Goal: Task Accomplishment & Management: Use online tool/utility

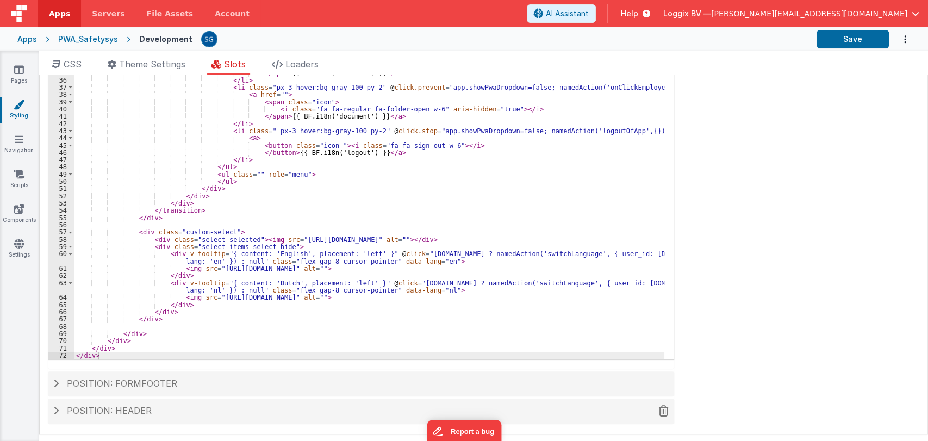
click at [109, 416] on div "Position: header" at bounding box center [361, 411] width 626 height 25
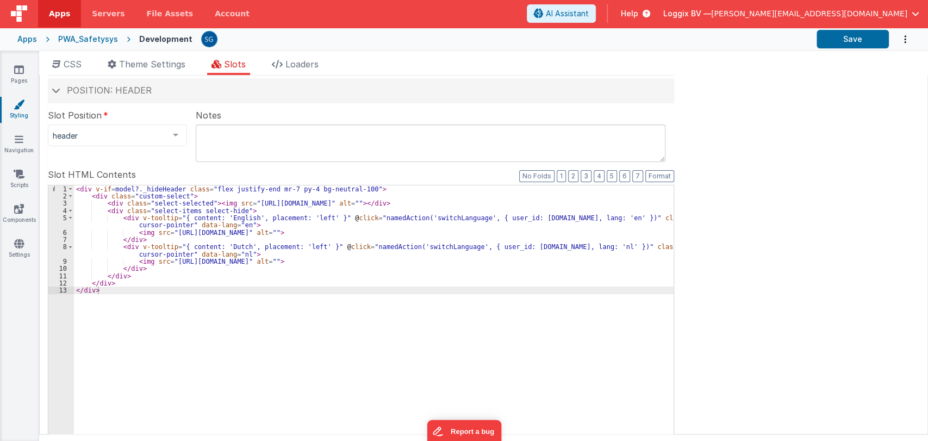
scroll to position [71, 0]
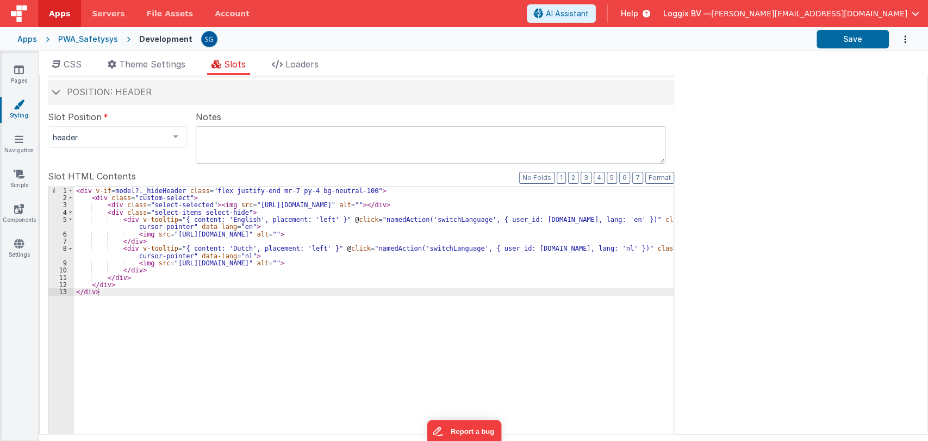
click at [351, 187] on div "< div v-if = model?._hideHeader class = "flex justify-end mr-7 py-4 bg-neutral-…" at bounding box center [374, 370] width 600 height 367
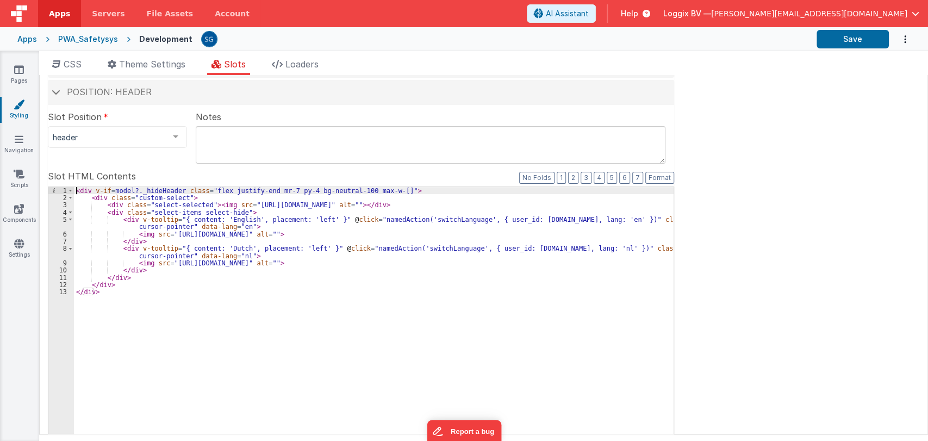
click at [380, 192] on div "< div v-if = model?._hideHeader class = "flex justify-end mr-7 py-4 bg-neutral-…" at bounding box center [374, 370] width 600 height 367
click at [826, 35] on button "Save" at bounding box center [853, 39] width 72 height 18
click at [430, 192] on div "< div v-if = model?._hideHeader class = "flex justify-end mr-7 py-4 bg-neutral-…" at bounding box center [374, 370] width 600 height 367
drag, startPoint x: 265, startPoint y: 191, endPoint x: 206, endPoint y: 190, distance: 58.7
click at [206, 190] on div "< div v-if = model?._hideHeader class = "flex justify-end mr-7 py-4 bg-neutral-…" at bounding box center [374, 370] width 600 height 367
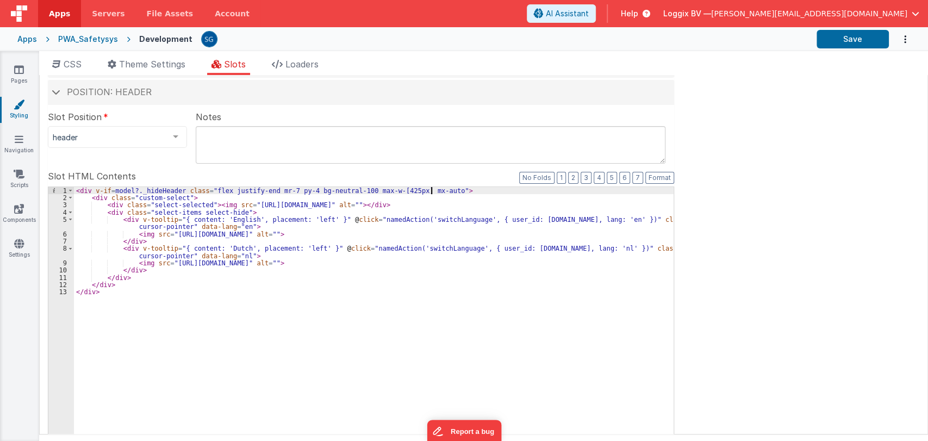
click at [431, 191] on div "< div v-if = model?._hideHeader class = "flex justify-end mr-7 py-4 bg-neutral-…" at bounding box center [374, 370] width 600 height 367
drag, startPoint x: 431, startPoint y: 191, endPoint x: 357, endPoint y: 189, distance: 74.5
click at [357, 189] on div "< div v-if = model?._hideHeader class = "flex justify-end mr-7 py-4 bg-neutral-…" at bounding box center [374, 370] width 600 height 367
click at [376, 189] on div "< div v-if = model?._hideHeader class = "flex justify-end mr-7 py-4 bg-neutral-…" at bounding box center [374, 363] width 600 height 352
click at [395, 191] on div "< div v-if = model?._hideHeader class = "flex justify-end mr-7 py-4 bg-neutral-…" at bounding box center [374, 370] width 600 height 367
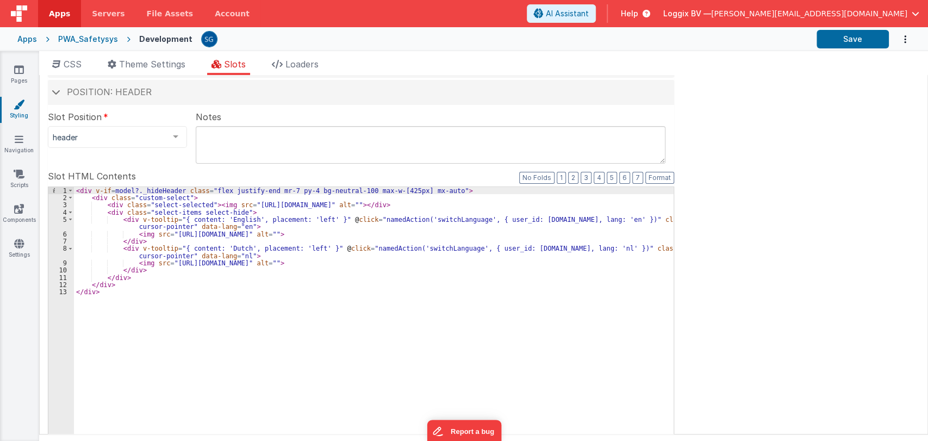
click at [405, 191] on div "< div v-if = model?._hideHeader class = "flex justify-end mr-7 py-4 bg-neutral-…" at bounding box center [374, 370] width 600 height 367
click at [416, 196] on div "< div v-if = model?._hideHeader class = "flex justify-end mr-7 py-4 bg-neutral-…" at bounding box center [374, 370] width 600 height 367
click at [393, 189] on div "< div v-if = model?._hideHeader class = "flex justify-end mr-7 py-4 bg-neutral-…" at bounding box center [374, 370] width 600 height 367
drag, startPoint x: 430, startPoint y: 190, endPoint x: 357, endPoint y: 192, distance: 72.9
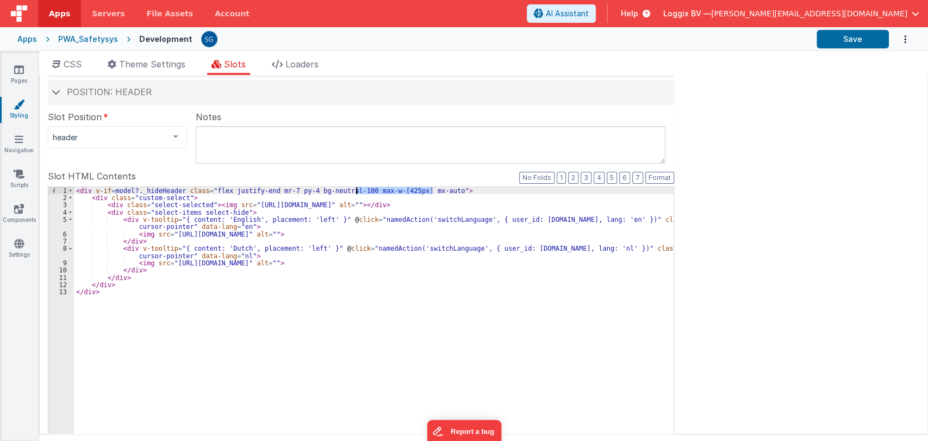
click at [357, 192] on div "< div v-if = model?._hideHeader class = "flex justify-end mr-7 py-4 bg-neutral-…" at bounding box center [374, 370] width 600 height 367
click at [861, 36] on button "Save" at bounding box center [853, 39] width 72 height 18
click at [154, 129] on div "header" at bounding box center [117, 137] width 139 height 22
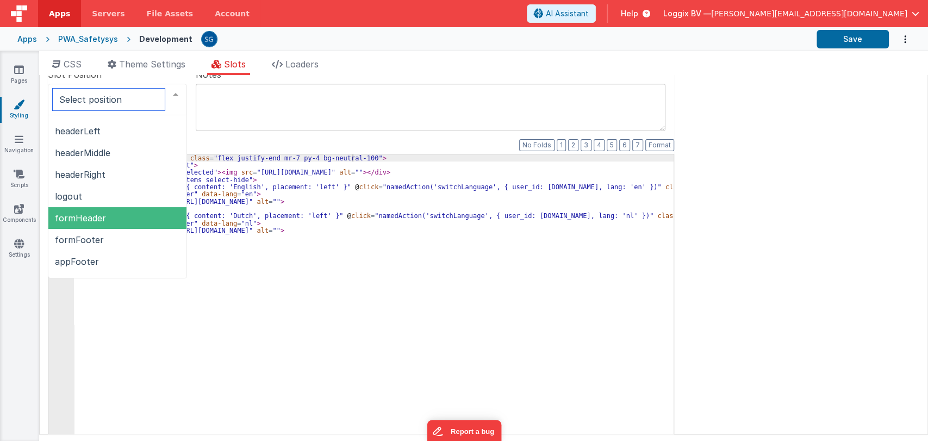
scroll to position [163, 0]
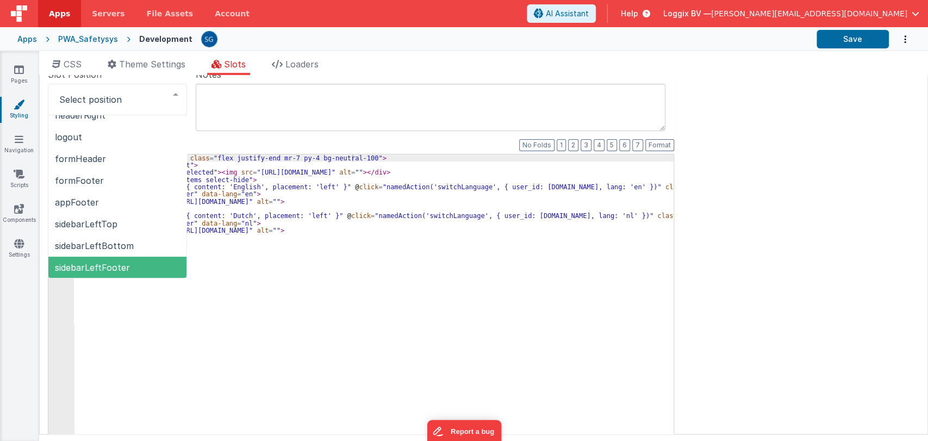
click at [139, 325] on div "< div v-if = model?._hideHeader class = "flex justify-end mr-7 py-4 bg-neutral-…" at bounding box center [374, 337] width 600 height 367
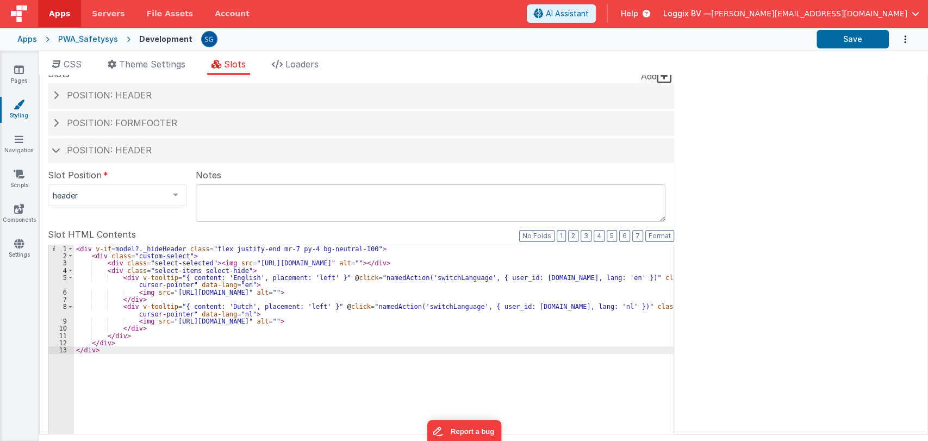
scroll to position [0, 0]
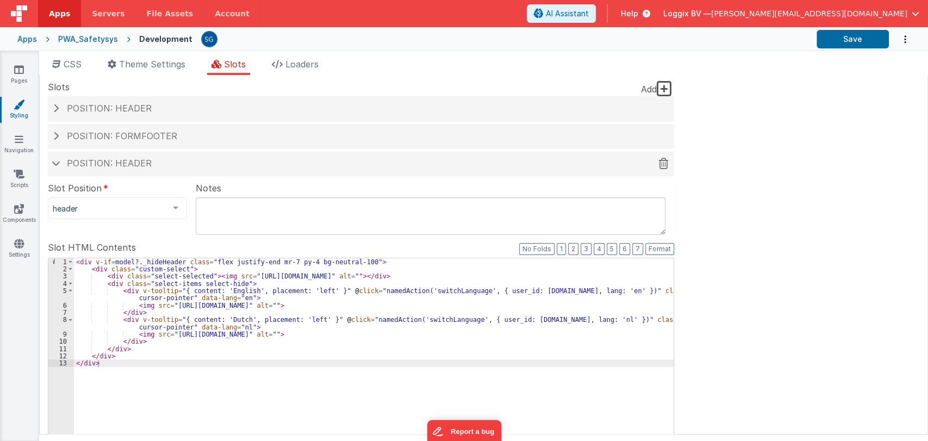
click at [63, 163] on h4 "Position: header" at bounding box center [360, 164] width 615 height 10
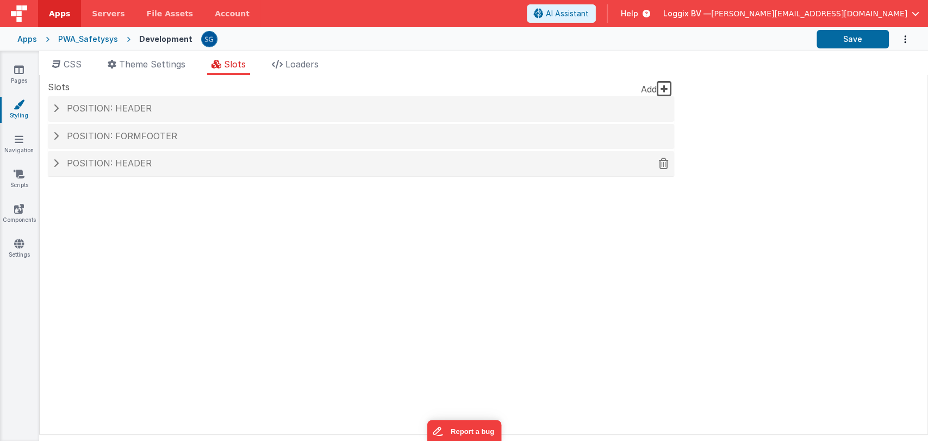
click at [63, 163] on h4 "Position: header" at bounding box center [360, 164] width 615 height 10
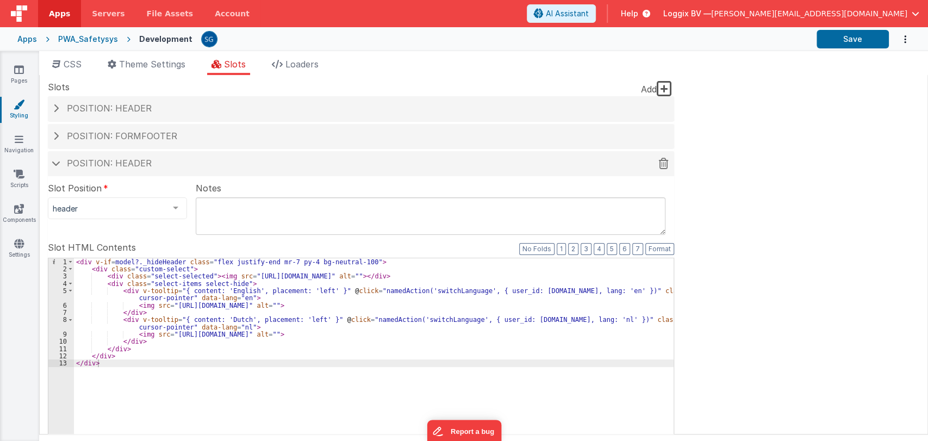
click at [63, 163] on h4 "Position: header" at bounding box center [360, 164] width 615 height 10
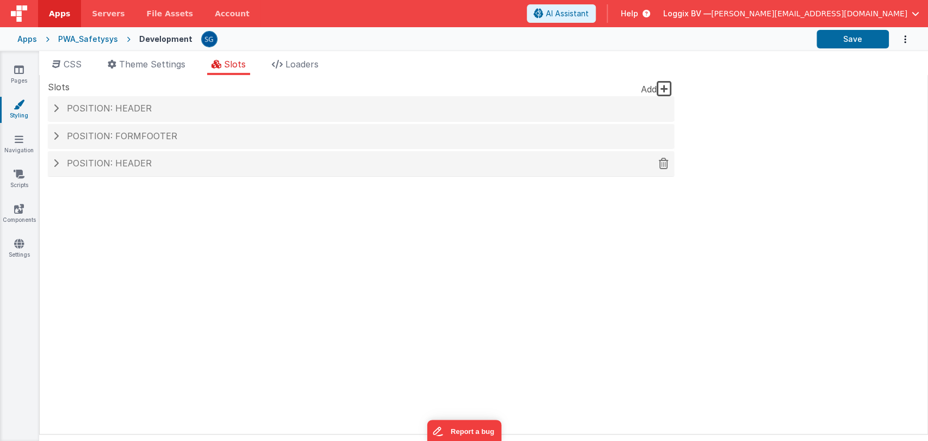
click at [63, 163] on h4 "Position: header" at bounding box center [360, 164] width 615 height 10
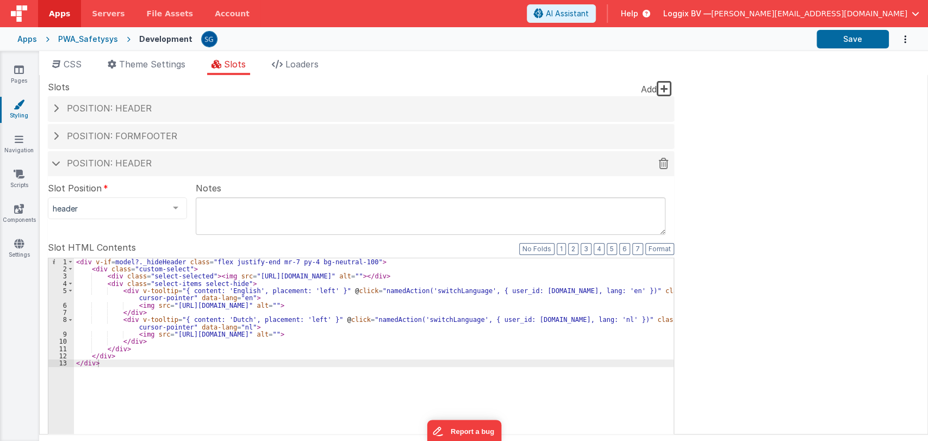
click at [63, 163] on h4 "Position: header" at bounding box center [360, 164] width 615 height 10
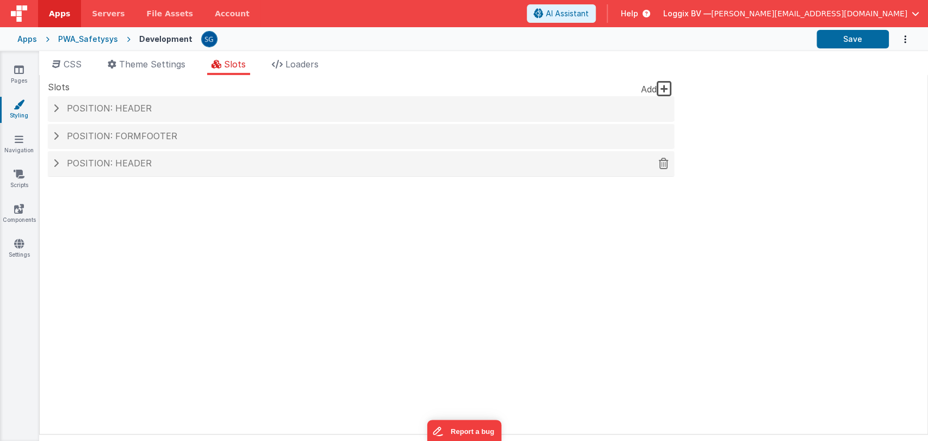
click at [63, 163] on h4 "Position: header" at bounding box center [360, 164] width 615 height 10
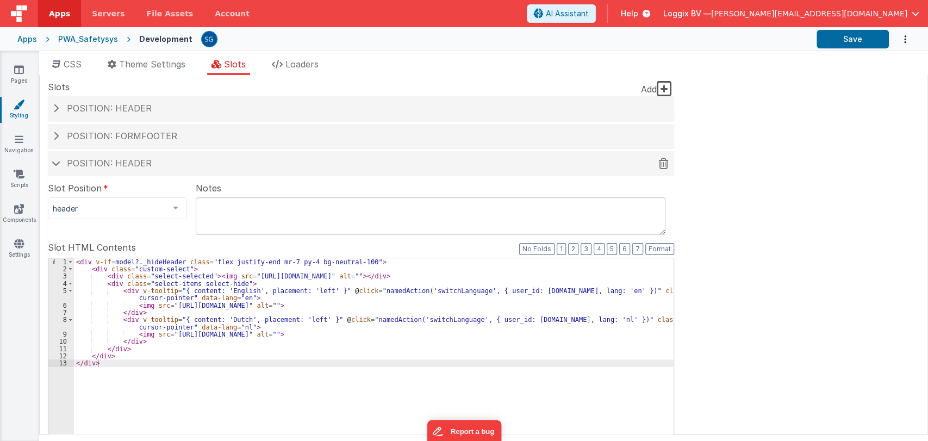
click at [63, 163] on h4 "Position: header" at bounding box center [360, 164] width 615 height 10
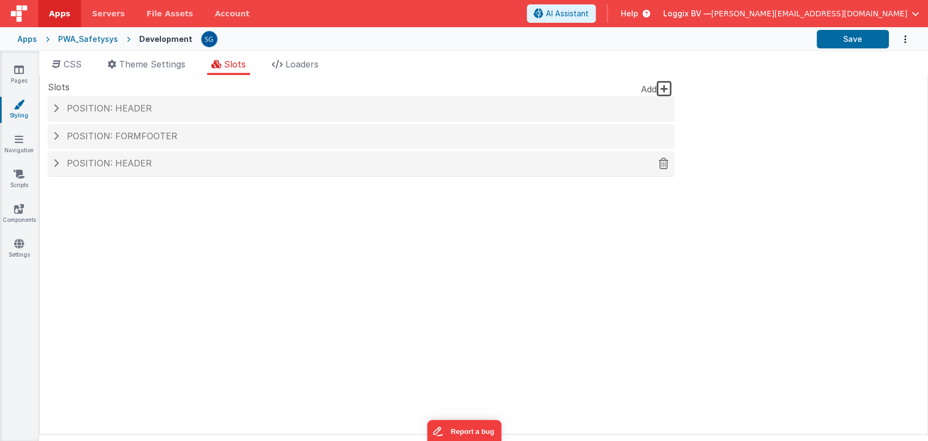
click at [63, 163] on h4 "Position: header" at bounding box center [360, 164] width 615 height 10
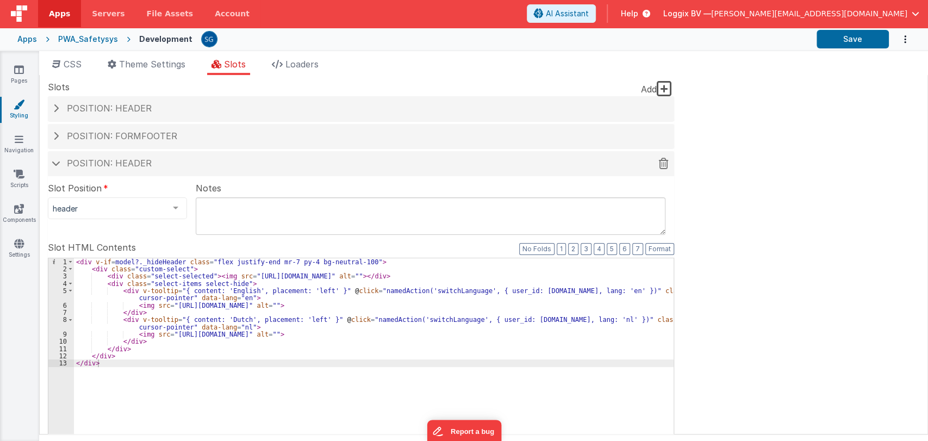
click at [63, 163] on h4 "Position: header" at bounding box center [360, 164] width 615 height 10
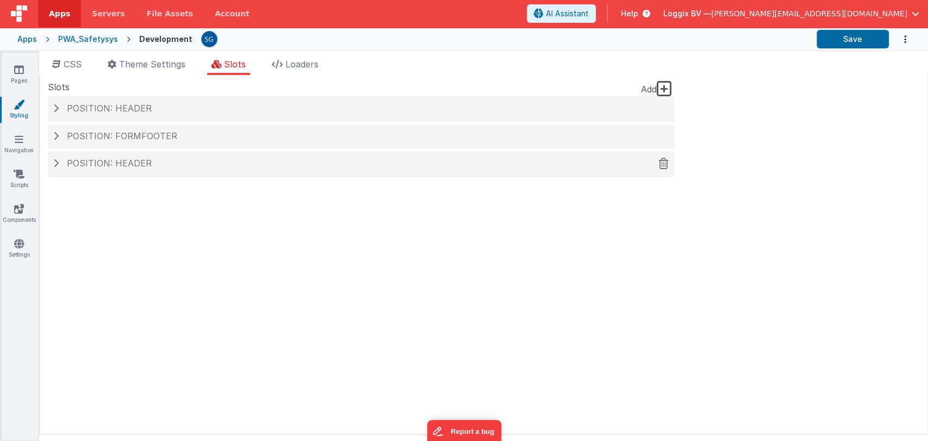
click at [123, 163] on span "Position: header" at bounding box center [109, 163] width 85 height 11
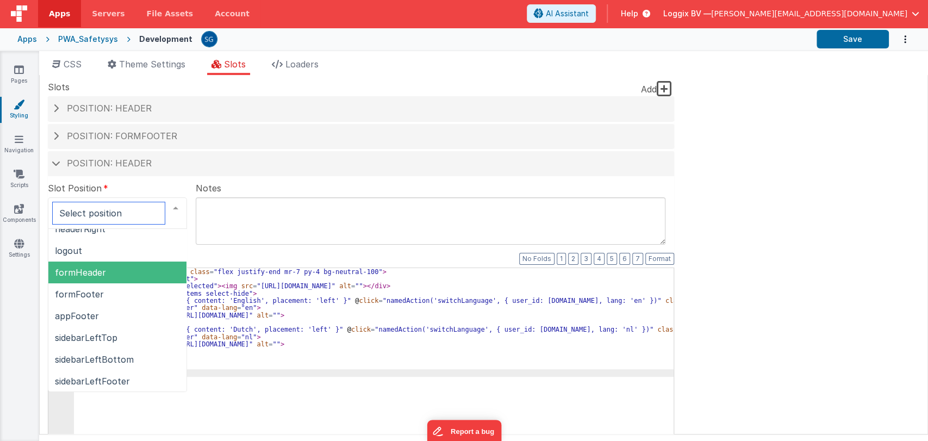
click at [109, 273] on span "formHeader" at bounding box center [117, 273] width 138 height 22
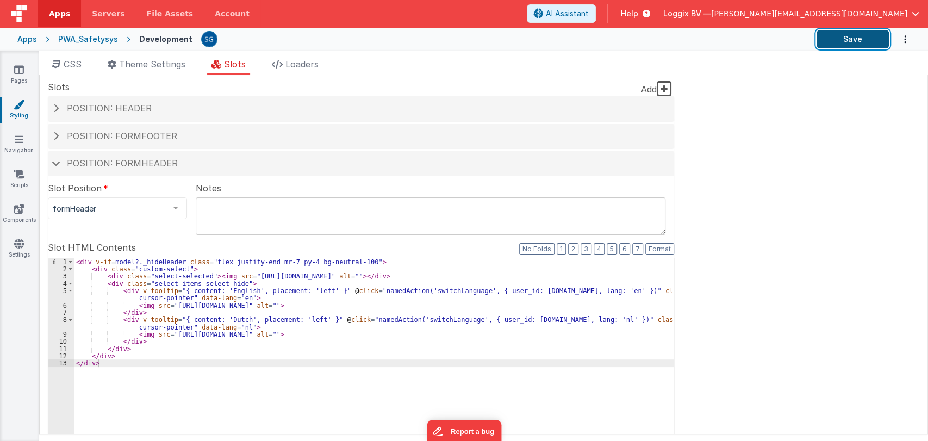
click at [822, 42] on button "Save" at bounding box center [853, 39] width 72 height 18
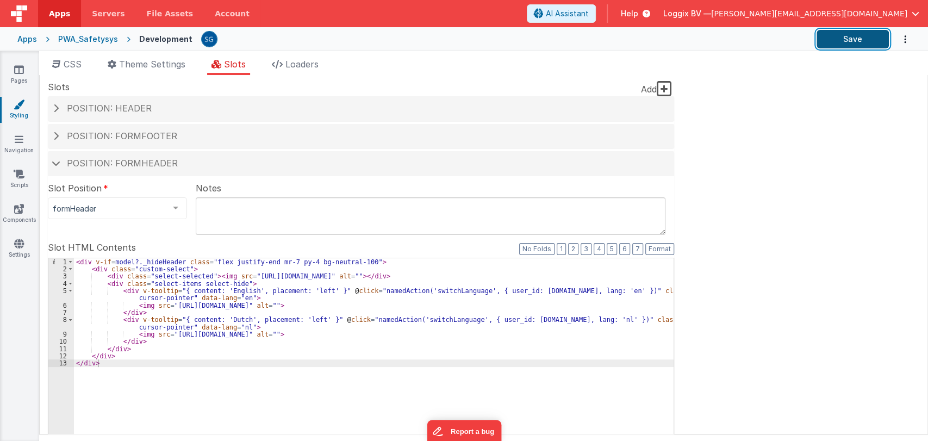
click at [834, 36] on button "Save" at bounding box center [853, 39] width 72 height 18
click at [85, 107] on span "Position: header" at bounding box center [109, 108] width 85 height 11
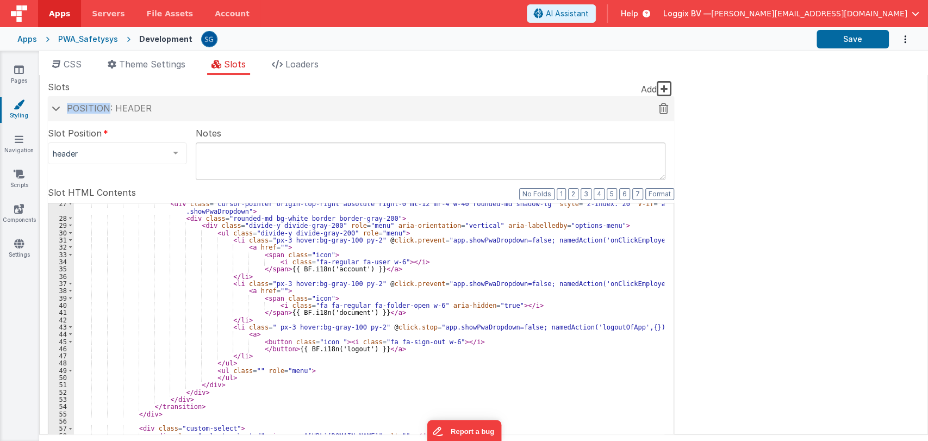
click at [85, 107] on span "Position: header" at bounding box center [109, 108] width 85 height 11
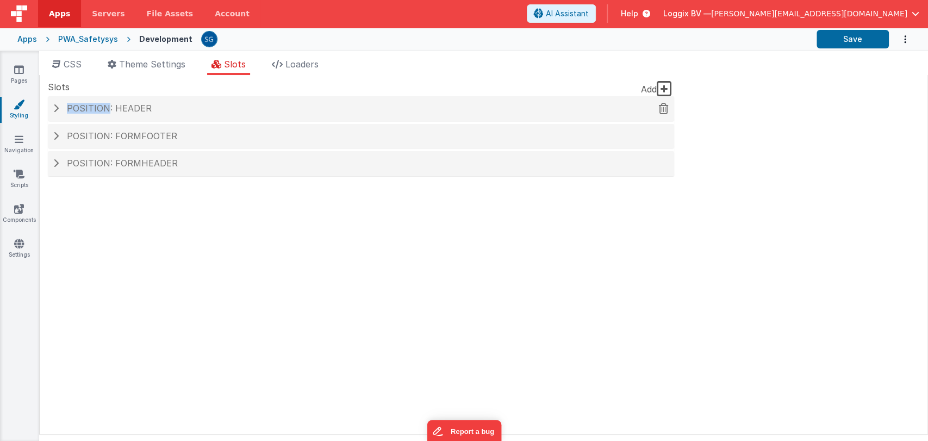
click at [106, 105] on span "Position: header" at bounding box center [109, 108] width 85 height 11
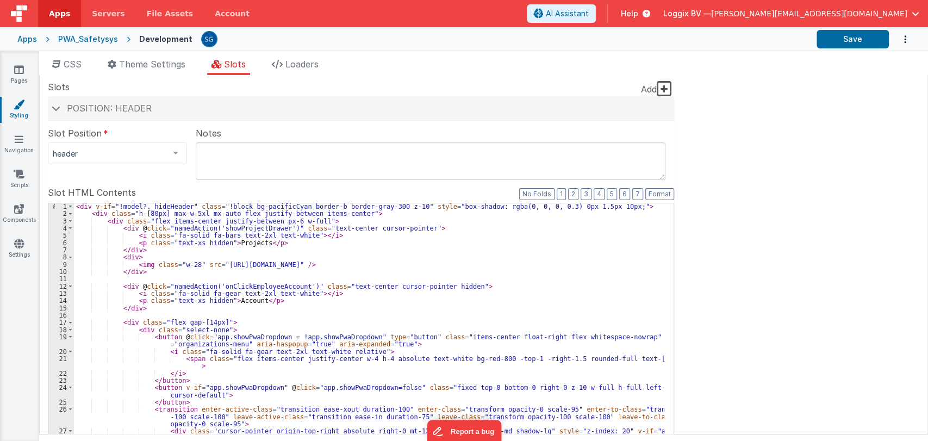
click at [595, 208] on div "< div v-if = "!model?._hideHeader" class = "!block bg-pacificCyan border-b bord…" at bounding box center [369, 386] width 590 height 367
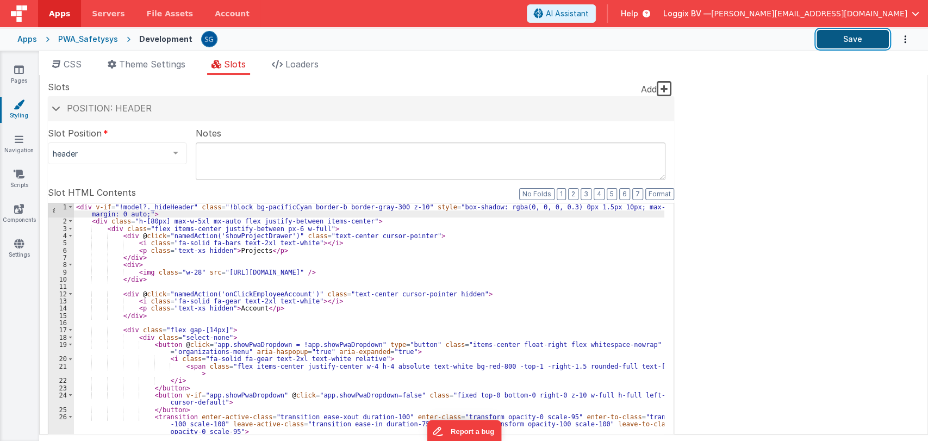
click at [837, 45] on button "Save" at bounding box center [853, 39] width 72 height 18
click at [72, 66] on span "CSS" at bounding box center [73, 64] width 18 height 11
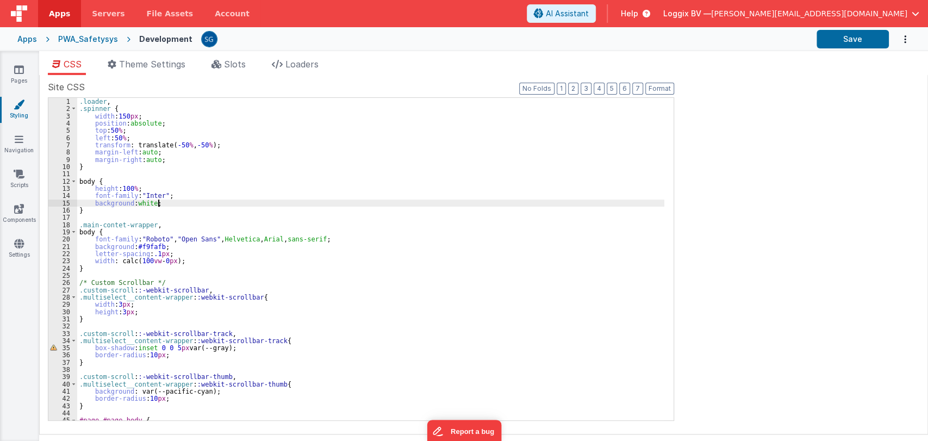
click at [289, 206] on div ".loader , .spinner { width : 150 px ; position : absolute ; top : 50 % ; left :…" at bounding box center [370, 266] width 587 height 337
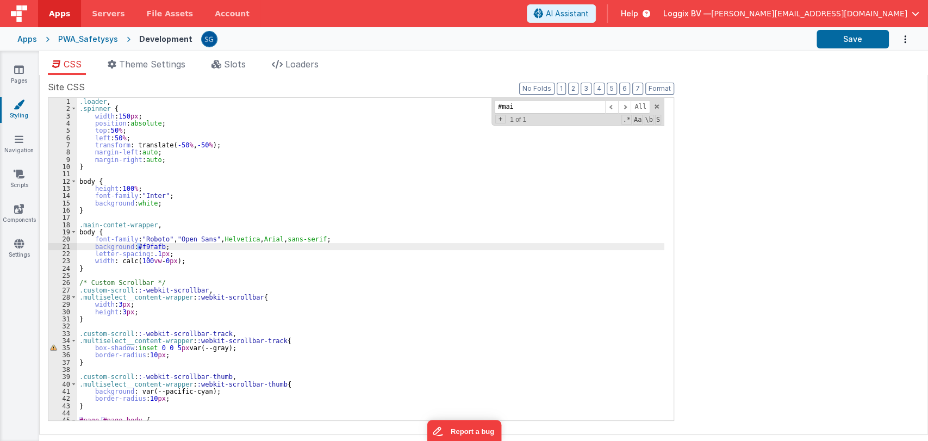
scroll to position [208, 0]
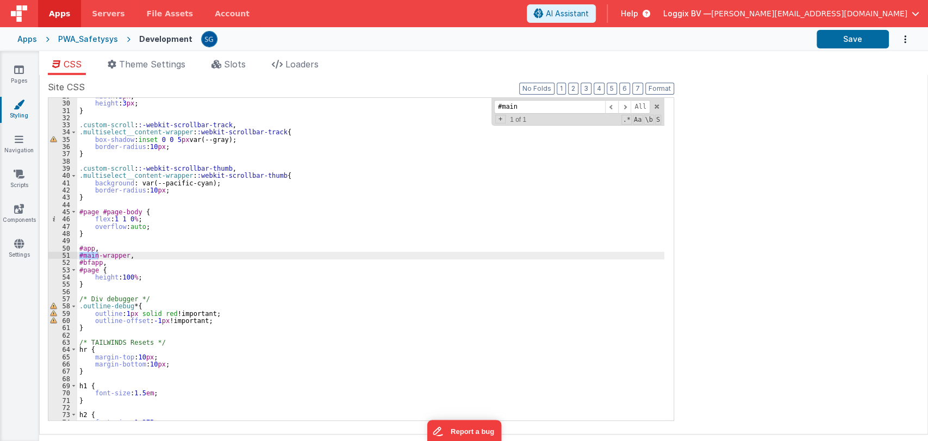
type input "#main"
click at [134, 277] on div "width : 3 px ; height : 3 px ; } .custom-scroll : :-webkit-scrollbar-track , .m…" at bounding box center [370, 260] width 587 height 337
click at [136, 277] on div "width : 3 px ; height : 3 px ; } .custom-scroll : :-webkit-scrollbar-track , .m…" at bounding box center [370, 260] width 587 height 337
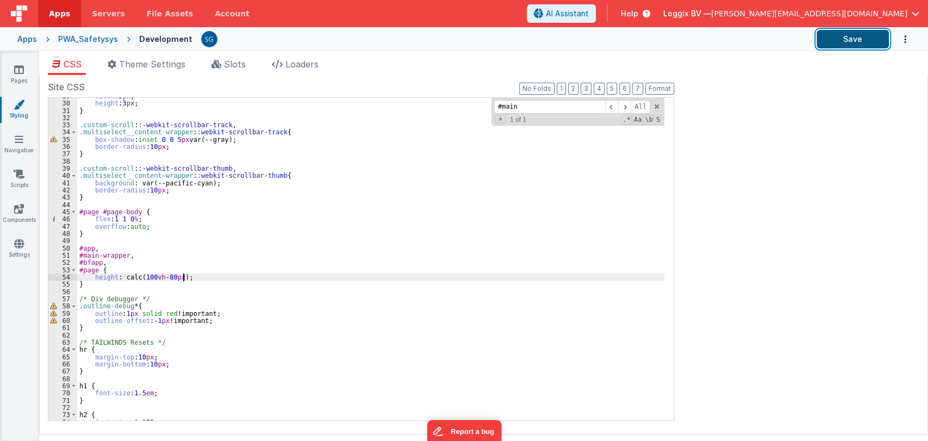
click at [833, 44] on button "Save" at bounding box center [853, 39] width 72 height 18
click at [195, 279] on div "width : 3 px ; height : 3 px ; } .custom-scroll : :-webkit-scrollbar-track , .m…" at bounding box center [370, 260] width 587 height 337
click at [93, 276] on div "width : 3 px ; height : 3 px ; } .custom-scroll : :-webkit-scrollbar-track , .m…" at bounding box center [370, 260] width 587 height 337
click at [840, 32] on button "Save" at bounding box center [853, 39] width 72 height 18
click at [242, 271] on div "width : 3 px ; height : 3 px ; } .custom-scroll : :-webkit-scrollbar-track , .m…" at bounding box center [370, 260] width 587 height 337
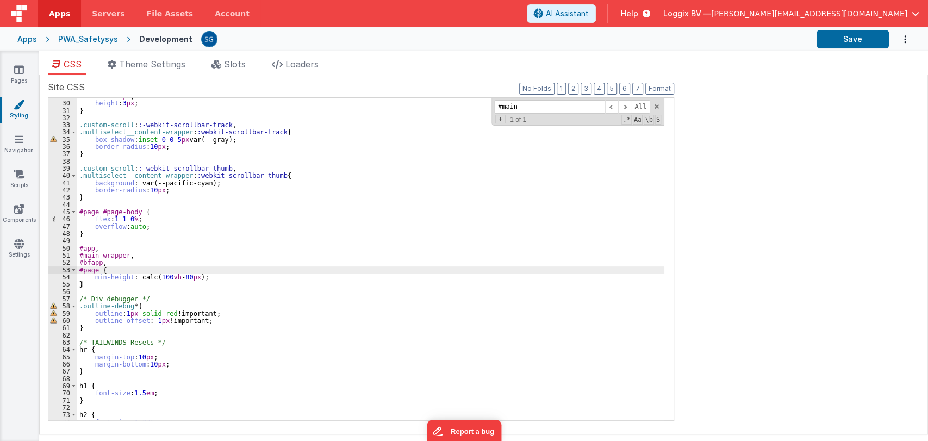
click at [225, 273] on div "width : 3 px ; height : 3 px ; } .custom-scroll : :-webkit-scrollbar-track , .m…" at bounding box center [370, 260] width 587 height 337
click at [211, 273] on div "width : 3 px ; height : 3 px ; } .custom-scroll : :-webkit-scrollbar-track , .m…" at bounding box center [370, 260] width 587 height 337
click at [161, 66] on span "Theme Settings" at bounding box center [152, 64] width 66 height 11
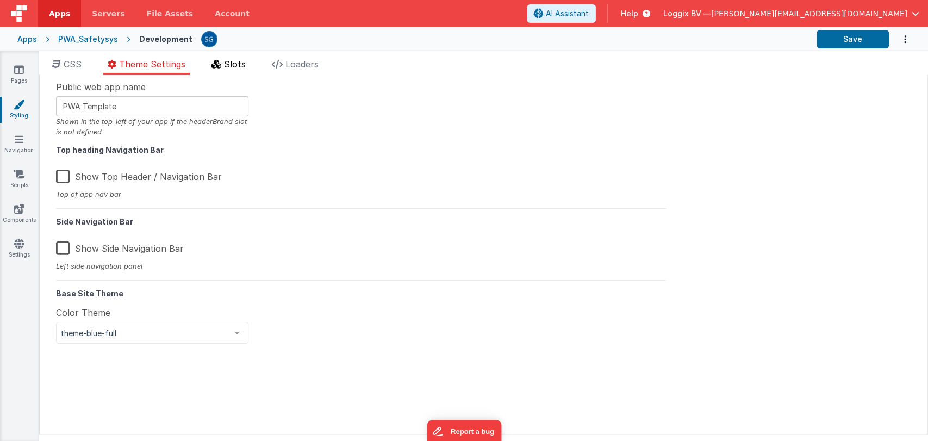
click at [229, 67] on span "Slots" at bounding box center [235, 64] width 22 height 11
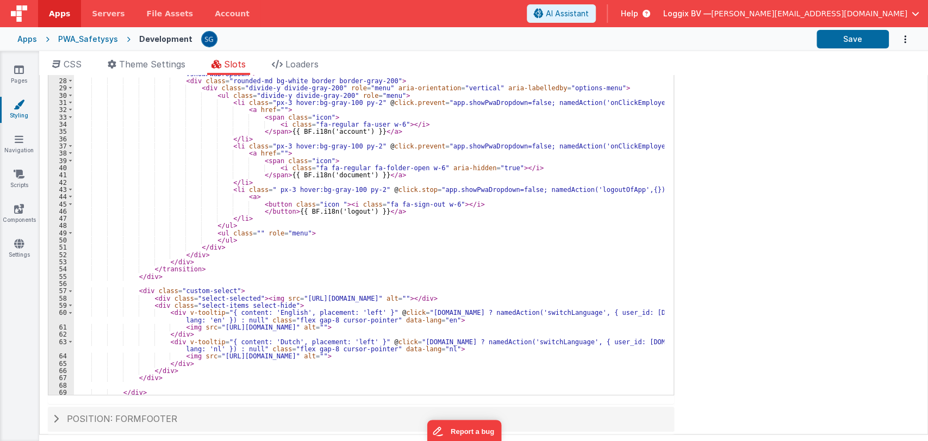
scroll to position [235, 0]
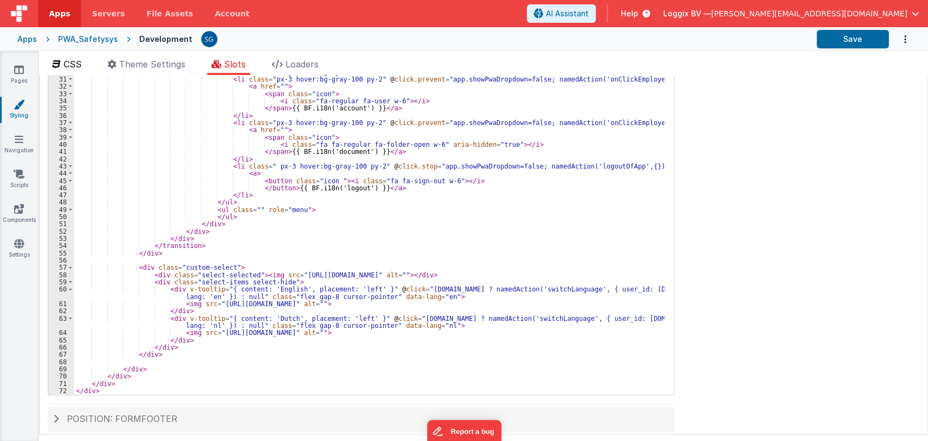
click at [82, 66] on span "CSS" at bounding box center [73, 64] width 18 height 11
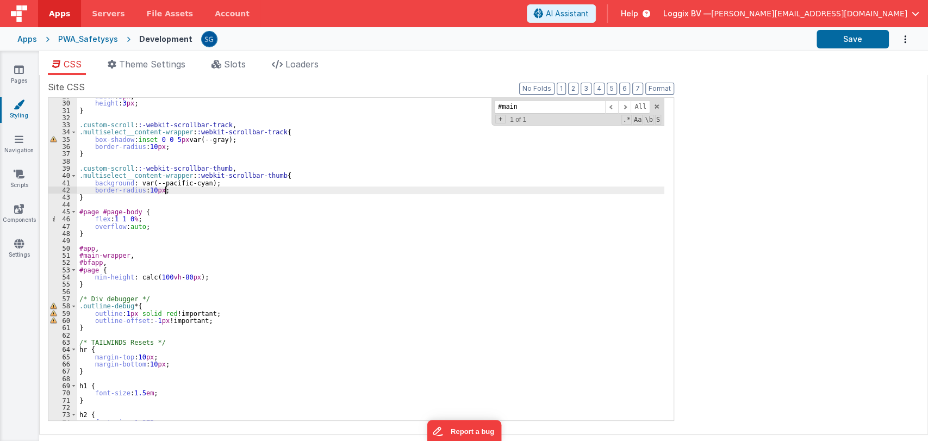
click at [335, 187] on div "width : 3 px ; height : 3 px ; } .custom-scroll : :-webkit-scrollbar-track , .m…" at bounding box center [370, 260] width 587 height 337
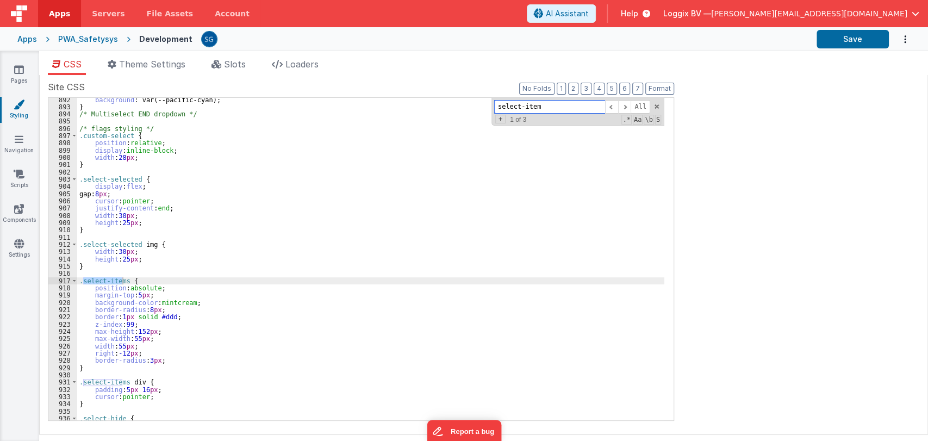
scroll to position [6462, 0]
click at [129, 354] on div "background : var(--pacific-cyan); } /* Multiselect END dropdown */ /* flags sty…" at bounding box center [370, 264] width 587 height 337
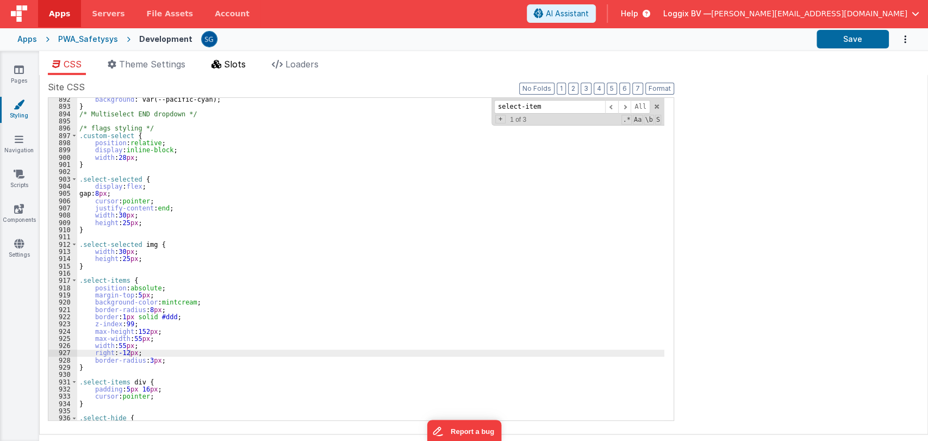
click at [237, 68] on span "Slots" at bounding box center [235, 64] width 22 height 11
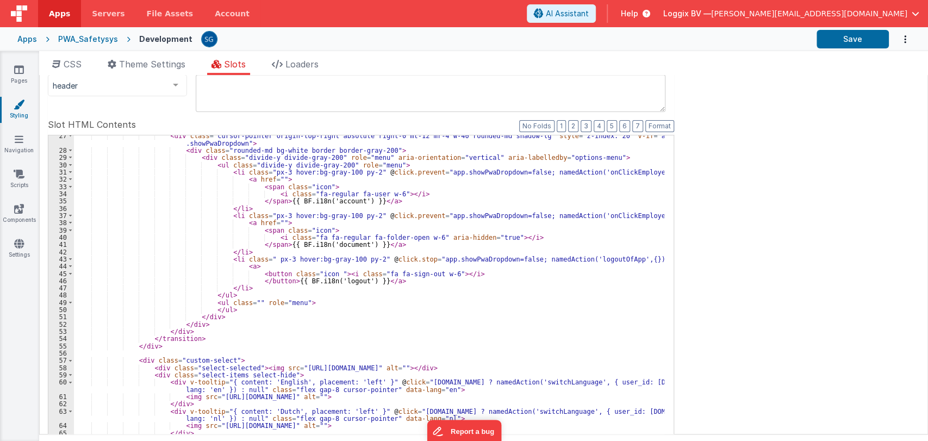
scroll to position [113, 0]
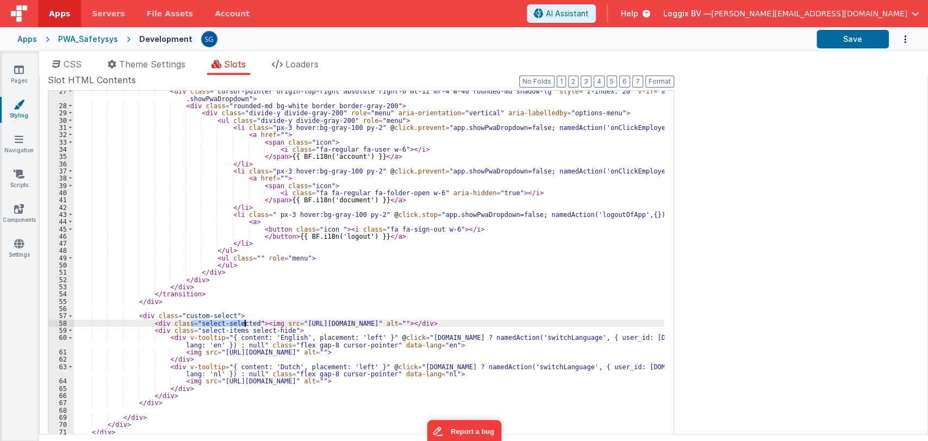
drag, startPoint x: 191, startPoint y: 324, endPoint x: 244, endPoint y: 323, distance: 52.2
click at [244, 323] on div "< div class = "cursor-pointer origin-top-right absolute right-0 mt-12 mr-4 w-40…" at bounding box center [369, 275] width 590 height 374
click at [177, 316] on div "< div class = "cursor-pointer origin-top-right absolute right-0 mt-12 mr-4 w-40…" at bounding box center [369, 275] width 590 height 374
drag, startPoint x: 177, startPoint y: 316, endPoint x: 222, endPoint y: 316, distance: 45.7
click at [222, 316] on div "< div class = "cursor-pointer origin-top-right absolute right-0 mt-12 mr-4 w-40…" at bounding box center [369, 275] width 590 height 374
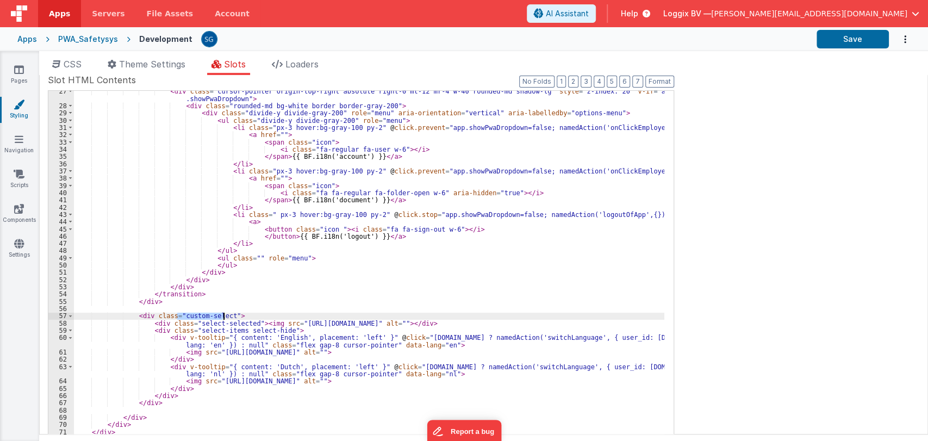
click at [78, 62] on span "CSS" at bounding box center [73, 64] width 18 height 11
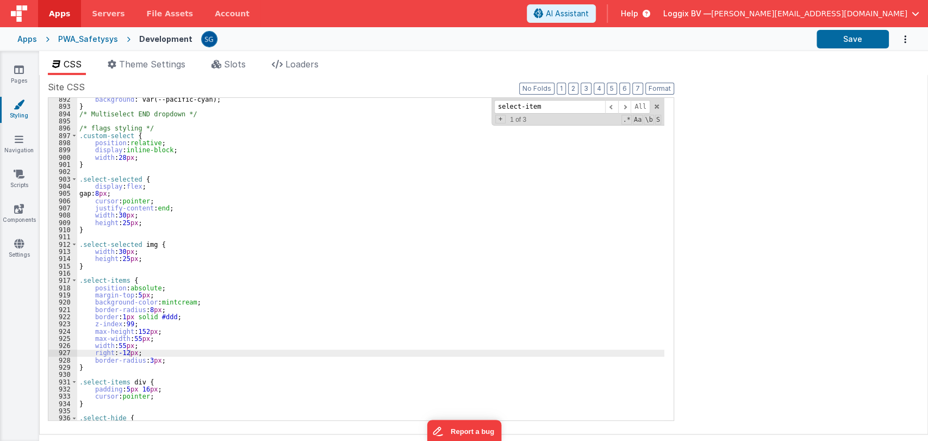
scroll to position [0, 0]
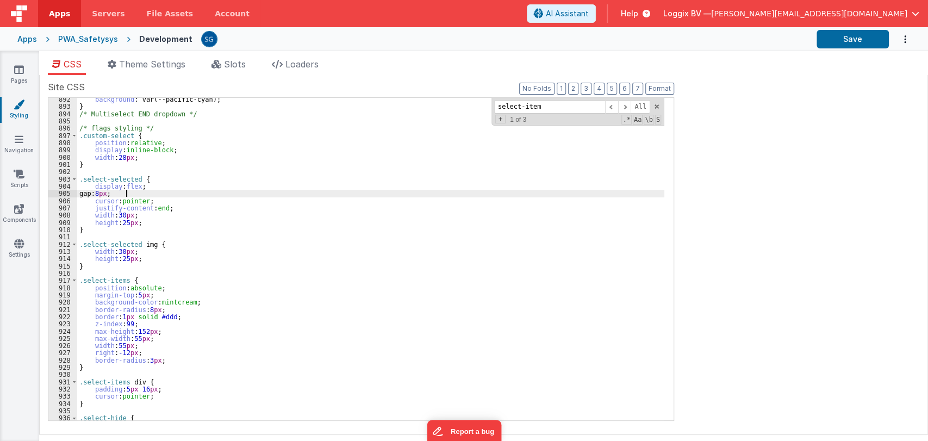
click at [285, 196] on div "background : var(--pacific-cyan); } /* Multiselect END dropdown */ /* flags sty…" at bounding box center [370, 264] width 587 height 337
paste input "custom-select"
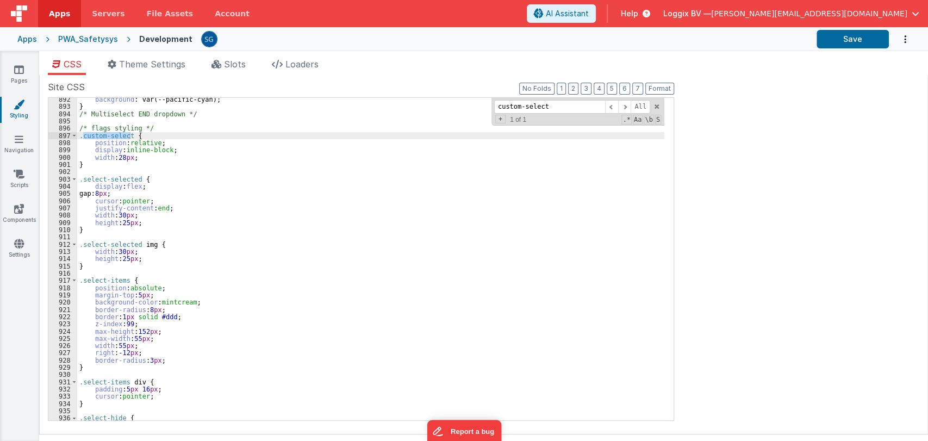
click at [179, 140] on div "background : var(--pacific-cyan); } /* Multiselect END dropdown */ /* flags sty…" at bounding box center [370, 264] width 587 height 337
click at [657, 105] on span at bounding box center [657, 107] width 8 height 8
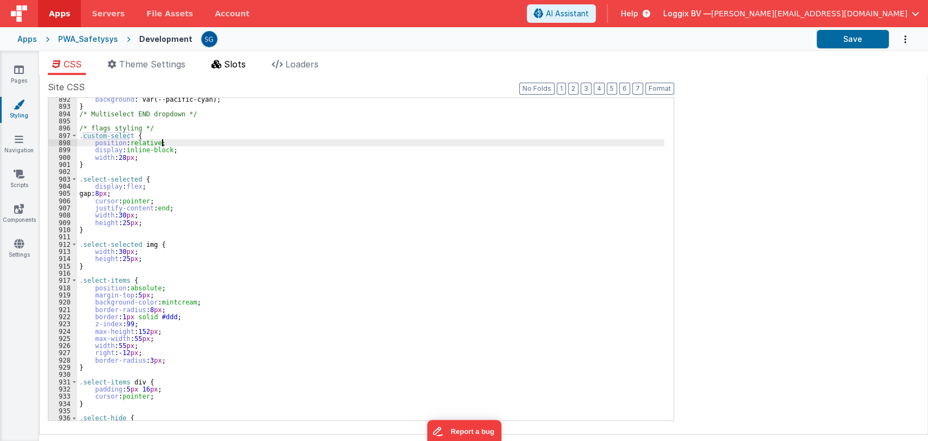
click at [232, 60] on span "Slots" at bounding box center [235, 64] width 22 height 11
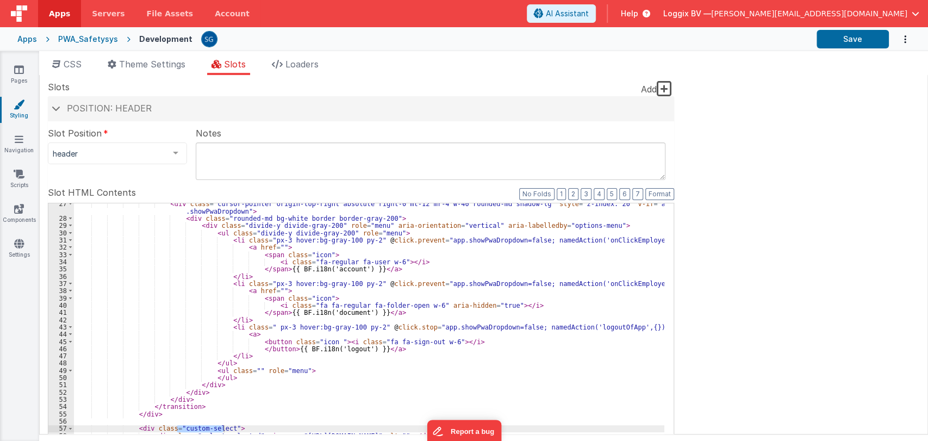
scroll to position [196, 0]
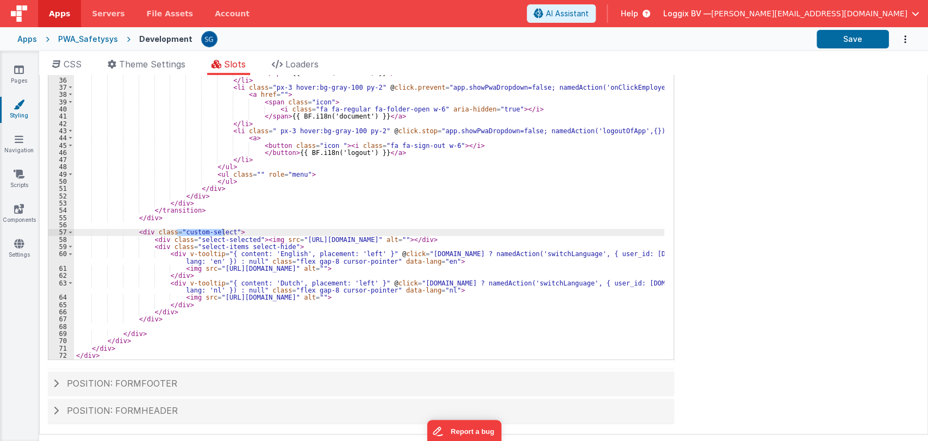
click at [175, 316] on div "< div class = "cursor-pointer origin-top-right absolute right-0 mt-12 mr-4 w-40…" at bounding box center [369, 191] width 590 height 374
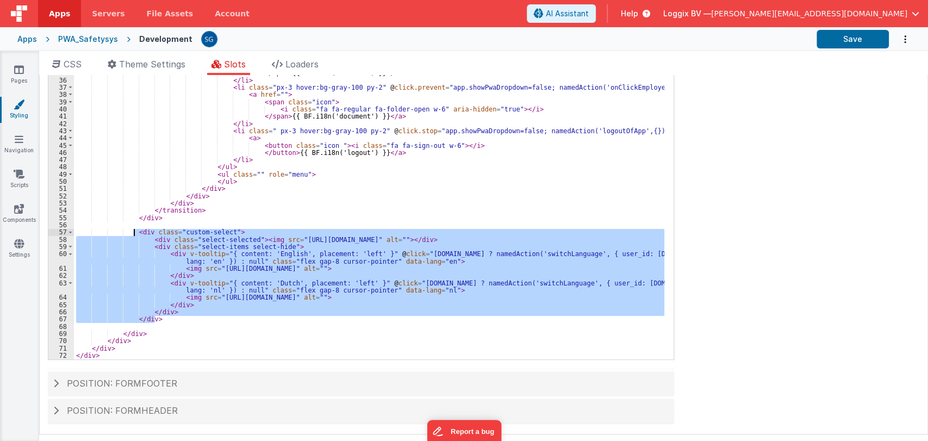
drag, startPoint x: 169, startPoint y: 319, endPoint x: 135, endPoint y: 233, distance: 92.8
click at [135, 233] on div "< div class = "cursor-pointer origin-top-right absolute right-0 mt-12 mr-4 w-40…" at bounding box center [369, 191] width 590 height 374
click at [77, 62] on span "CSS" at bounding box center [73, 64] width 18 height 11
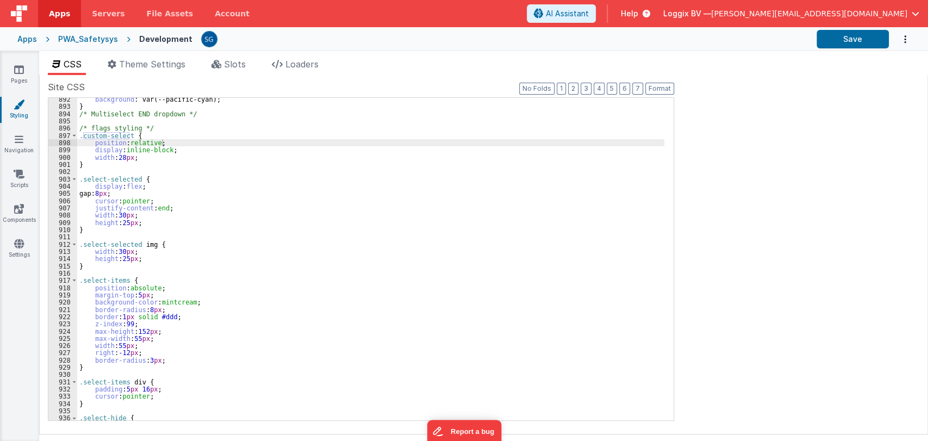
scroll to position [0, 0]
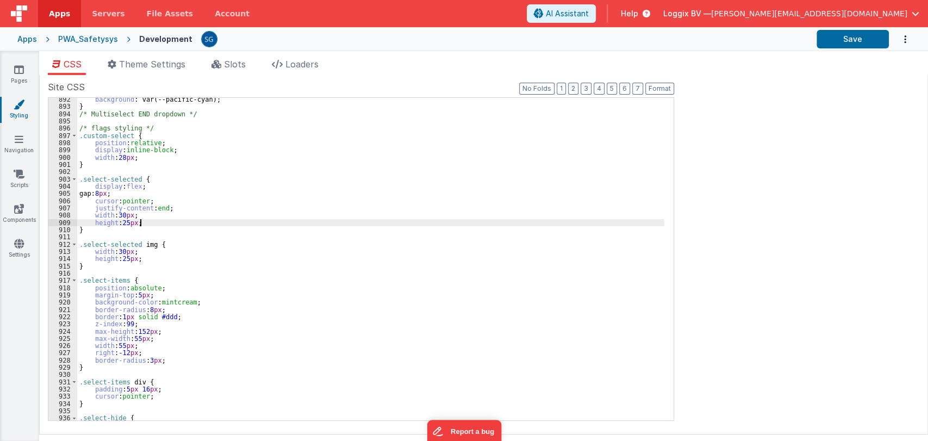
click at [368, 221] on div "background : var(--pacific-cyan); } /* Multiselect END dropdown */ /* flags sty…" at bounding box center [370, 264] width 587 height 337
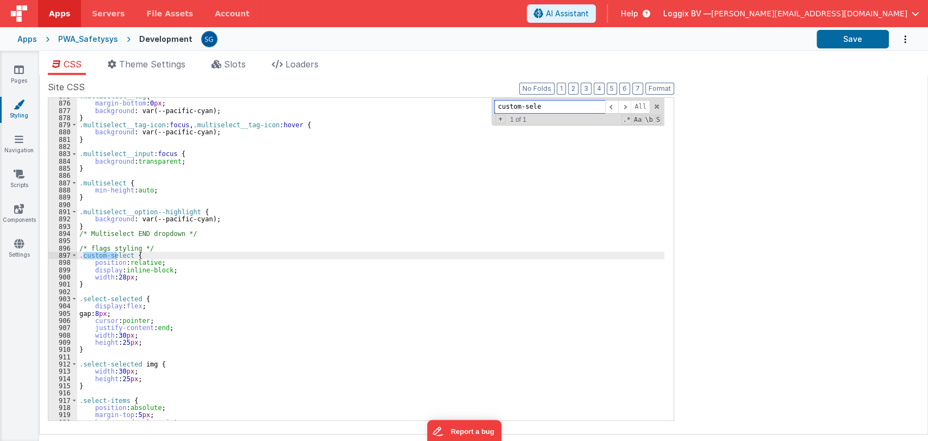
scroll to position [6341, 0]
type input "custom-select"
click at [88, 284] on div ".multiselect__tag { margin-bottom : 0 px ; background : var(--pacific-cyan); } …" at bounding box center [370, 260] width 587 height 337
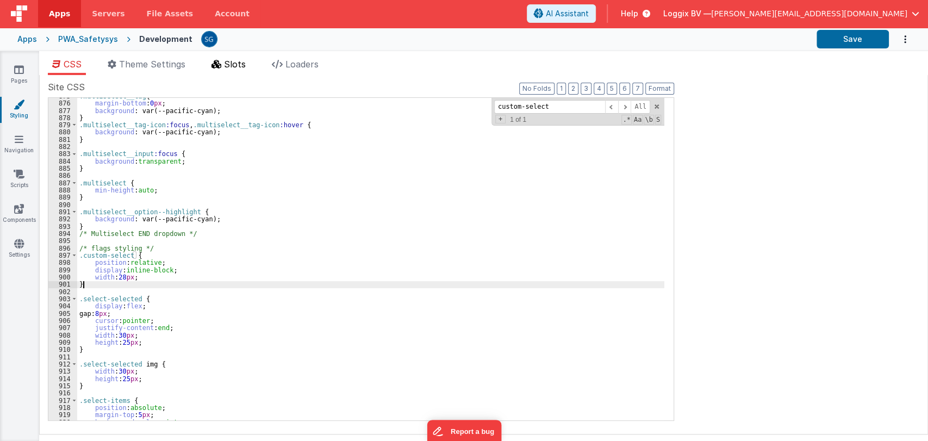
click at [231, 59] on span "Slots" at bounding box center [235, 64] width 22 height 11
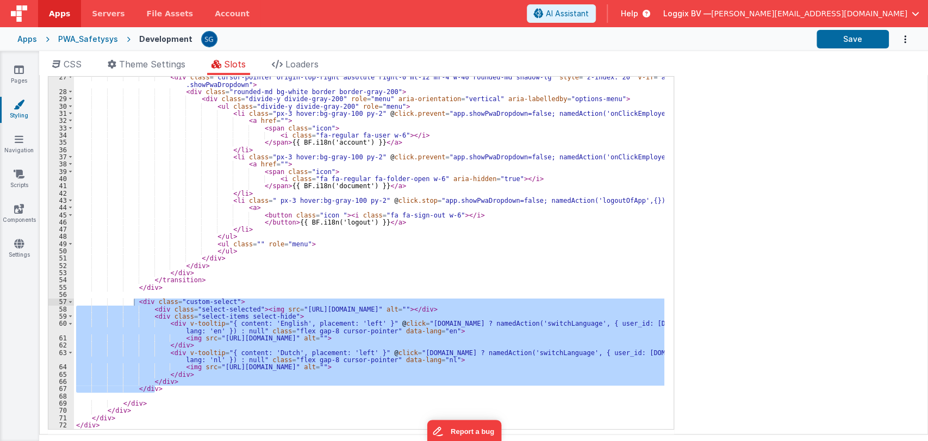
scroll to position [130, 0]
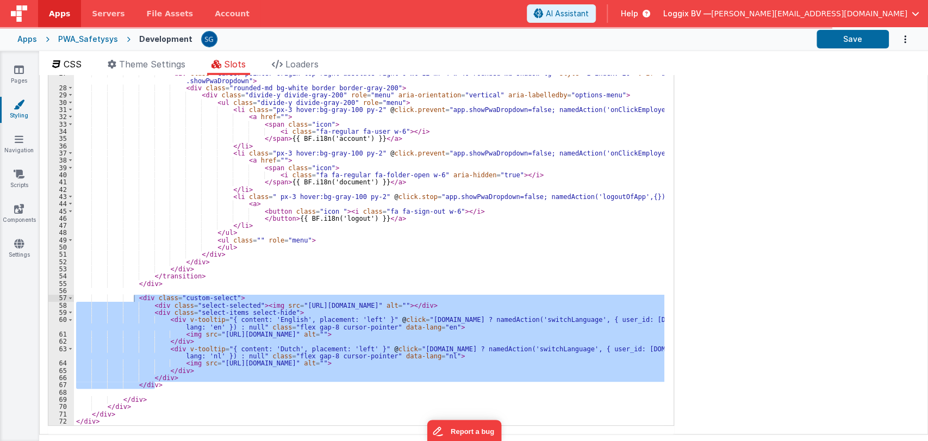
click at [73, 66] on span "CSS" at bounding box center [73, 64] width 18 height 11
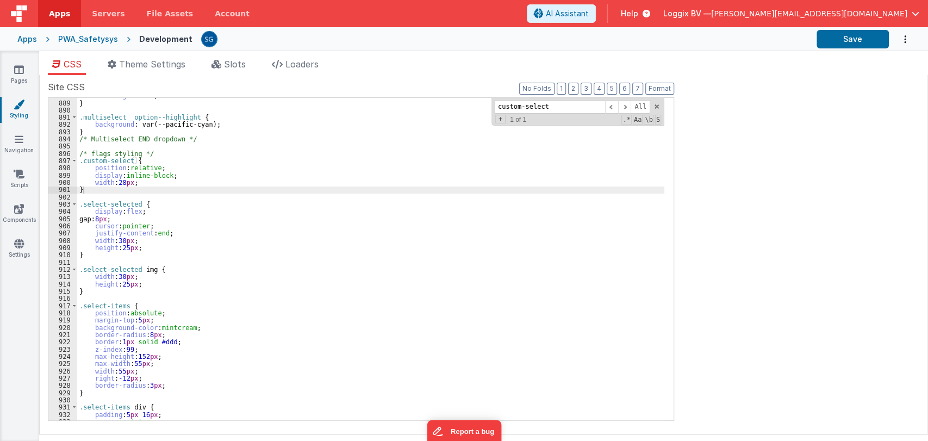
scroll to position [6436, 0]
click at [79, 153] on div "min-height : auto ; } .multiselect__option--highlight { background : var(--paci…" at bounding box center [370, 260] width 587 height 337
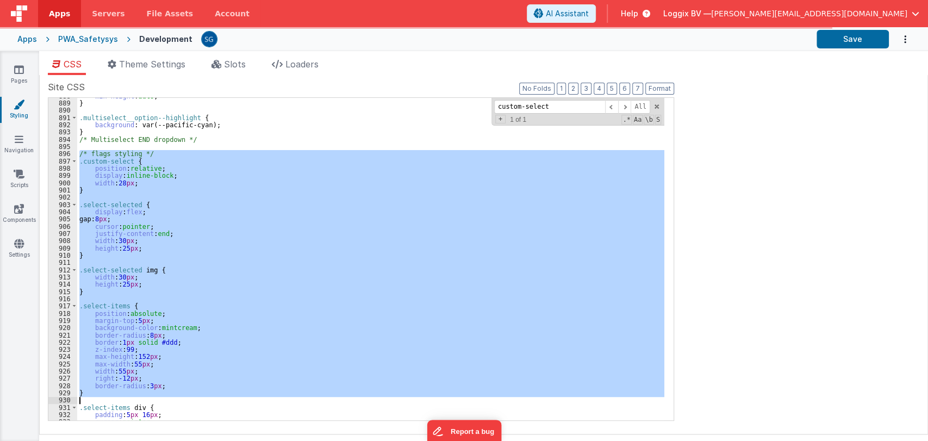
scroll to position [6528, 0]
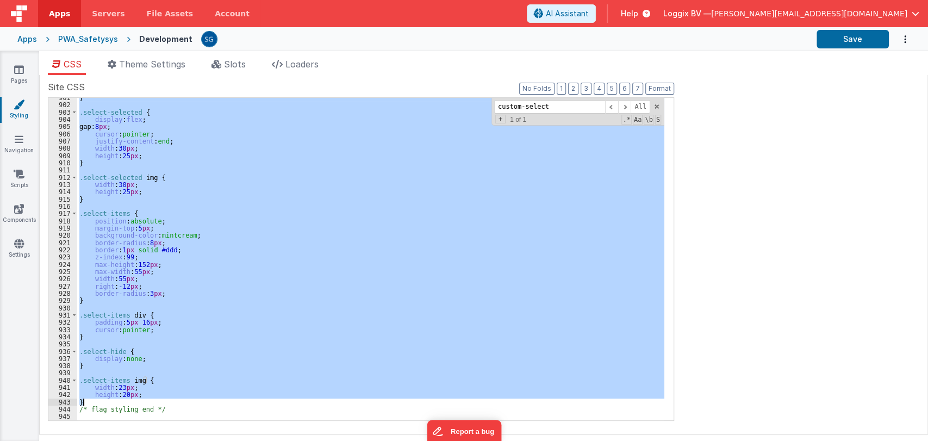
drag, startPoint x: 78, startPoint y: 153, endPoint x: 98, endPoint y: 403, distance: 250.9
click at [98, 403] on div "} .select-selected { display : flex ; gap: 8 px ; cursor : pointer ; justify-co…" at bounding box center [370, 262] width 587 height 337
click at [196, 146] on div "} .select-selected { display : flex ; gap: 8 px ; cursor : pointer ; justify-co…" at bounding box center [370, 259] width 587 height 322
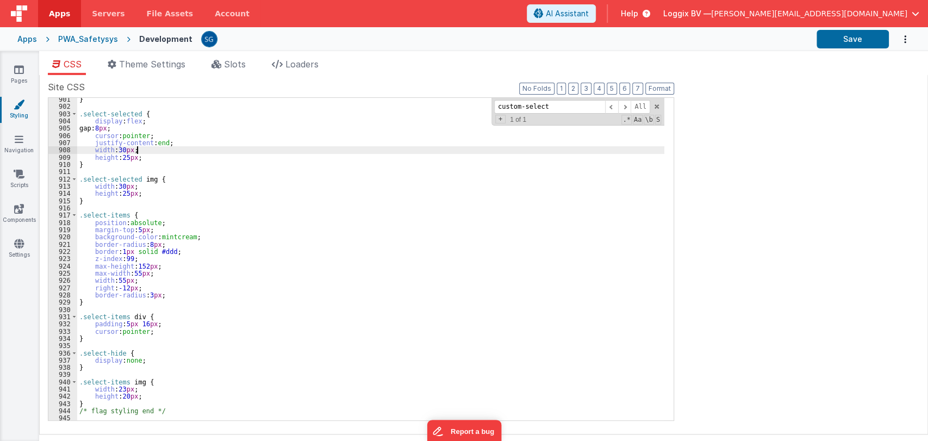
scroll to position [6527, 0]
click at [151, 289] on div "} .select-selected { display : flex ; gap: 8 px ; cursor : pointer ; justify-co…" at bounding box center [370, 264] width 587 height 337
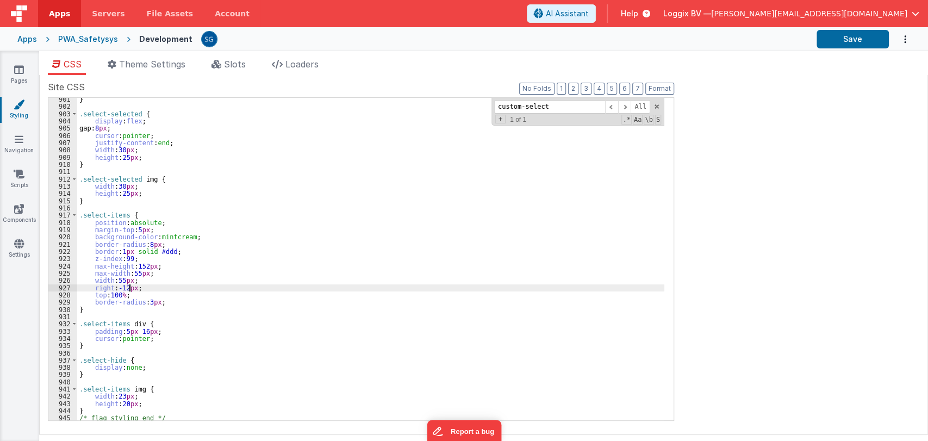
click at [130, 287] on div "} .select-selected { display : flex ; gap: 8 px ; cursor : pointer ; justify-co…" at bounding box center [370, 264] width 587 height 337
click at [849, 42] on button "Save" at bounding box center [853, 39] width 72 height 18
click at [121, 297] on div "} .select-selected { display : flex ; gap: 8 px ; cursor : pointer ; justify-co…" at bounding box center [370, 264] width 587 height 337
click at [851, 41] on button "Save" at bounding box center [853, 39] width 72 height 18
click at [245, 62] on span "Slots" at bounding box center [235, 64] width 22 height 11
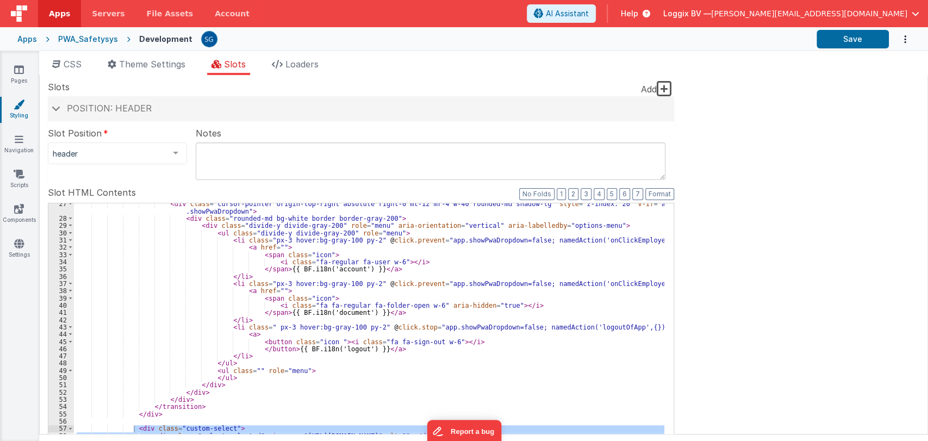
scroll to position [235, 0]
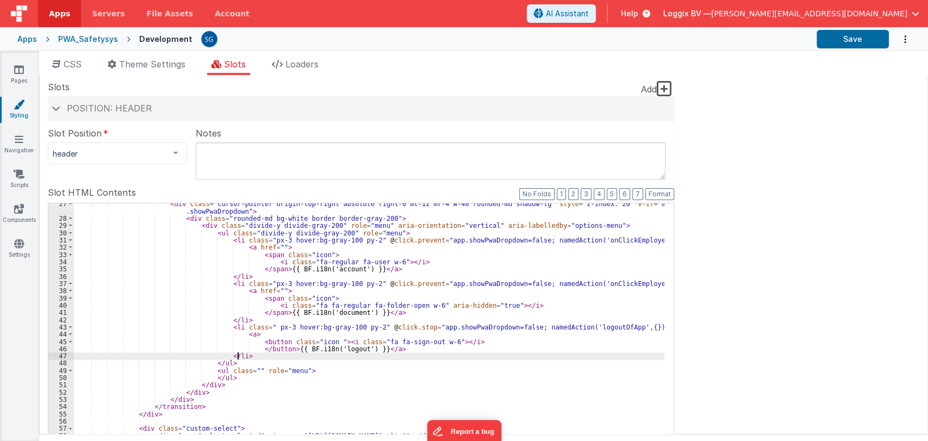
click at [400, 352] on div "< div class = "cursor-pointer origin-top-right absolute right-0 mt-12 mr-4 w-40…" at bounding box center [369, 387] width 590 height 374
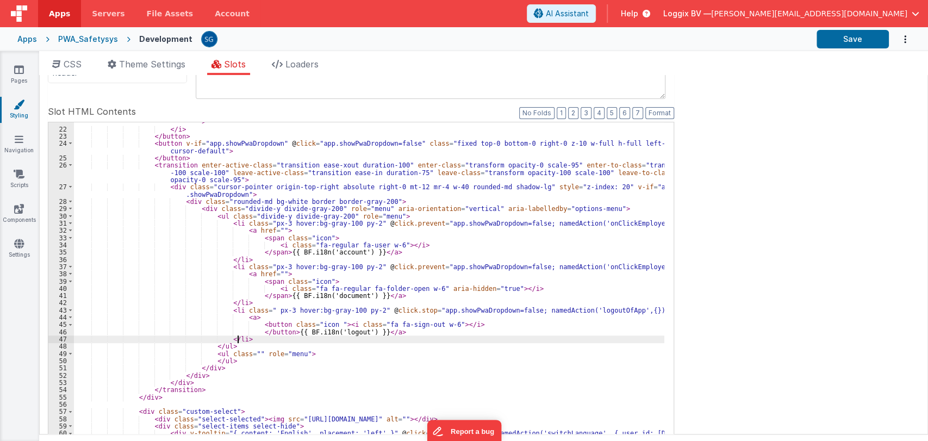
scroll to position [166, 0]
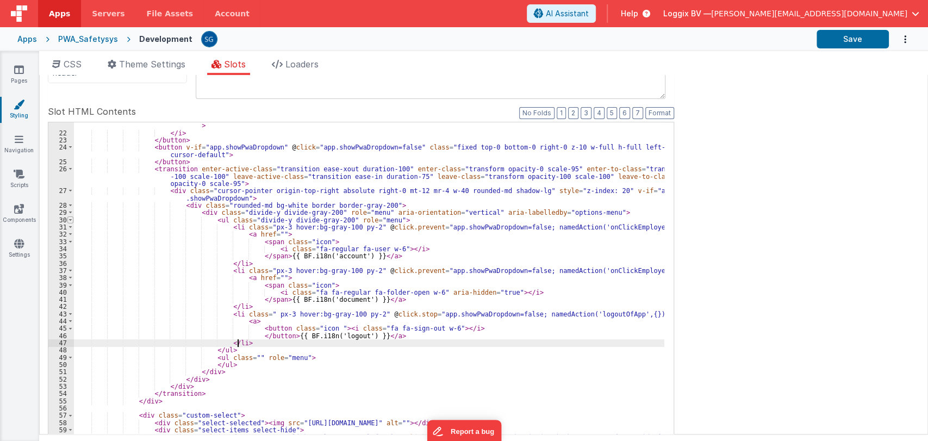
click at [70, 222] on span at bounding box center [70, 219] width 6 height 7
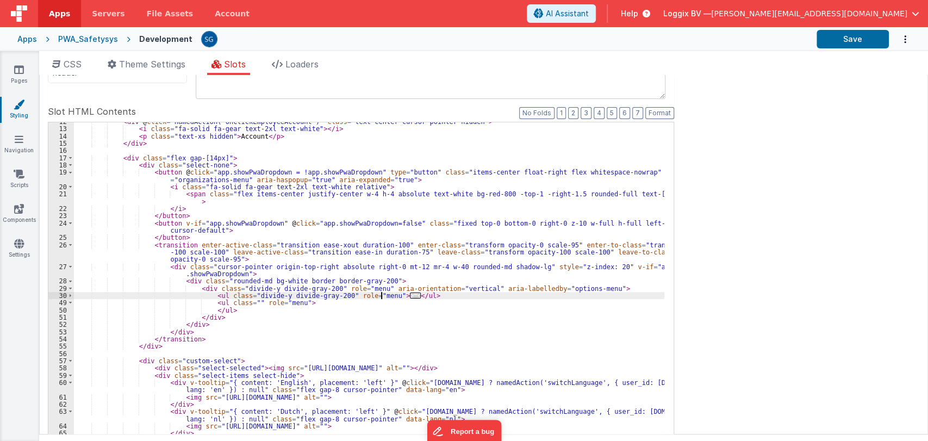
scroll to position [81, 0]
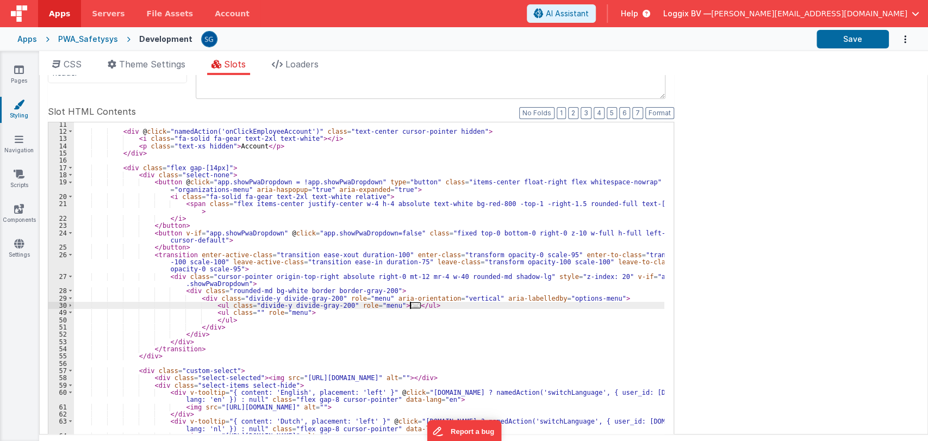
click at [425, 308] on div "< div @ click = "namedAction('onClickEmployeeAccount')" class = "text-center cu…" at bounding box center [369, 304] width 590 height 367
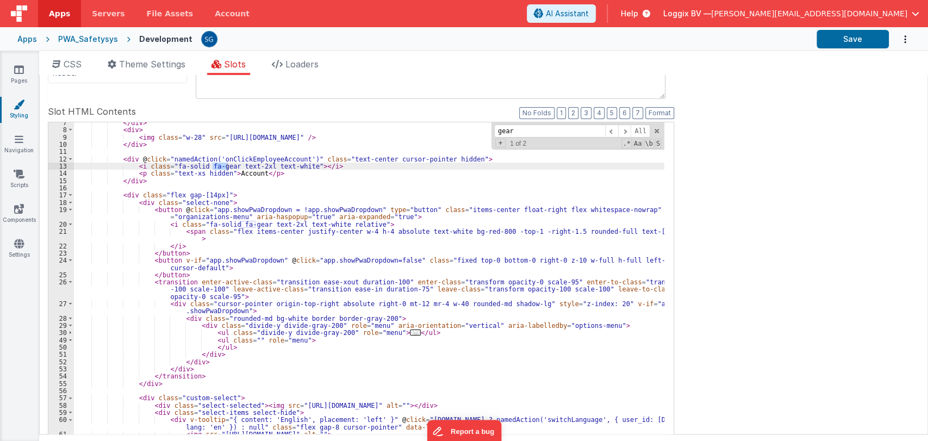
scroll to position [53, 0]
click at [625, 129] on span at bounding box center [624, 132] width 13 height 14
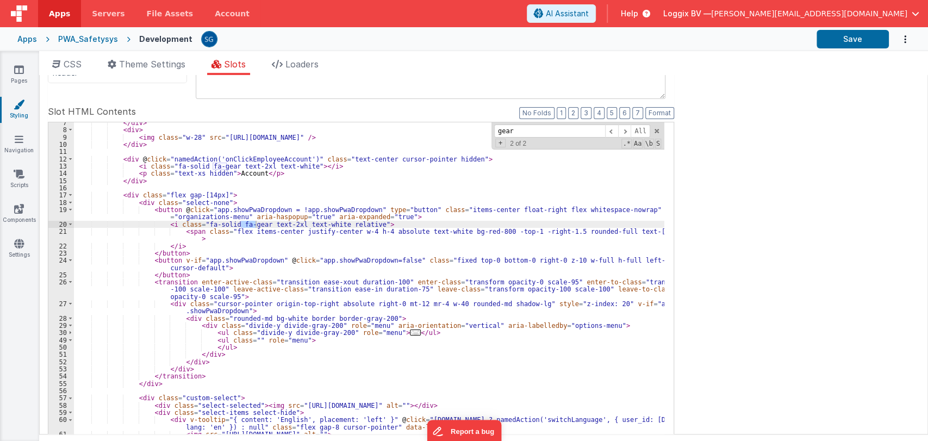
click at [505, 262] on div "</ div > < div > < img class = "w-28" src = "[URL][DOMAIN_NAME]" /> </ div > < …" at bounding box center [369, 302] width 590 height 367
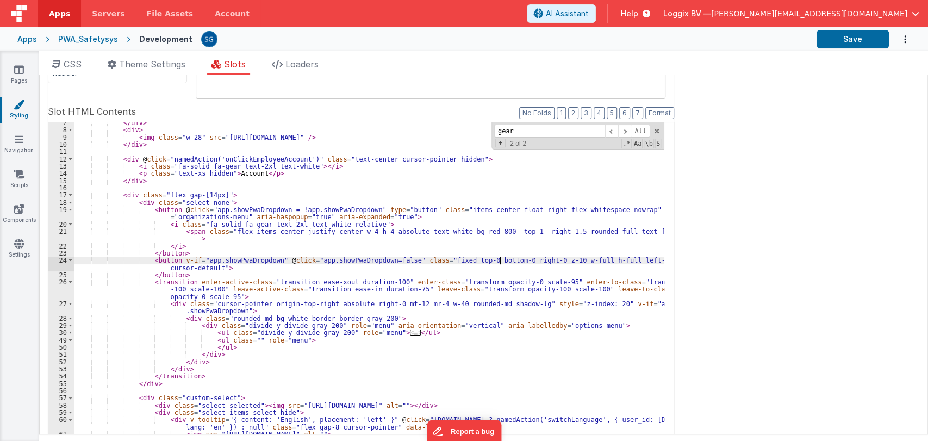
click at [499, 262] on div "</ div > < div > < img class = "w-28" src = "[URL][DOMAIN_NAME]" /> </ div > < …" at bounding box center [369, 302] width 590 height 367
click at [494, 262] on div "</ div > < div > < img class = "w-28" src = "[URL][DOMAIN_NAME]" /> </ div > < …" at bounding box center [369, 302] width 590 height 367
click at [497, 262] on div "</ div > < div > < img class = "w-28" src = "[URL][DOMAIN_NAME]" /> </ div > < …" at bounding box center [369, 302] width 590 height 367
click at [340, 294] on div "</ div > < div > < img class = "w-28" src = "[URL][DOMAIN_NAME]" /> </ div > < …" at bounding box center [369, 302] width 590 height 367
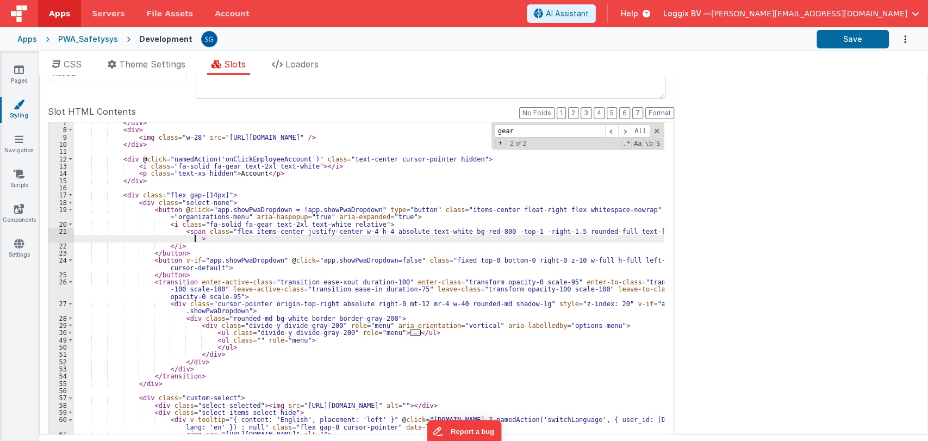
click at [389, 238] on div "</ div > < div > < img class = "w-28" src = "[URL][DOMAIN_NAME]" /> </ div > < …" at bounding box center [369, 302] width 590 height 367
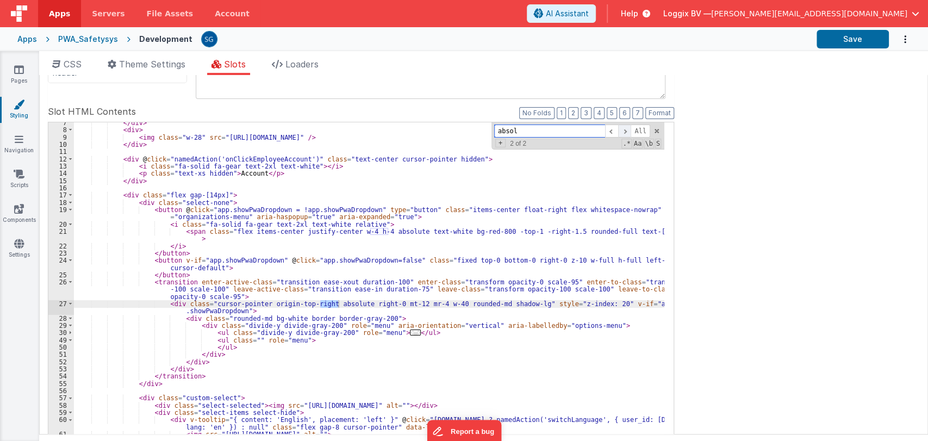
type input "absol"
click at [629, 127] on span at bounding box center [624, 132] width 13 height 14
click at [377, 301] on div "</ div > < div > < img class = "w-28" src = "[URL][DOMAIN_NAME]" /> </ div > < …" at bounding box center [369, 302] width 590 height 367
click at [396, 301] on div "</ div > < div > < img class = "w-28" src = "[URL][DOMAIN_NAME]" /> </ div > < …" at bounding box center [369, 302] width 590 height 367
click at [845, 27] on div "Apps PWA_Safetysys Development Save" at bounding box center [464, 39] width 928 height 24
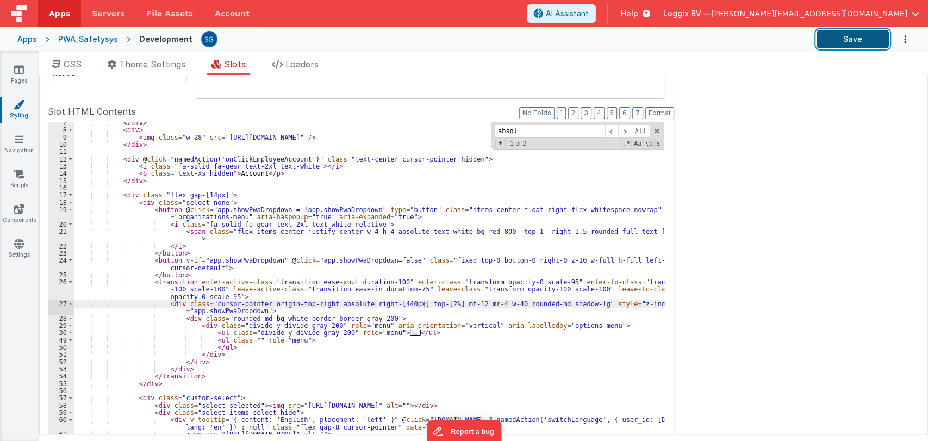
click at [849, 39] on button "Save" at bounding box center [853, 39] width 72 height 18
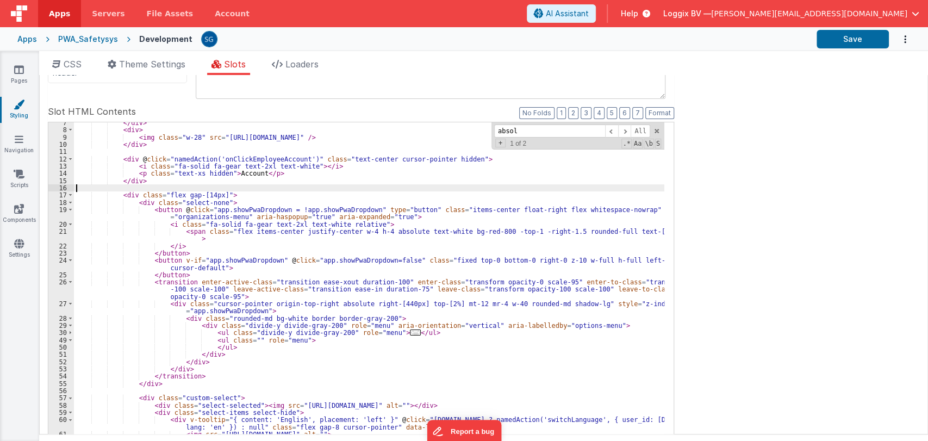
click at [389, 184] on div "</ div > < div > < img class = "w-28" src = "[URL][DOMAIN_NAME]" /> </ div > < …" at bounding box center [369, 302] width 590 height 367
click at [353, 167] on div "</ div > < div > < img class = "w-28" src = "[URL][DOMAIN_NAME]" /> </ div > < …" at bounding box center [369, 302] width 590 height 367
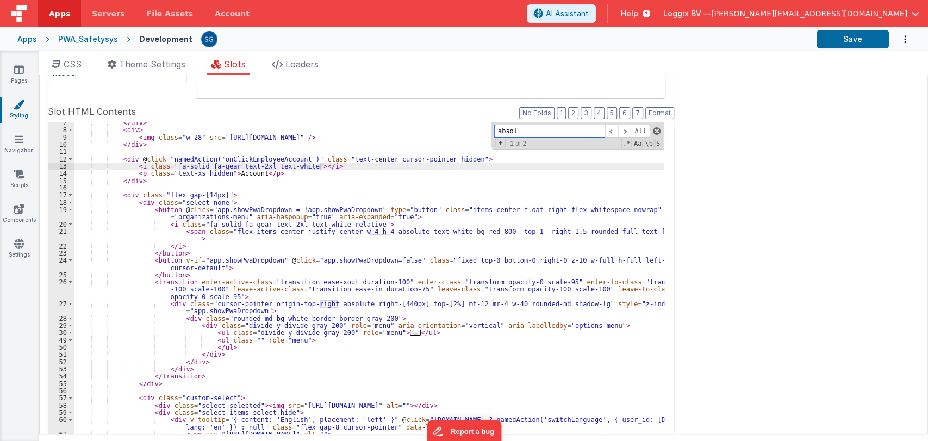
click at [655, 129] on span at bounding box center [657, 131] width 8 height 8
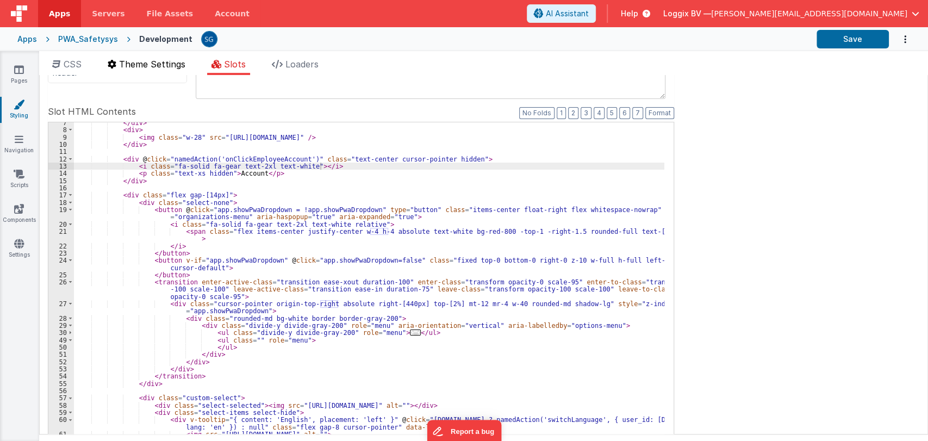
click at [151, 74] on li "Theme Settings" at bounding box center [146, 66] width 86 height 17
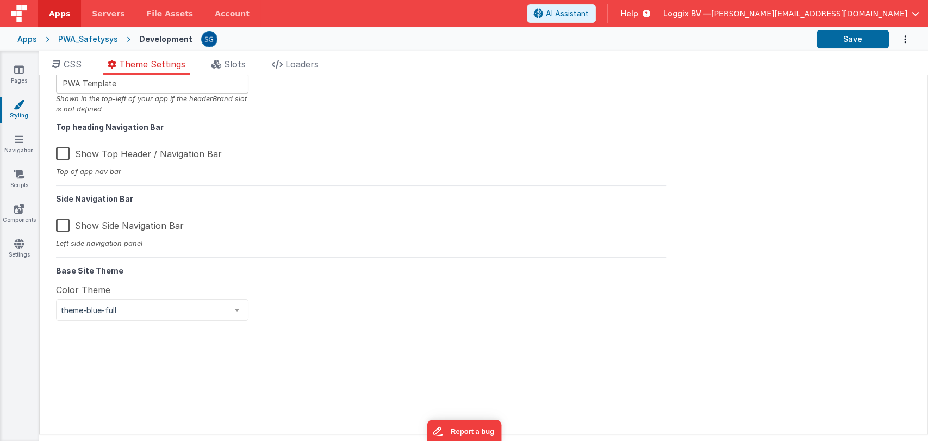
scroll to position [0, 0]
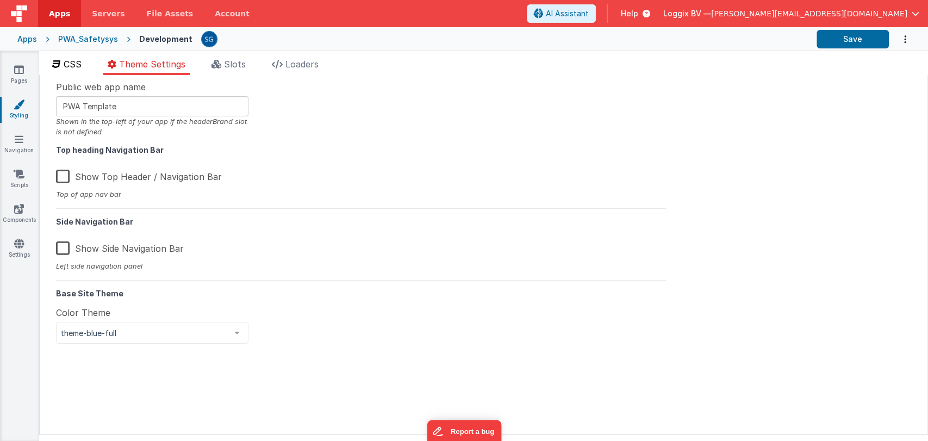
click at [80, 61] on span "CSS" at bounding box center [73, 64] width 18 height 11
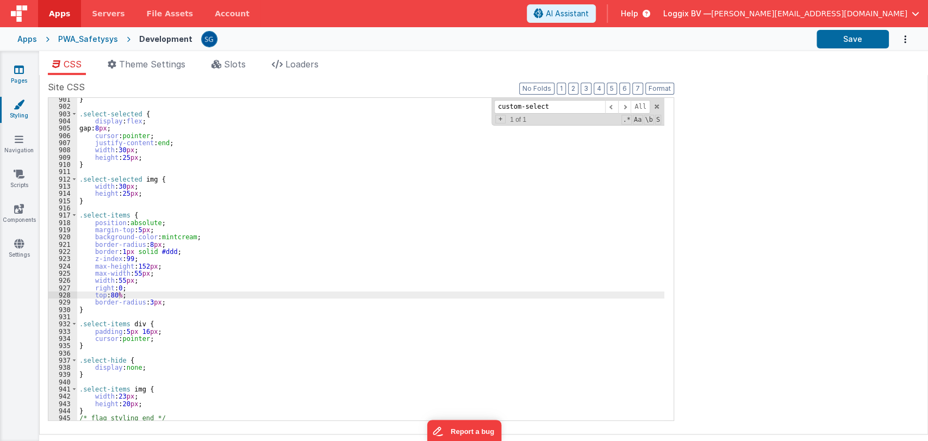
click at [16, 72] on icon at bounding box center [19, 69] width 10 height 11
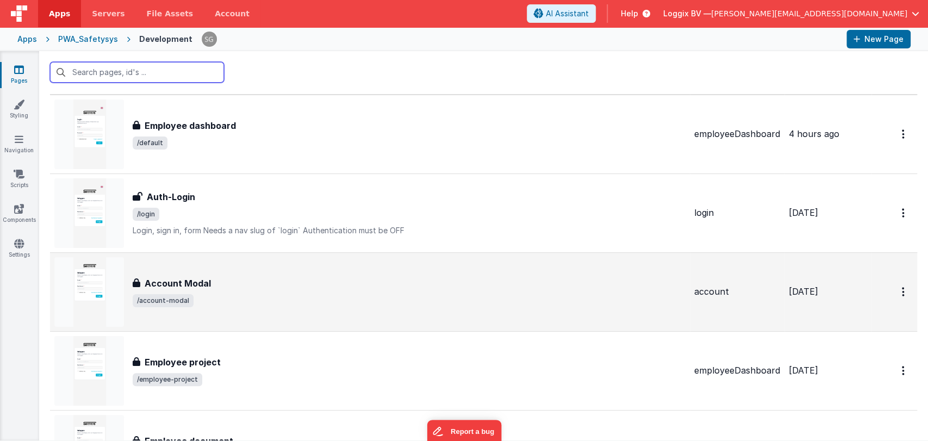
scroll to position [21, 0]
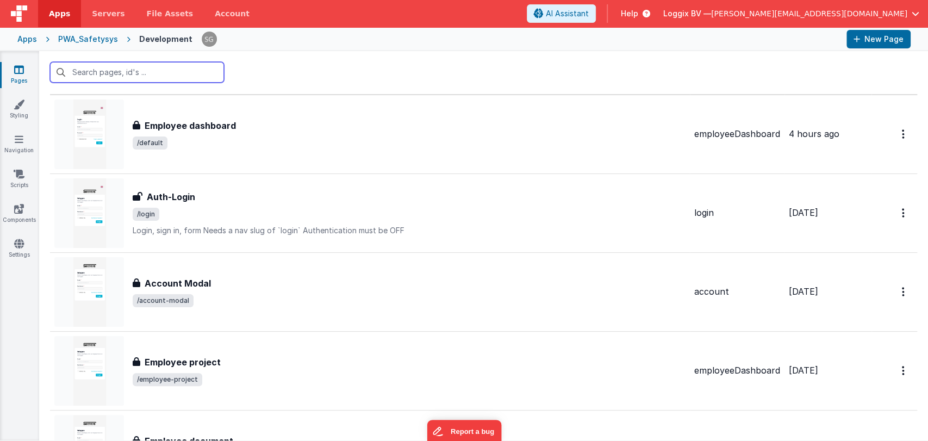
click at [100, 73] on input "text" at bounding box center [137, 72] width 174 height 21
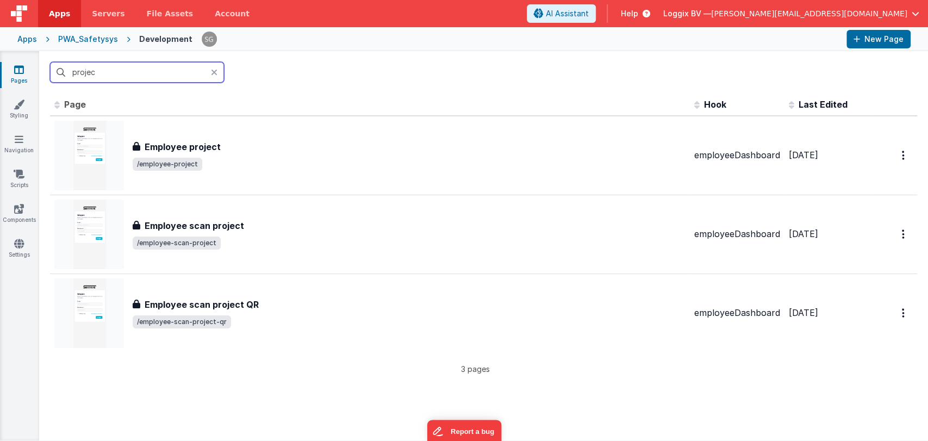
scroll to position [0, 0]
type input "project"
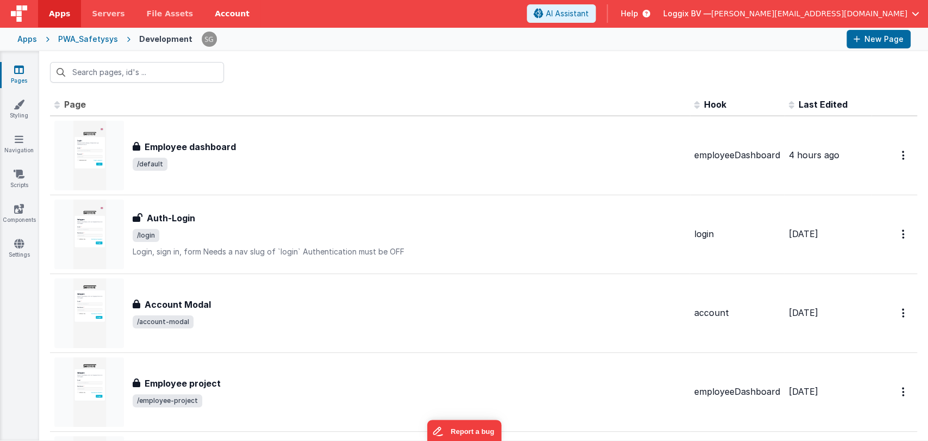
click at [273, 45] on div at bounding box center [519, 39] width 637 height 18
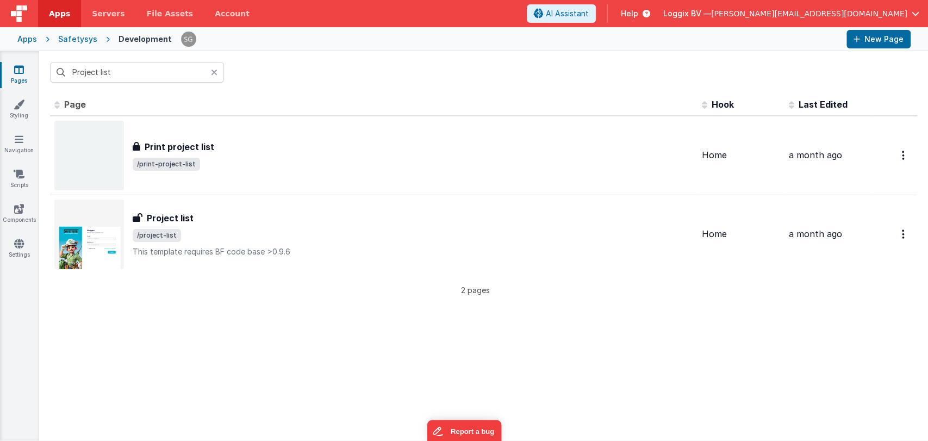
click at [187, 215] on h3 "Project list" at bounding box center [170, 218] width 47 height 13
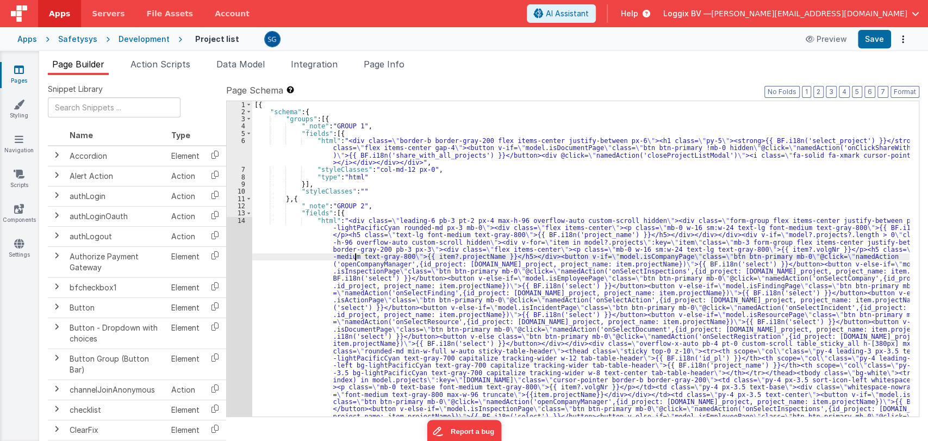
click at [355, 256] on div "[{ "schema" : { "groups" : [{ "_note" : "GROUP 1" , "fields" : [{ "html" : "<di…" at bounding box center [580, 403] width 657 height 605
click at [240, 219] on div "14" at bounding box center [240, 358] width 26 height 283
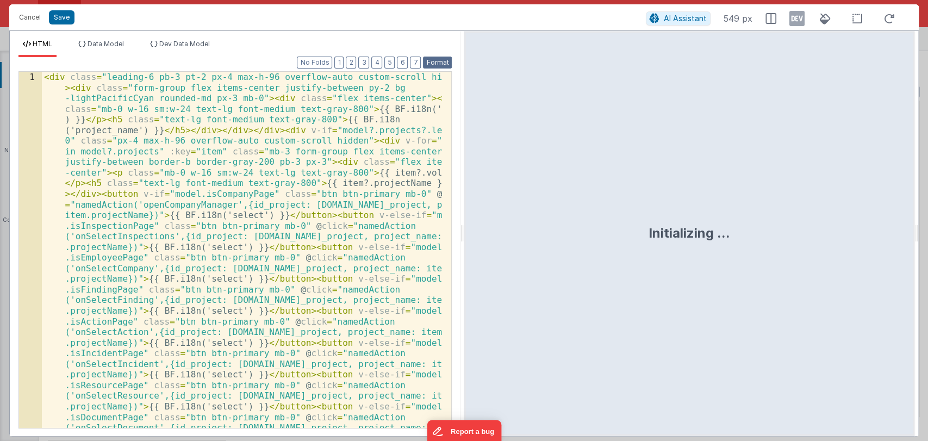
click at [435, 62] on button "Format" at bounding box center [437, 63] width 29 height 12
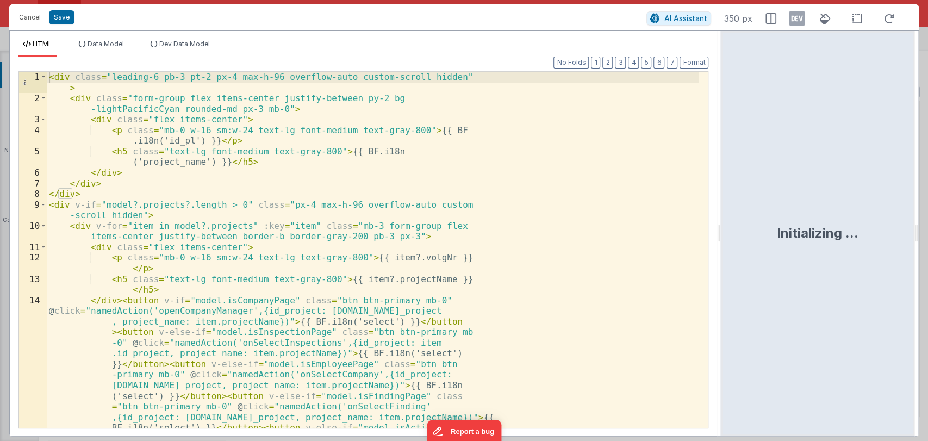
drag, startPoint x: 462, startPoint y: 232, endPoint x: 742, endPoint y: 245, distance: 280.3
click at [742, 245] on html "Cancel Save AI Assistant 350 px HTML Data Model Dev Data Model Format 7 6 5 4 3…" at bounding box center [464, 220] width 928 height 441
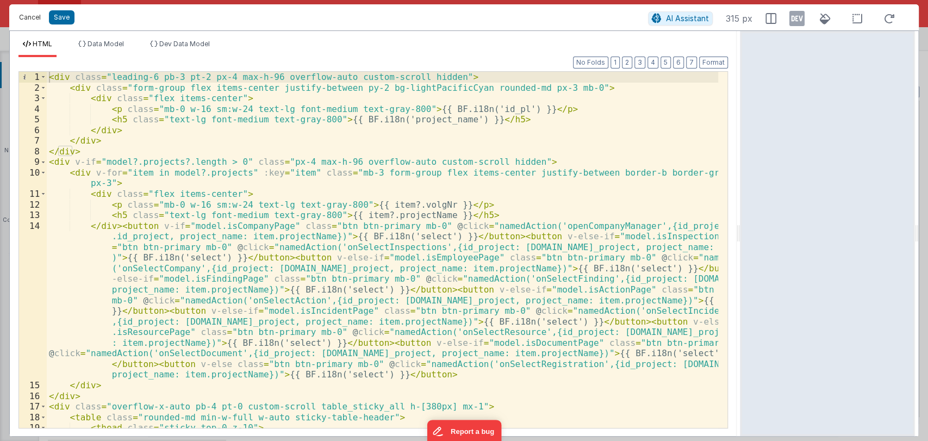
click at [31, 15] on button "Cancel" at bounding box center [30, 17] width 33 height 15
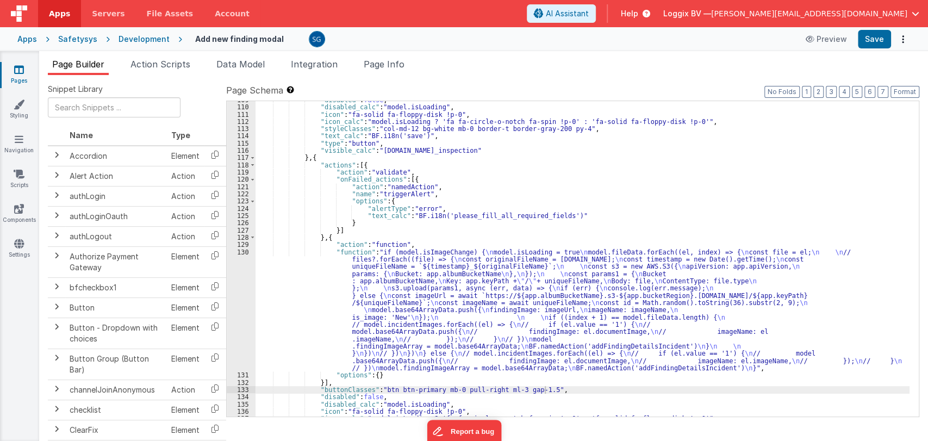
scroll to position [1212, 0]
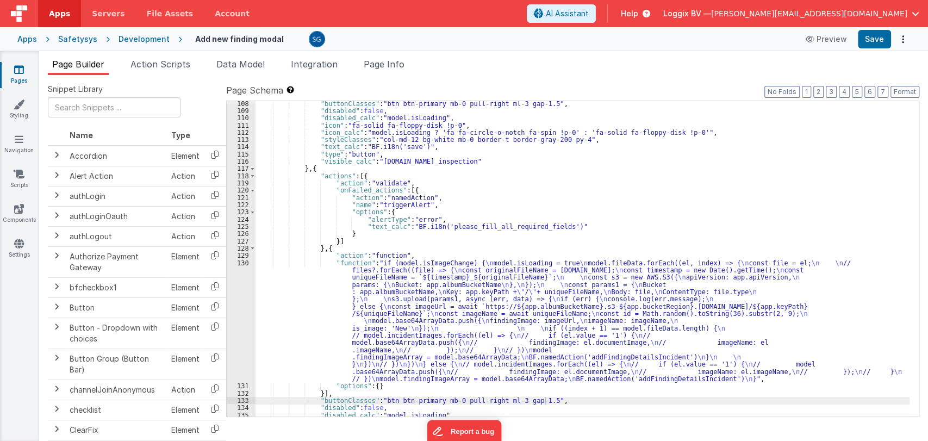
click at [578, 227] on div ""buttonClasses" : "btn btn-primary mb-0 pull-right ml-3 gap-1.5" , "disabled" :…" at bounding box center [583, 265] width 654 height 330
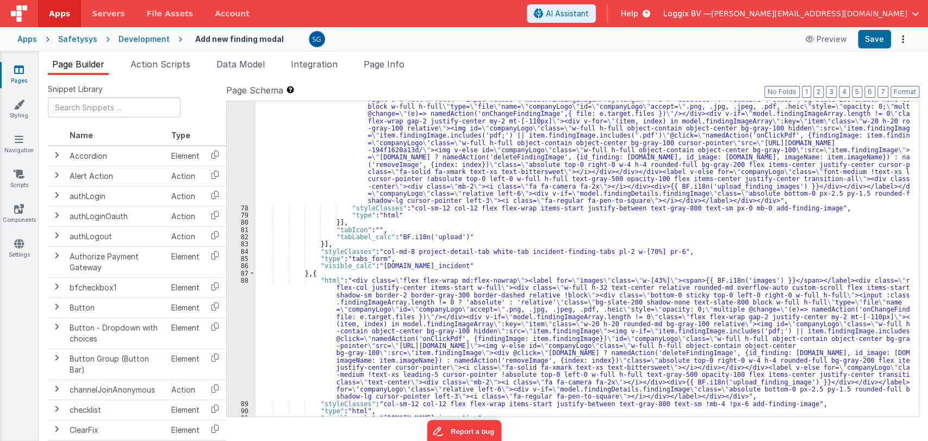
scroll to position [666, 0]
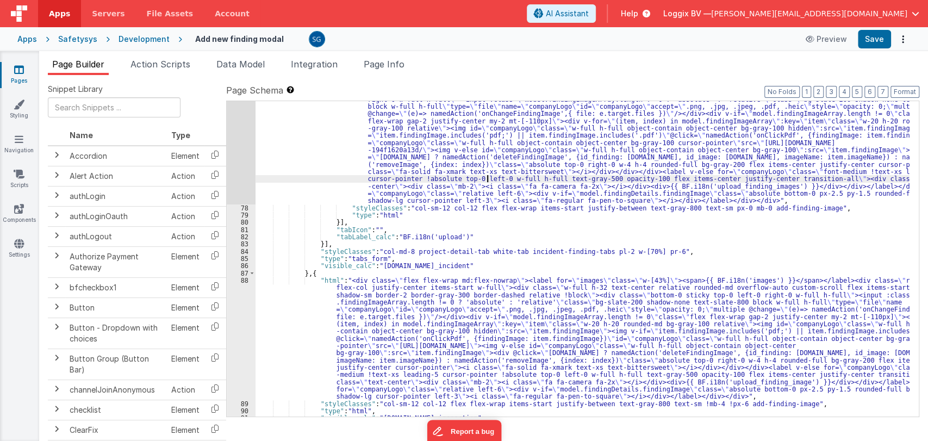
click at [486, 176] on div ""html" : "<div class= \" flex flex-wrap md:flex-nowrap h-[200px] \" ><label for…" at bounding box center [583, 300] width 654 height 453
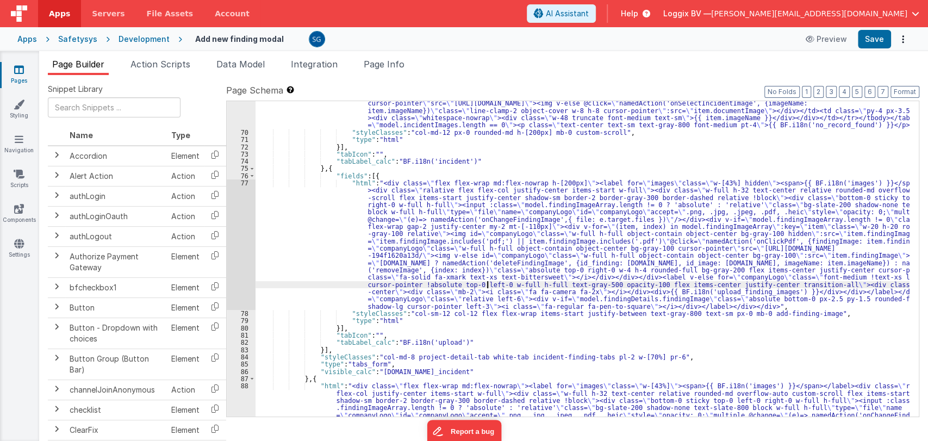
scroll to position [559, 0]
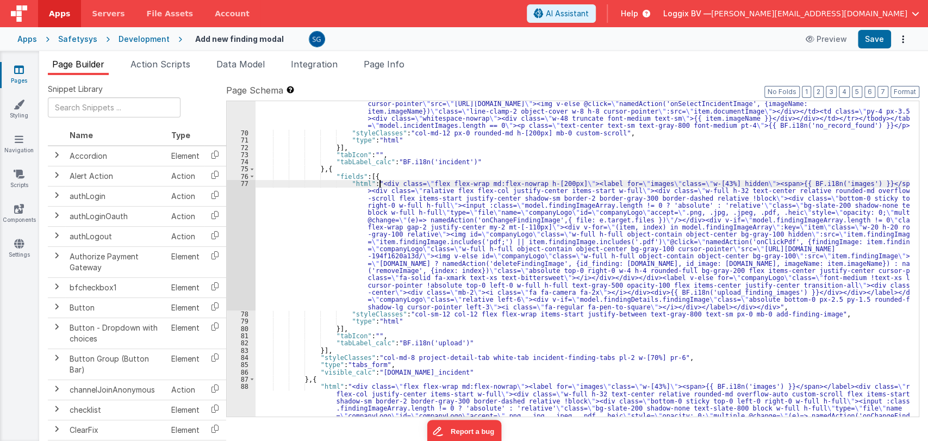
click at [379, 184] on div ""html" : "<div class= \" overflow-x-auto px-0 pb-4 custom-scroll h-[200px] w-fu…" at bounding box center [583, 305] width 654 height 526
click at [239, 183] on div "77" at bounding box center [241, 245] width 29 height 130
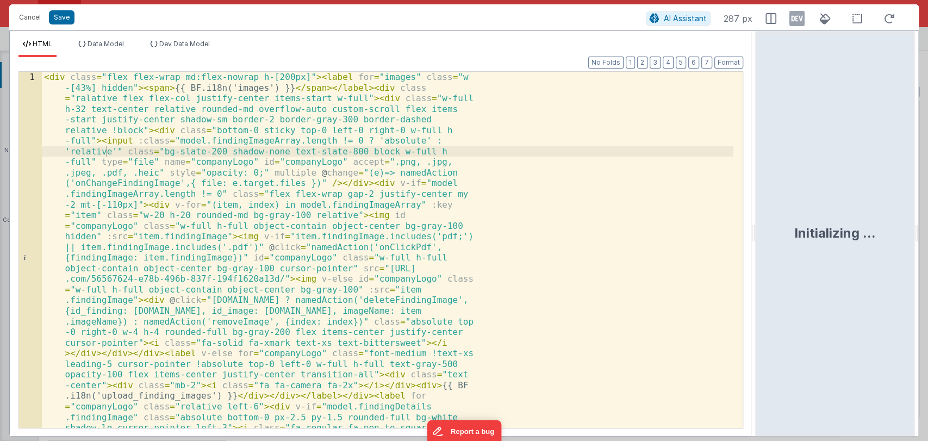
drag, startPoint x: 462, startPoint y: 237, endPoint x: 757, endPoint y: 248, distance: 295.5
click at [757, 248] on html "Cancel Save AI Assistant 287 px HTML Data Model Dev Data Model Format 7 6 5 4 3…" at bounding box center [464, 220] width 928 height 441
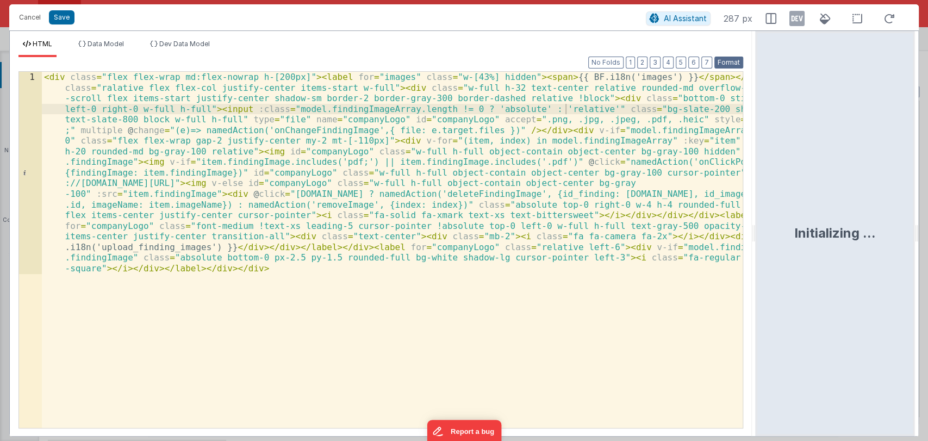
click at [724, 63] on button "Format" at bounding box center [728, 63] width 29 height 12
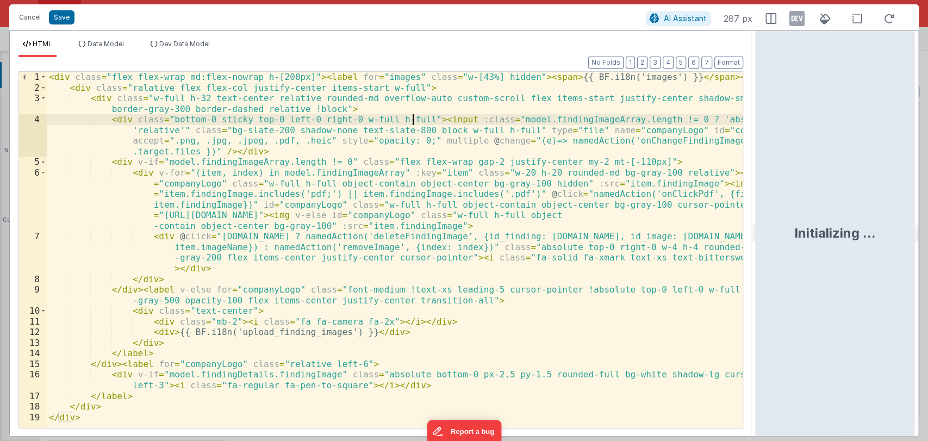
click at [413, 120] on div "< div class = "flex flex-wrap md:flex-nowrap h-[200px]" > < label for = "images…" at bounding box center [395, 260] width 696 height 377
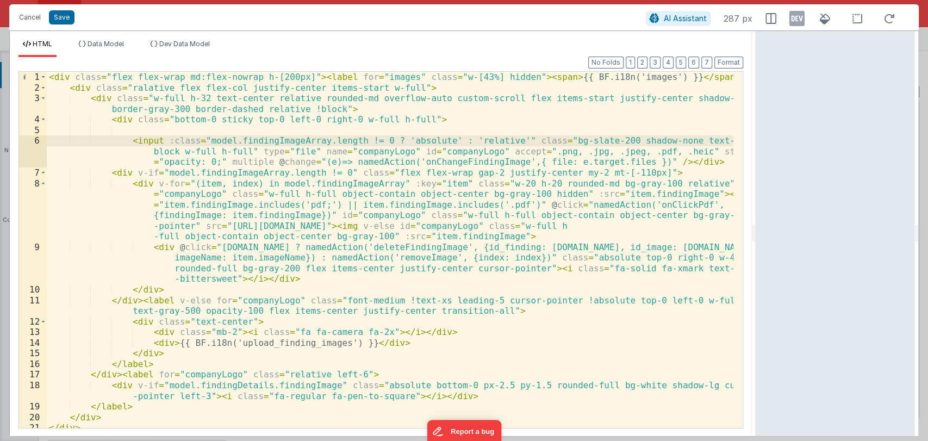
click at [637, 163] on div "< div class = "flex flex-wrap md:flex-nowrap h-[200px]" > < label for = "images…" at bounding box center [390, 260] width 687 height 377
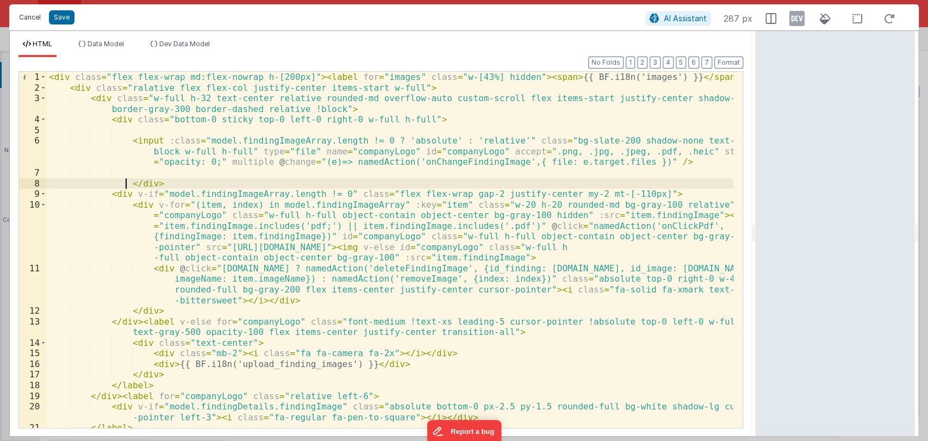
click at [35, 17] on button "Cancel" at bounding box center [30, 17] width 33 height 15
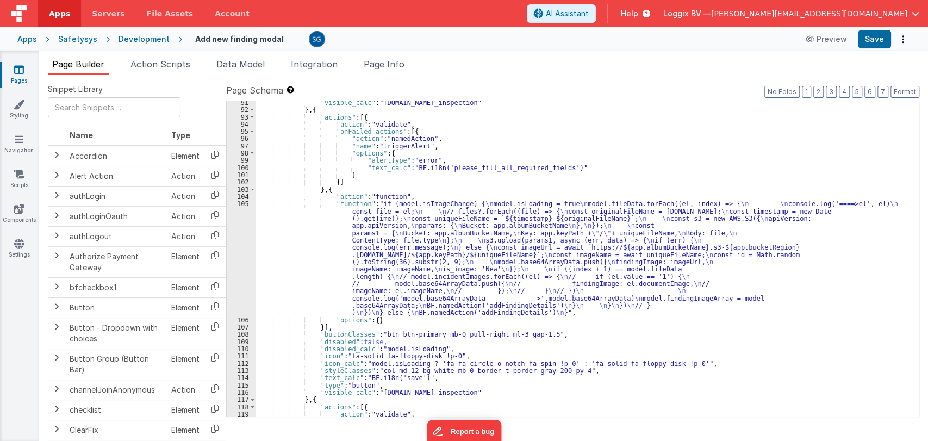
scroll to position [981, 0]
click at [262, 66] on span "Data Model" at bounding box center [240, 64] width 48 height 11
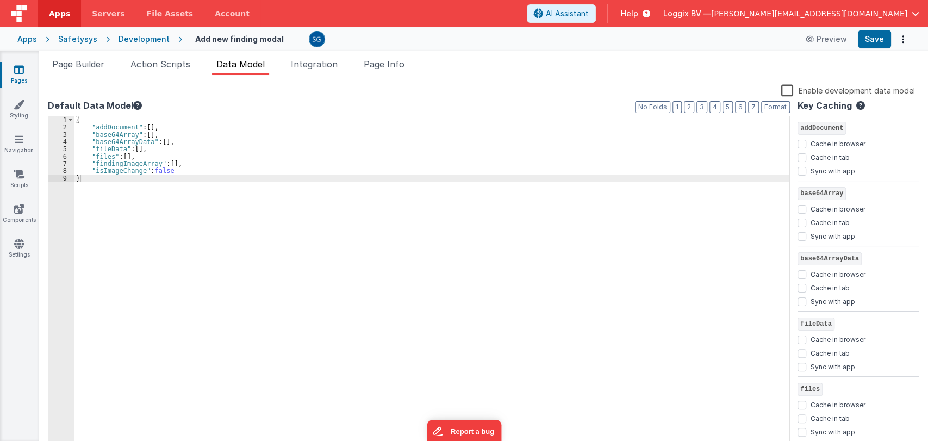
click at [192, 175] on div "{ "addDocument" : [ ] , "base64Array" : [ ] , "base64ArrayData" : [ ] , "fileDa…" at bounding box center [432, 290] width 716 height 348
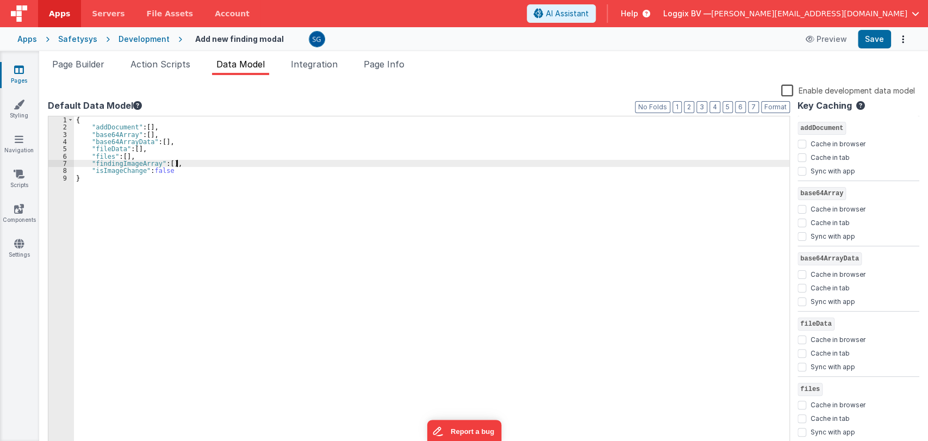
click at [189, 163] on div "{ "addDocument" : [ ] , "base64Array" : [ ] , "base64ArrayData" : [ ] , "fileDa…" at bounding box center [432, 290] width 716 height 348
click at [152, 171] on div "{ "addDocument" : [ ] , "base64Array" : [ ] , "base64ArrayData" : [ ] , "fileDa…" at bounding box center [432, 290] width 716 height 348
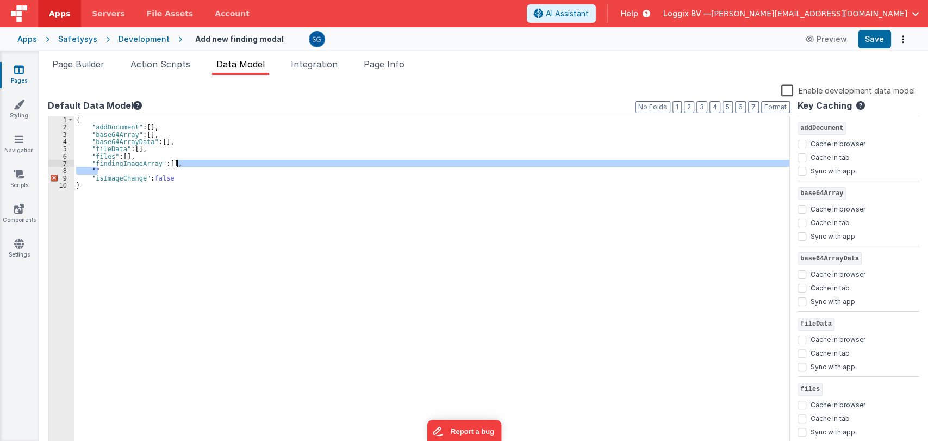
drag, startPoint x: 194, startPoint y: 172, endPoint x: 195, endPoint y: 166, distance: 6.0
click at [195, 166] on div "{ "addDocument" : [ ] , "base64Array" : [ ] , "base64ArrayData" : [ ] , "fileDa…" at bounding box center [432, 290] width 716 height 348
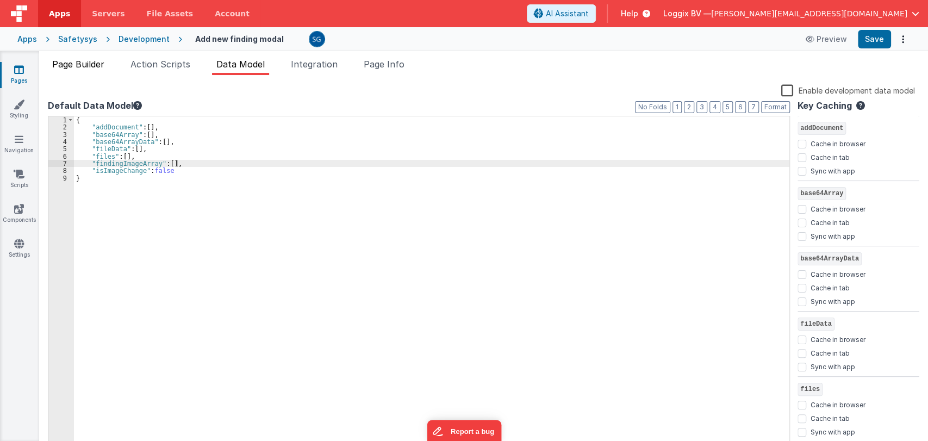
click at [87, 65] on span "Page Builder" at bounding box center [78, 64] width 52 height 11
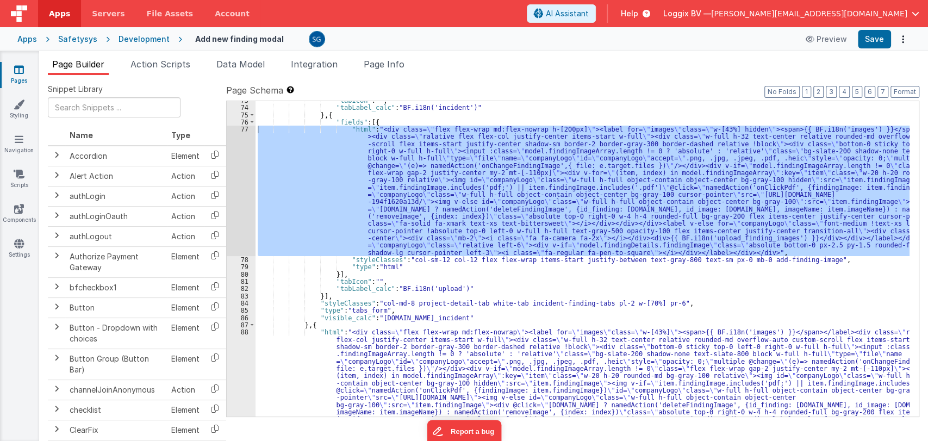
scroll to position [613, 0]
click at [246, 128] on div "77" at bounding box center [241, 191] width 29 height 130
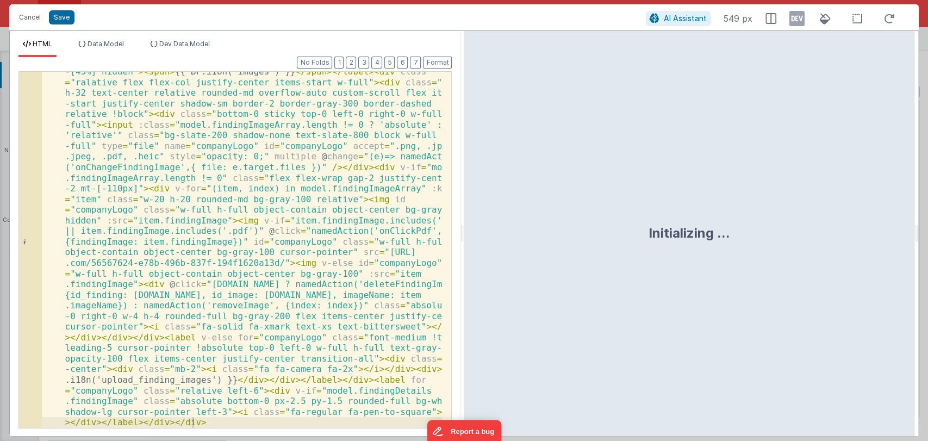
scroll to position [16, 0]
click at [439, 63] on button "Format" at bounding box center [437, 63] width 29 height 12
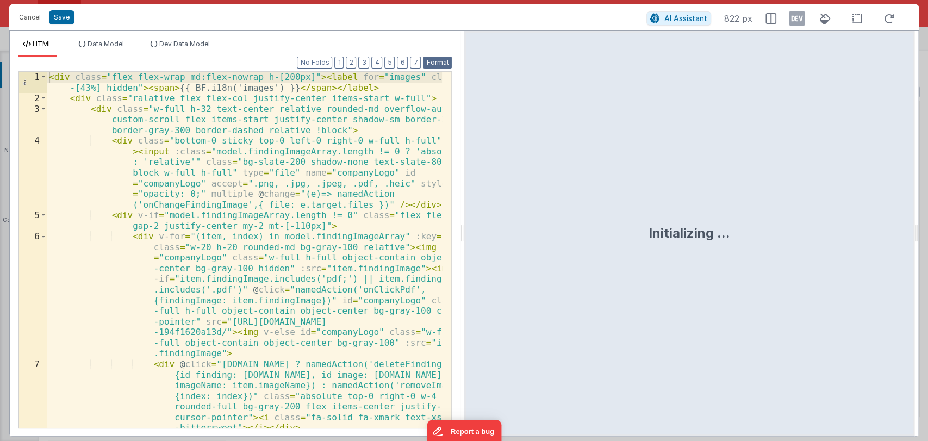
scroll to position [0, 0]
click at [423, 57] on button "Format" at bounding box center [437, 63] width 29 height 12
click at [277, 88] on div "< div class = "flex flex-wrap md:flex-nowrap h-[200px]" > < label for = "images…" at bounding box center [245, 266] width 396 height 388
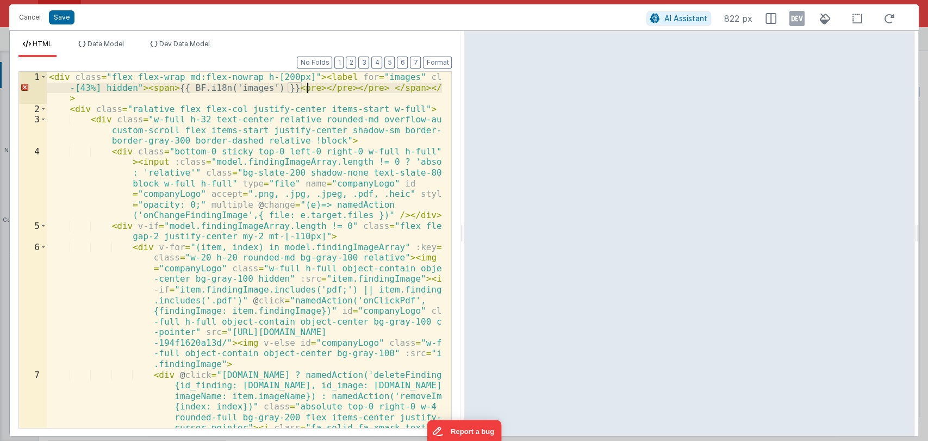
click at [305, 86] on div "< div class = "flex flex-wrap md:flex-nowrap h-[200px]" > < label for = "images…" at bounding box center [245, 303] width 396 height 463
click at [296, 86] on div "< div class = "flex flex-wrap md:flex-nowrap h-[200px]" > < label for = "images…" at bounding box center [245, 303] width 396 height 463
click at [387, 88] on div "< div class = "flex flex-wrap md:flex-nowrap h-[200px]" > < label for = "images…" at bounding box center [245, 303] width 396 height 463
drag, startPoint x: 424, startPoint y: 86, endPoint x: 394, endPoint y: 89, distance: 30.5
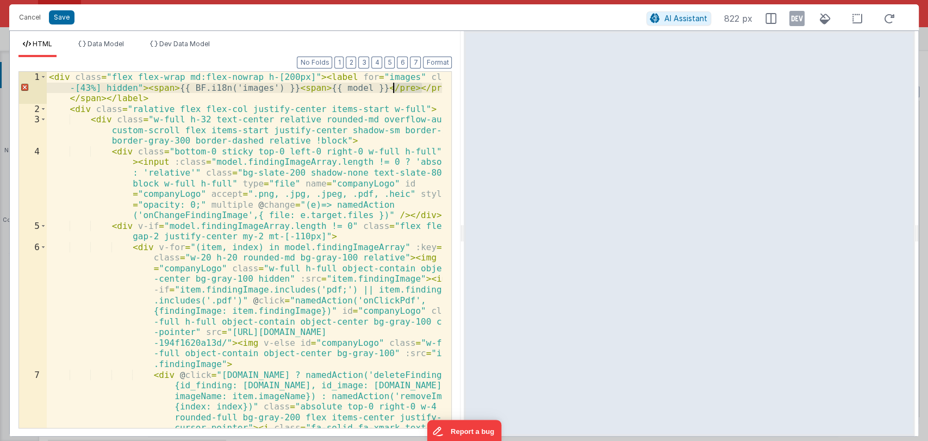
click at [394, 89] on div "< div class = "flex flex-wrap md:flex-nowrap h-[200px]" > < label for = "images…" at bounding box center [245, 303] width 396 height 463
click at [309, 88] on div "< div class = "flex flex-wrap md:flex-nowrap h-[200px]" > < label for = "images…" at bounding box center [245, 303] width 396 height 463
click at [320, 96] on div "< div class = "flex flex-wrap md:flex-nowrap h-[200px]" > < label for = "images…" at bounding box center [245, 303] width 396 height 463
click at [445, 63] on button "Format" at bounding box center [437, 63] width 29 height 12
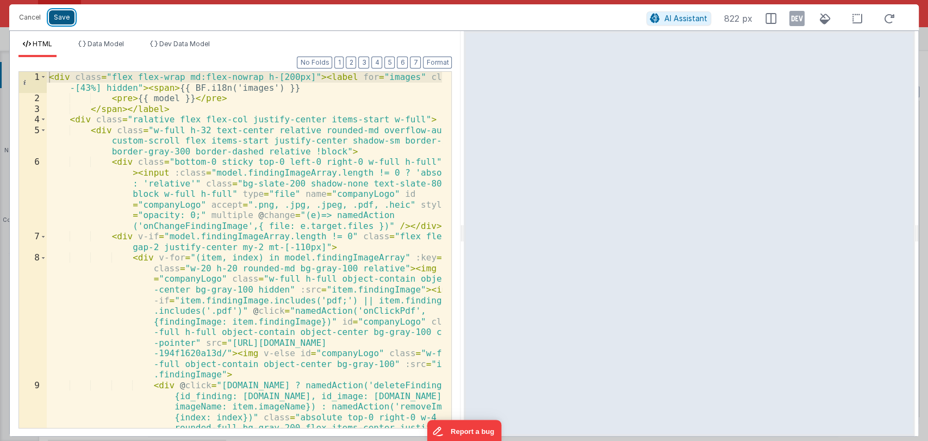
click at [65, 18] on button "Save" at bounding box center [62, 17] width 26 height 14
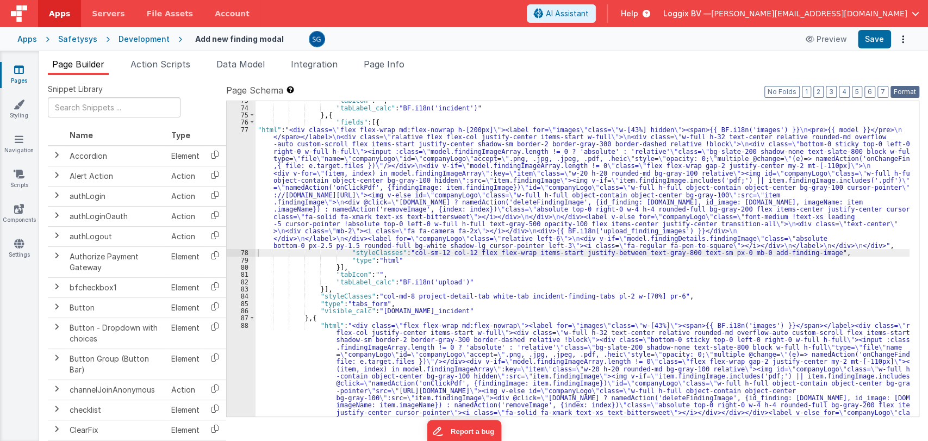
click at [896, 88] on button "Format" at bounding box center [905, 92] width 29 height 12
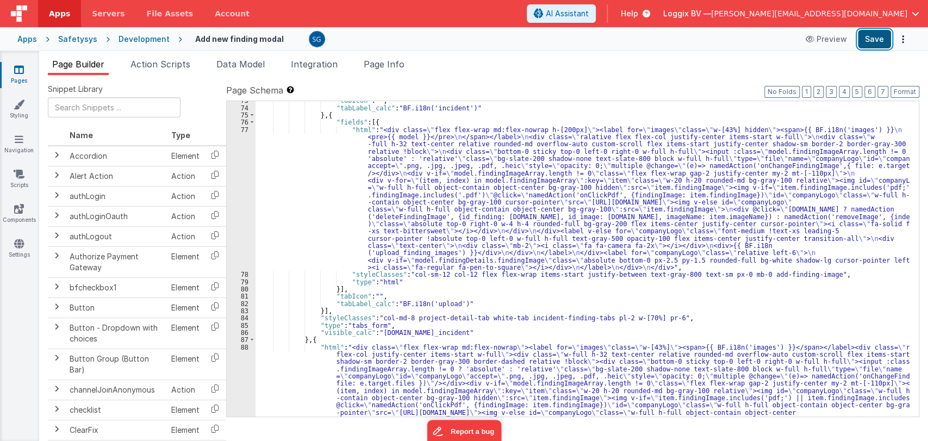
click at [879, 36] on button "Save" at bounding box center [874, 39] width 33 height 18
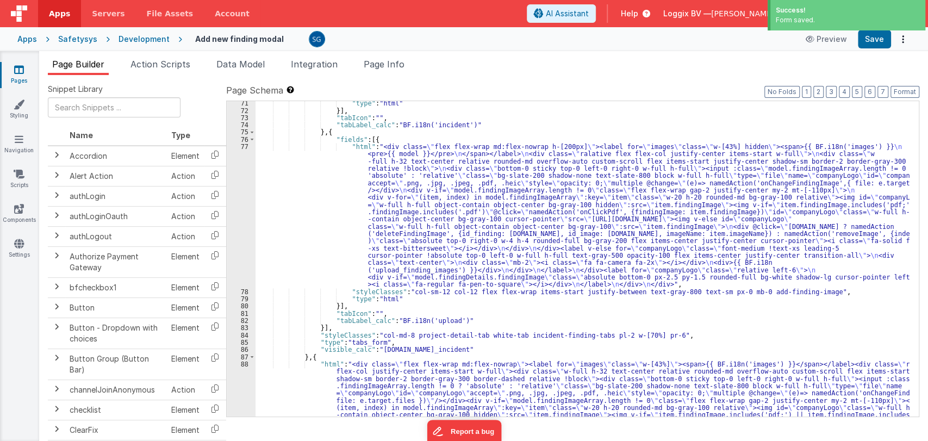
scroll to position [595, 0]
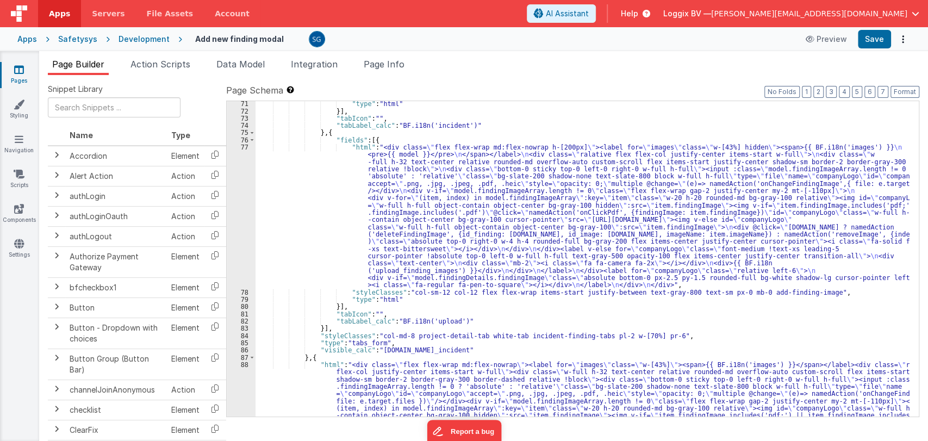
click at [478, 213] on div ""type" : "html" }] , "tabIcon" : "" , "tabLabel_calc" : "BF.i18n('incident')" }…" at bounding box center [583, 323] width 654 height 446
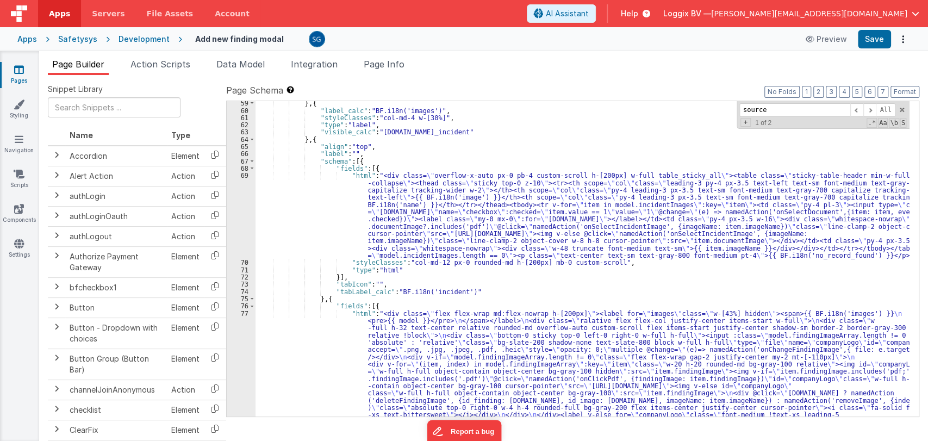
scroll to position [429, 0]
type input "source"
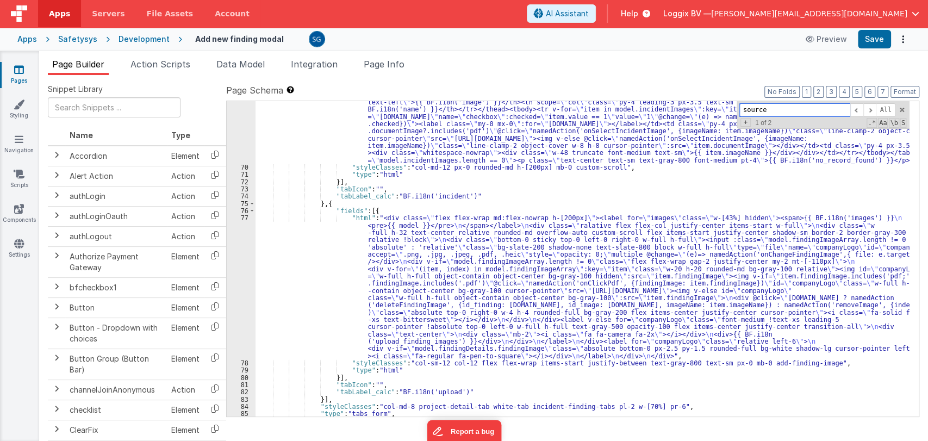
scroll to position [525, 0]
click at [438, 297] on div ""html" : "<div class= \" overflow-x-auto px-0 pb-4 custom-scroll h-[200px] w-fu…" at bounding box center [583, 281] width 654 height 409
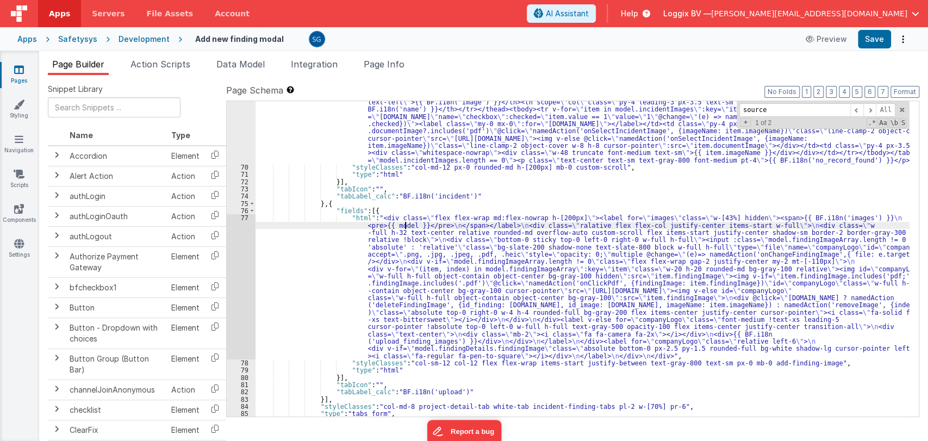
click at [403, 225] on div ""html" : "<div class= \" overflow-x-auto px-0 pb-4 custom-scroll h-[200px] w-fu…" at bounding box center [583, 281] width 654 height 409
click at [245, 217] on div "77" at bounding box center [241, 286] width 29 height 145
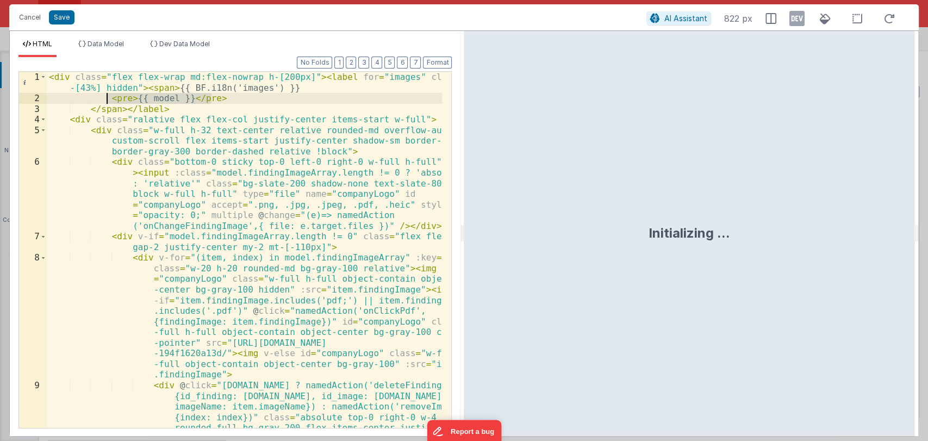
drag, startPoint x: 220, startPoint y: 101, endPoint x: 106, endPoint y: 97, distance: 113.7
click at [106, 97] on div "< div class = "flex flex-wrap md:flex-nowrap h-[200px]" > < label for = "images…" at bounding box center [245, 298] width 396 height 452
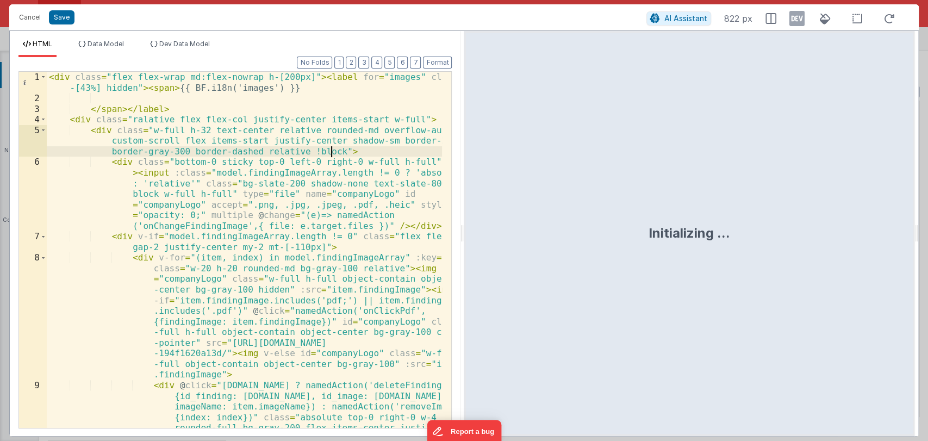
click at [341, 154] on div "< div class = "flex flex-wrap md:flex-nowrap h-[200px]" > < label for = "images…" at bounding box center [245, 298] width 396 height 452
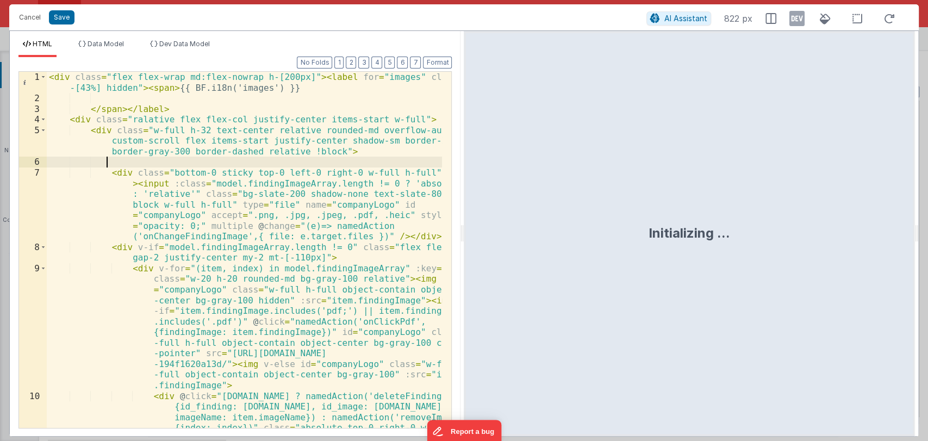
click at [127, 183] on div "< div class = "flex flex-wrap md:flex-nowrap h-[200px]" > < label for = "images…" at bounding box center [245, 298] width 396 height 452
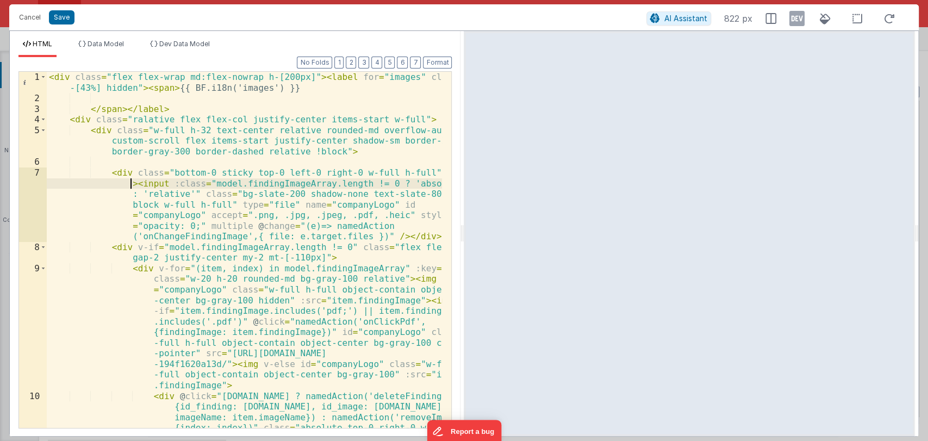
click at [132, 183] on div "< div class = "flex flex-wrap md:flex-nowrap h-[200px]" > < label for = "images…" at bounding box center [245, 298] width 396 height 452
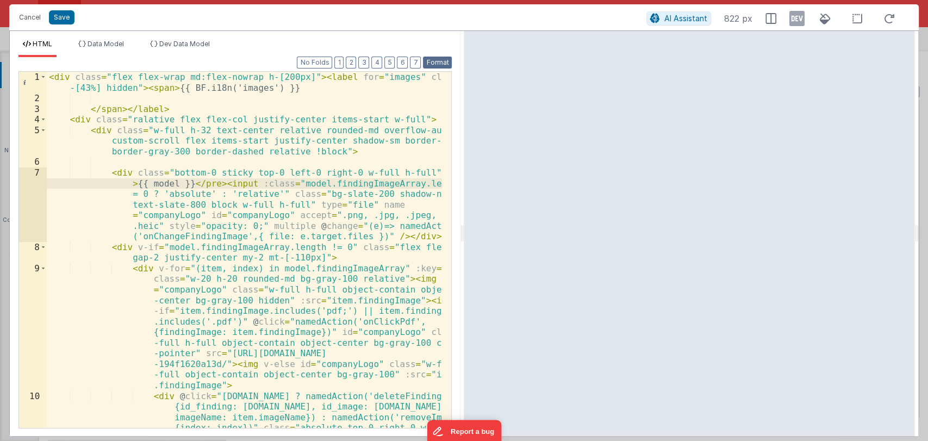
click at [435, 62] on button "Format" at bounding box center [437, 63] width 29 height 12
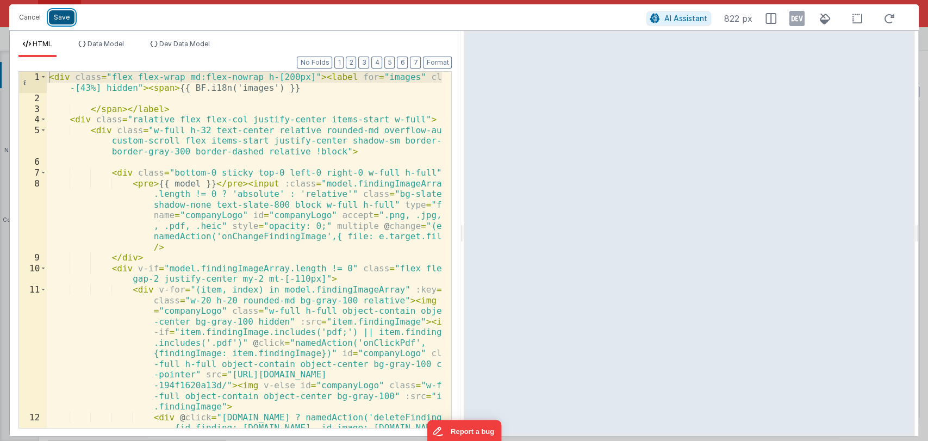
click at [51, 15] on button "Save" at bounding box center [62, 17] width 26 height 14
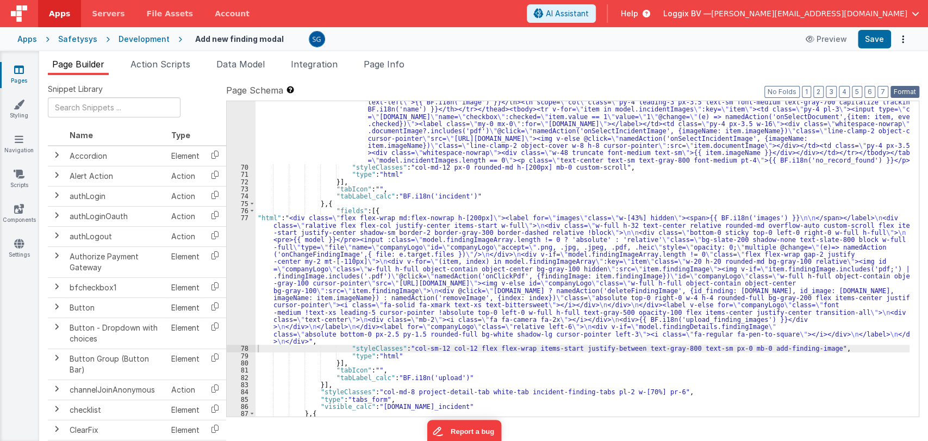
click at [899, 90] on button "Format" at bounding box center [905, 92] width 29 height 12
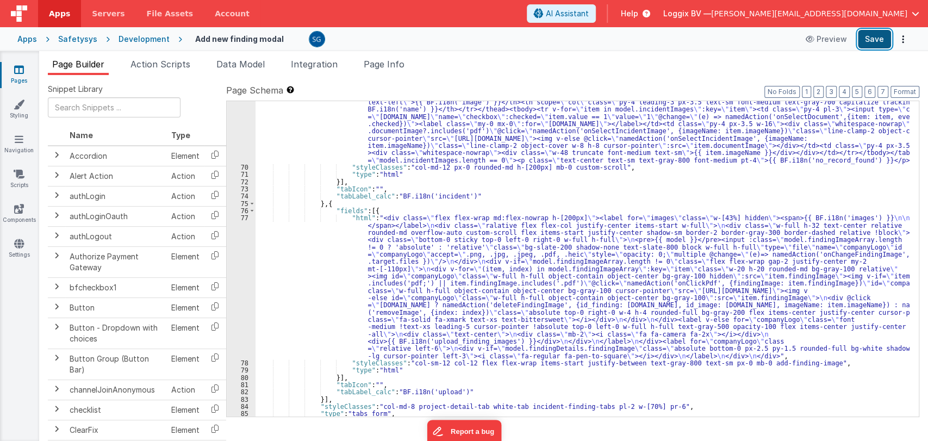
click at [879, 42] on button "Save" at bounding box center [874, 39] width 33 height 18
click at [408, 233] on div ""html" : "<div class= \" overflow-x-auto px-0 pb-4 custom-scroll h-[200px] w-fu…" at bounding box center [583, 281] width 654 height 409
click at [246, 216] on div "77" at bounding box center [241, 286] width 29 height 145
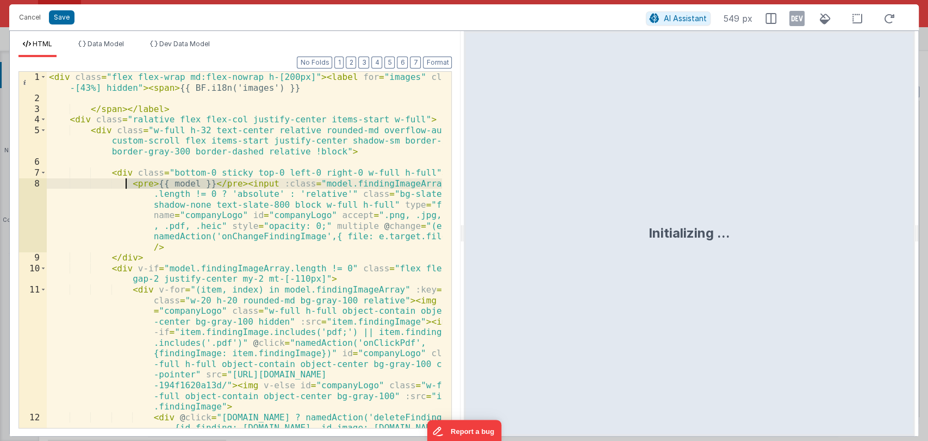
drag, startPoint x: 229, startPoint y: 185, endPoint x: 127, endPoint y: 183, distance: 102.2
click at [127, 183] on div "< div class = "flex flex-wrap md:flex-nowrap h-[200px]" > < label for = "images…" at bounding box center [245, 298] width 396 height 452
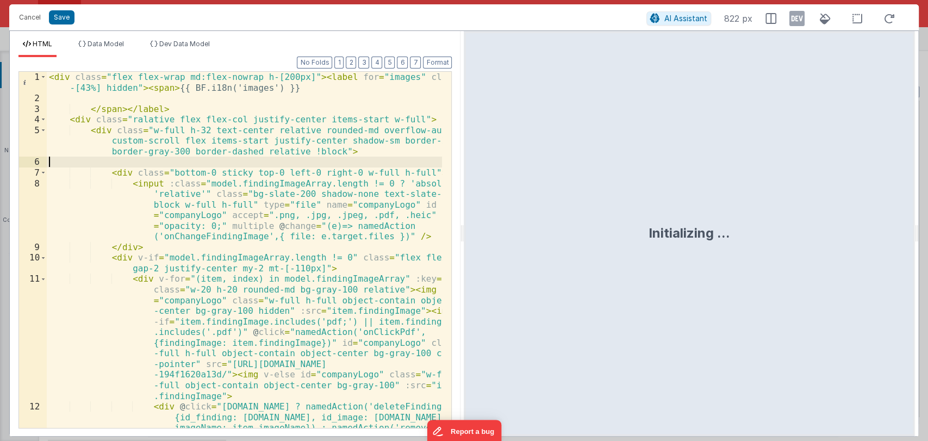
click at [175, 158] on div "< div class = "flex flex-wrap md:flex-nowrap h-[200px]" > < label for = "images…" at bounding box center [245, 298] width 396 height 452
click at [443, 58] on button "Format" at bounding box center [437, 63] width 29 height 12
click at [67, 15] on button "Save" at bounding box center [62, 17] width 26 height 14
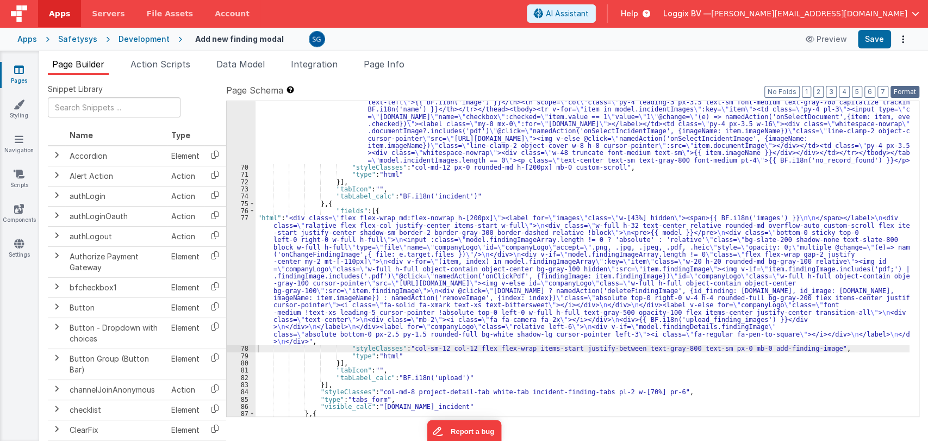
click at [905, 94] on button "Format" at bounding box center [905, 92] width 29 height 12
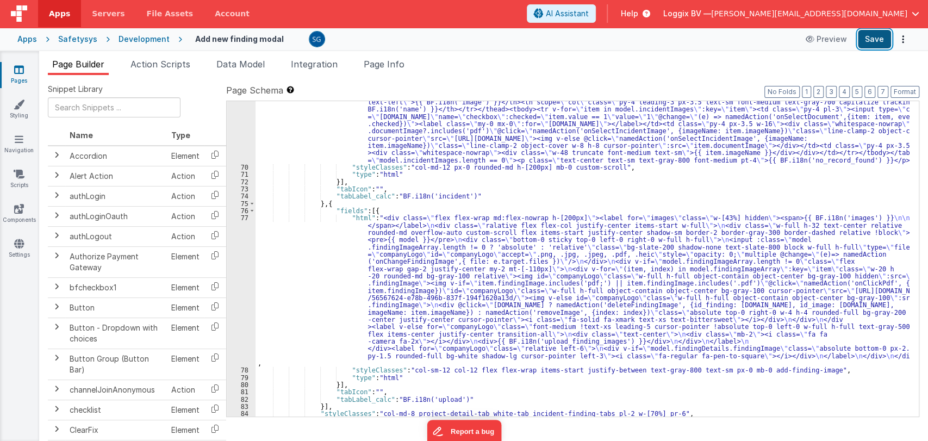
click at [872, 40] on button "Save" at bounding box center [874, 39] width 33 height 18
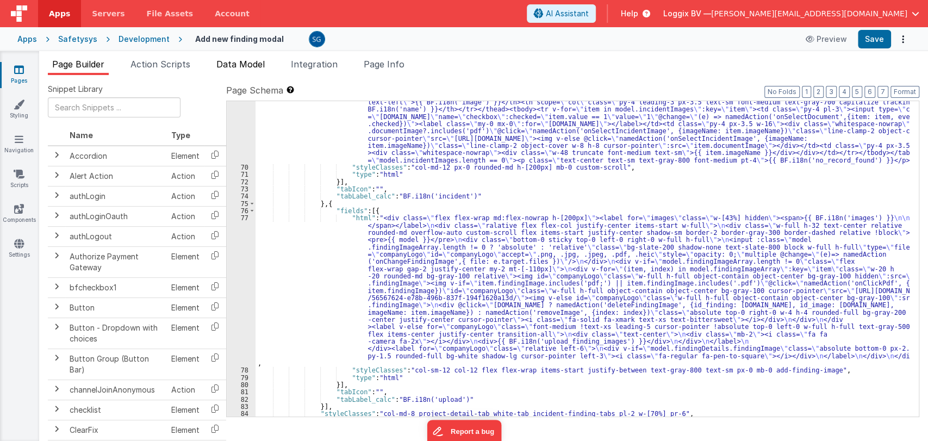
click at [231, 60] on span "Data Model" at bounding box center [240, 64] width 48 height 11
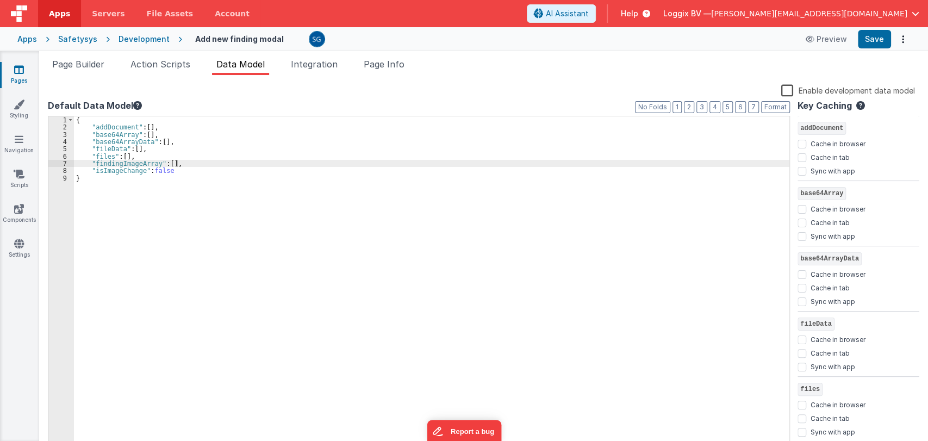
click at [195, 164] on div "{ "addDocument" : [ ] , "base64Array" : [ ] , "base64ArrayData" : [ ] , "fileDa…" at bounding box center [432, 290] width 716 height 348
click at [116, 171] on div "{ "addDocument" : [ ] , "base64Array" : [ ] , "base64ArrayData" : [ ] , "fileDa…" at bounding box center [432, 290] width 716 height 348
click at [873, 36] on button "Save" at bounding box center [874, 39] width 33 height 18
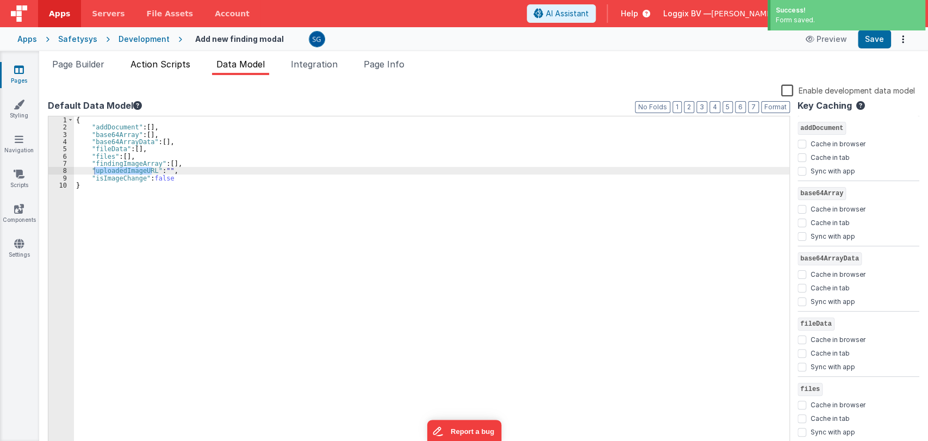
click at [154, 64] on span "Action Scripts" at bounding box center [160, 64] width 60 height 11
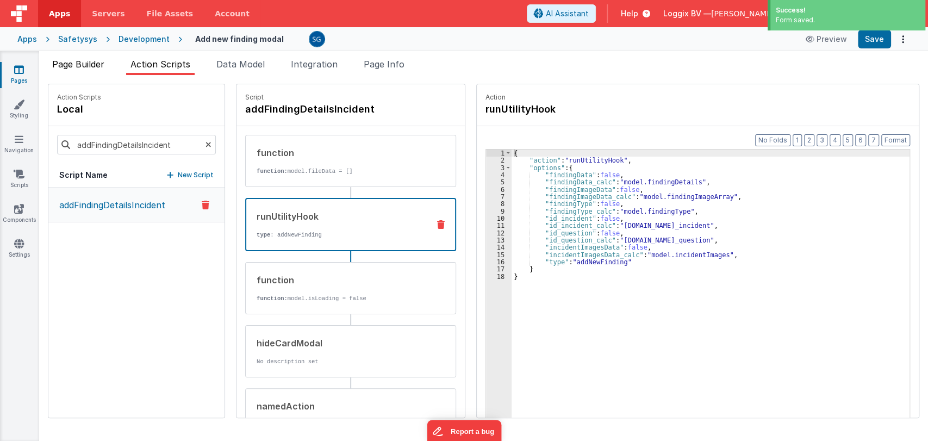
click at [89, 60] on span "Page Builder" at bounding box center [78, 64] width 52 height 11
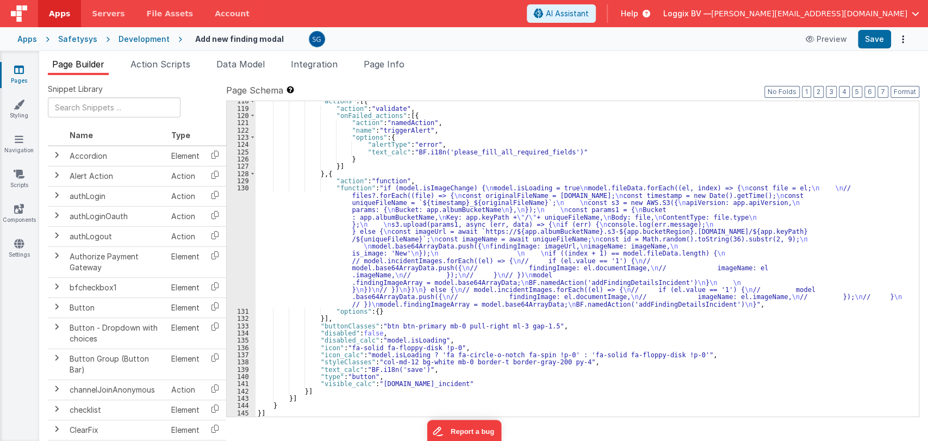
scroll to position [1308, 0]
click at [470, 232] on div ""actions" : [{ "action" : "validate" , "onFailed_actions" : [{ "action" : "name…" at bounding box center [583, 262] width 654 height 330
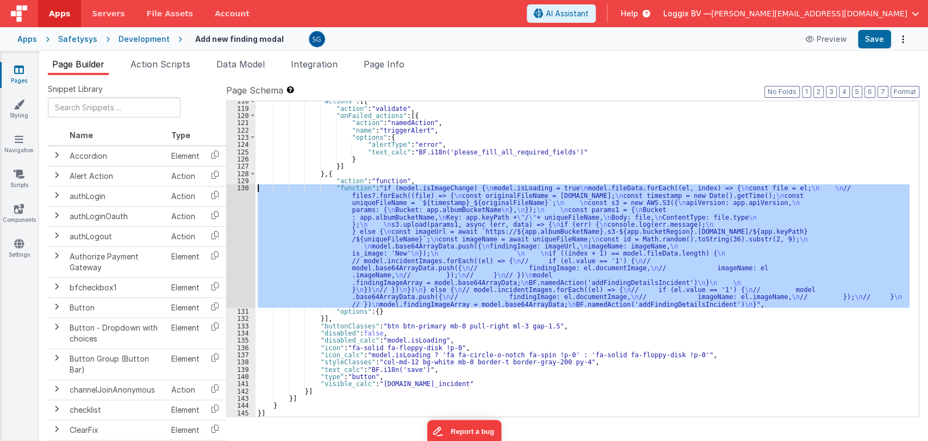
click at [246, 186] on div "130" at bounding box center [241, 245] width 29 height 123
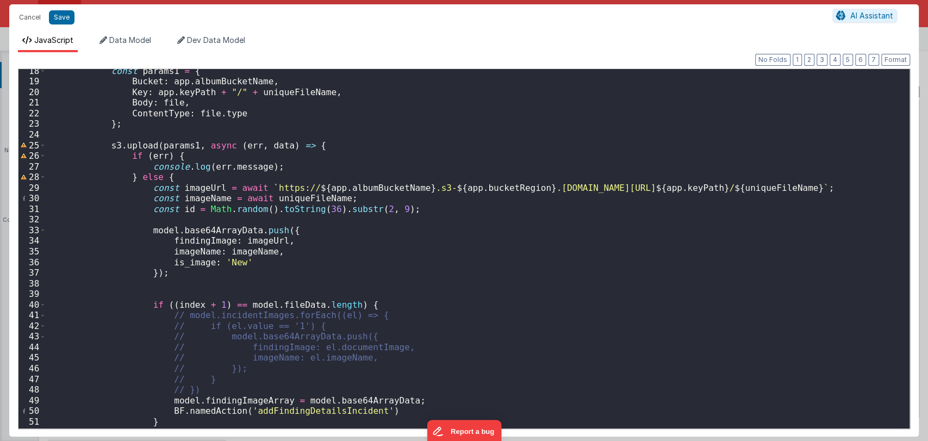
scroll to position [183, 0]
click at [184, 188] on div "const params1 = { Bucket : app . albumBucketName , Key : app . keyPath + "/" + …" at bounding box center [473, 257] width 854 height 381
click at [193, 190] on div "const params1 = { Bucket : app . albumBucketName , Key : app . keyPath + "/" + …" at bounding box center [473, 257] width 854 height 381
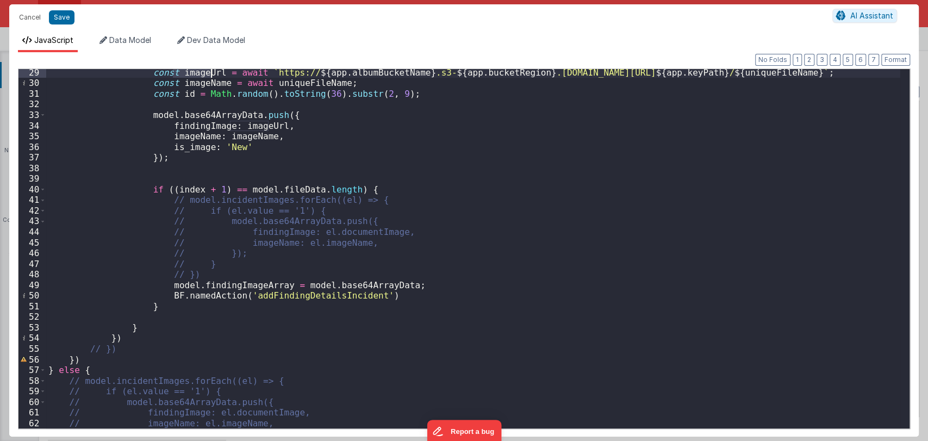
scroll to position [363, 0]
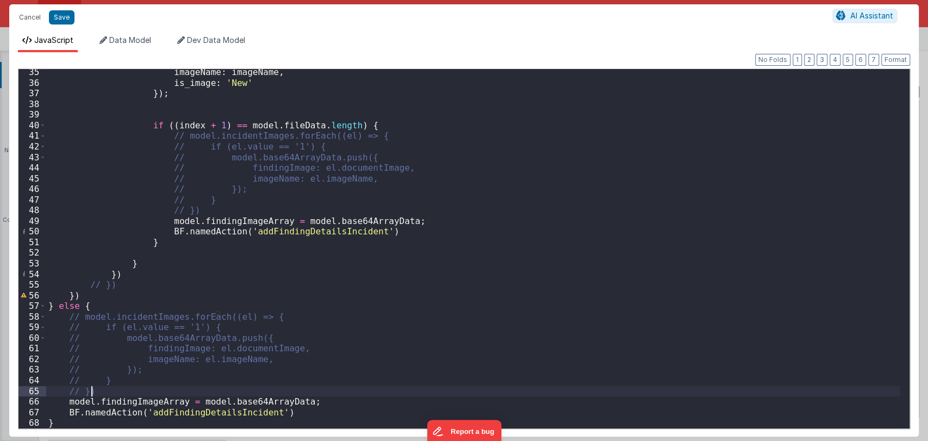
click at [230, 395] on div "imageName : imageName , is_image : 'New' }) ; if (( index + 1 ) == model . file…" at bounding box center [473, 257] width 854 height 381
click at [200, 391] on div "imageName : imageName , is_image : 'New' }) ; if (( index + 1 ) == model . file…" at bounding box center [473, 257] width 854 height 381
click at [346, 214] on div "imageName : imageName , is_image : 'New' }) ; if (( index + 1 ) == model . file…" at bounding box center [473, 257] width 854 height 381
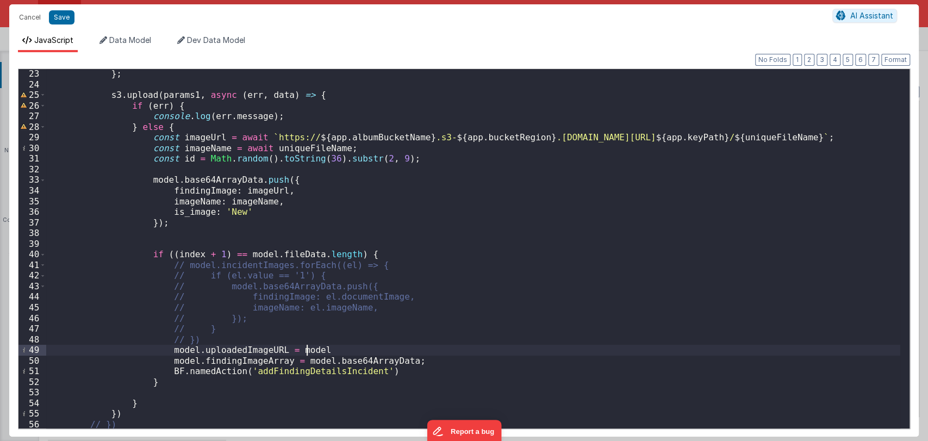
scroll to position [234, 0]
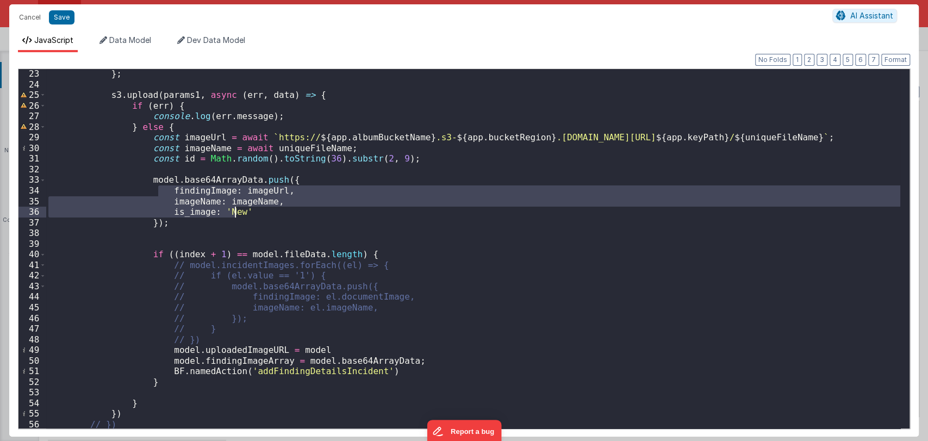
drag, startPoint x: 158, startPoint y: 190, endPoint x: 241, endPoint y: 210, distance: 85.6
click at [241, 210] on div "} ; s3 . upload ( params1 , async ( err , data ) => { if ( err ) { console . lo…" at bounding box center [473, 259] width 854 height 381
click at [241, 210] on div "} ; s3 . upload ( params1 , async ( err , data ) => { if ( err ) { console . lo…" at bounding box center [473, 248] width 854 height 359
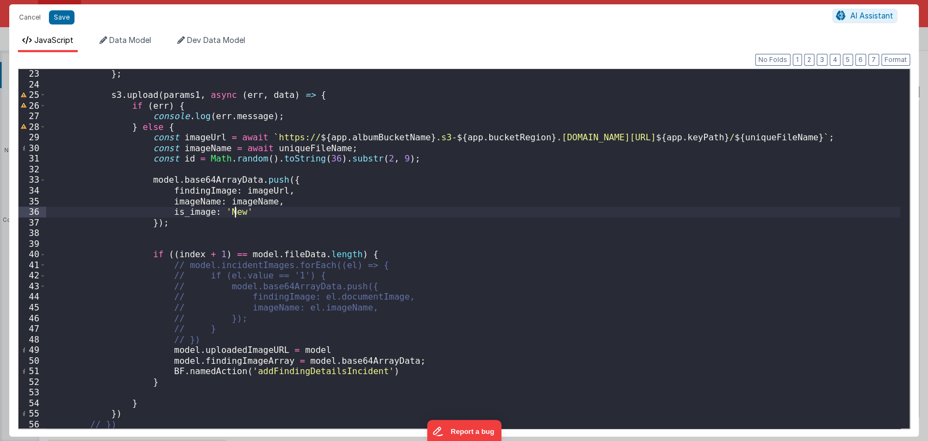
click at [197, 192] on div "} ; s3 . upload ( params1 , async ( err , data ) => { if ( err ) { console . lo…" at bounding box center [473, 259] width 854 height 381
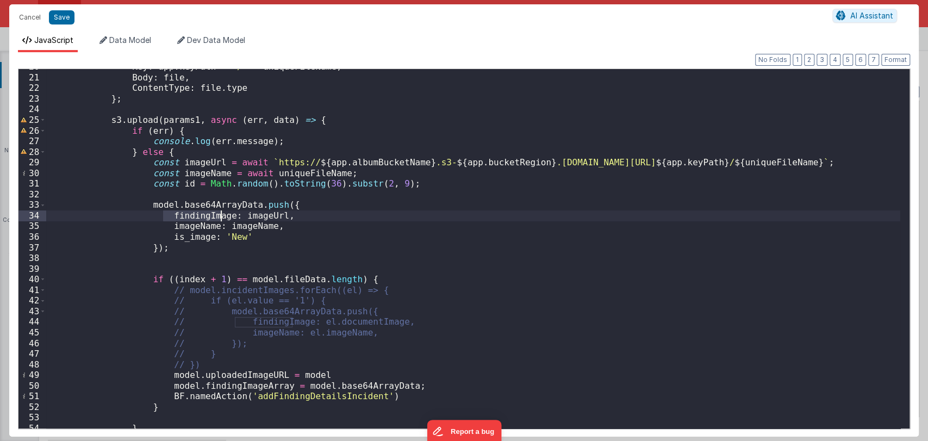
scroll to position [209, 0]
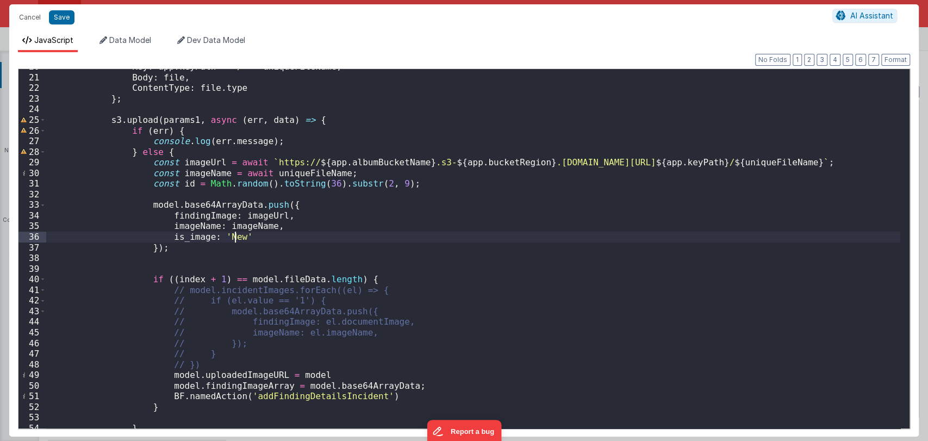
click at [238, 238] on div "Key : app . keyPath + "/" + uniqueFileName , Body : file , ContentType : file .…" at bounding box center [473, 251] width 854 height 381
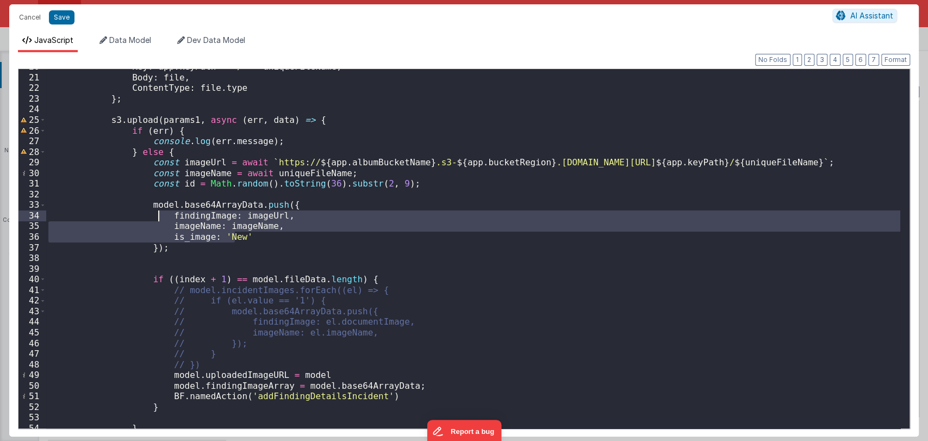
drag, startPoint x: 238, startPoint y: 237, endPoint x: 157, endPoint y: 215, distance: 83.9
click at [157, 215] on div "Key : app . keyPath + "/" + uniqueFileName , Body : file , ContentType : file .…" at bounding box center [473, 251] width 854 height 381
click at [248, 237] on div "Key : app . keyPath + "/" + uniqueFileName , Body : file , ContentType : file .…" at bounding box center [473, 248] width 854 height 359
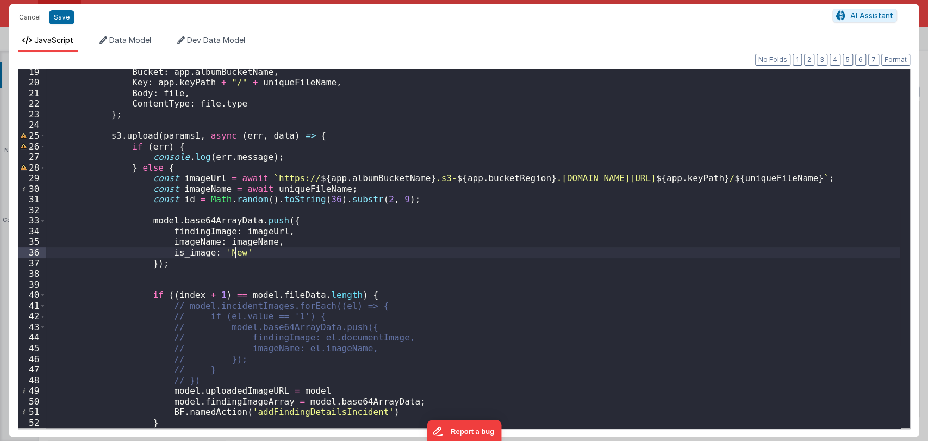
scroll to position [194, 0]
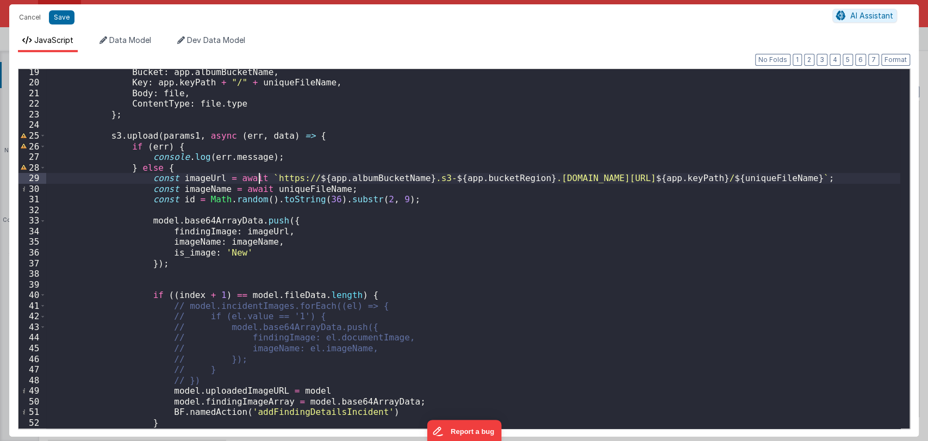
click at [261, 178] on div "Bucket : app . albumBucketName , Key : app . keyPath + "/" + uniqueFileName , B…" at bounding box center [473, 257] width 854 height 381
drag, startPoint x: 260, startPoint y: 177, endPoint x: 428, endPoint y: 176, distance: 168.0
click at [428, 176] on div "Bucket : app . albumBucketName , Key : app . keyPath + "/" + uniqueFileName , B…" at bounding box center [473, 257] width 854 height 381
click at [422, 198] on div "Bucket : app . albumBucketName , Key : app . keyPath + "/" + uniqueFileName , B…" at bounding box center [473, 257] width 854 height 381
click at [191, 178] on div "Bucket : app . albumBucketName , Key : app . keyPath + "/" + uniqueFileName , B…" at bounding box center [473, 257] width 854 height 381
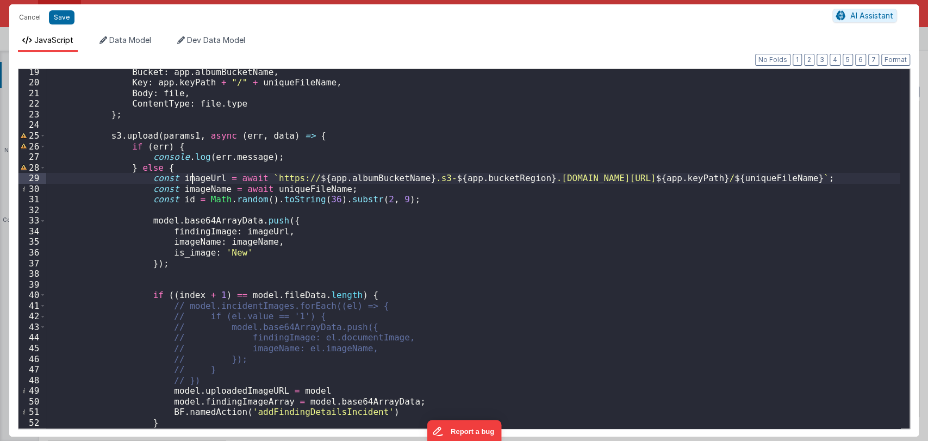
click at [191, 178] on div "Bucket : app . albumBucketName , Key : app . keyPath + "/" + uniqueFileName , B…" at bounding box center [473, 257] width 854 height 381
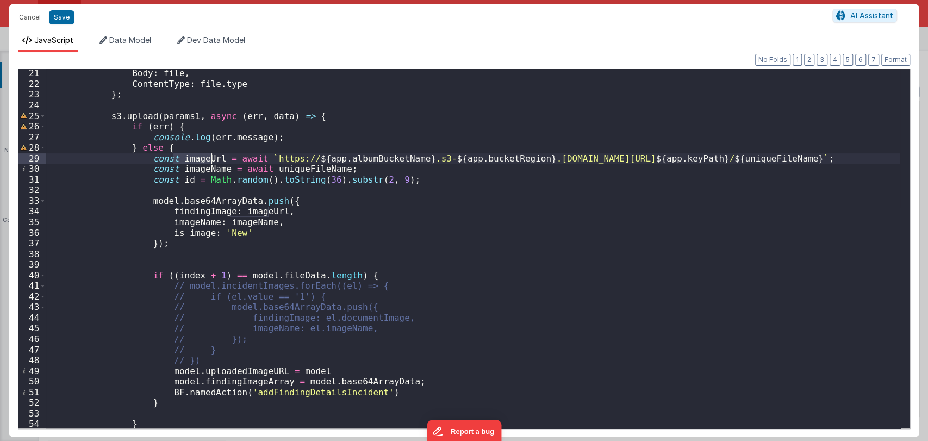
scroll to position [213, 0]
click at [257, 233] on div "Body : file , ContentType : file . type } ; s3 . upload ( params1 , async ( err…" at bounding box center [473, 258] width 854 height 381
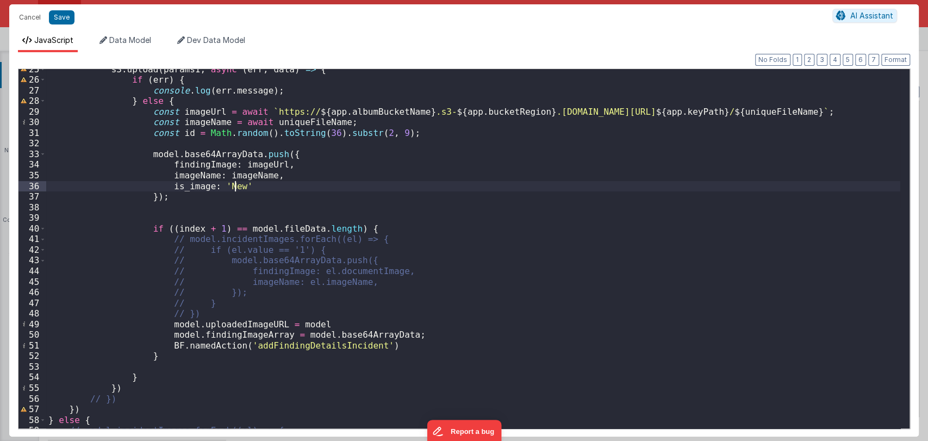
scroll to position [260, 0]
click at [315, 323] on div "s3 . upload ( params1 , async ( err , data ) => { if ( err ) { console . log ( …" at bounding box center [473, 254] width 854 height 381
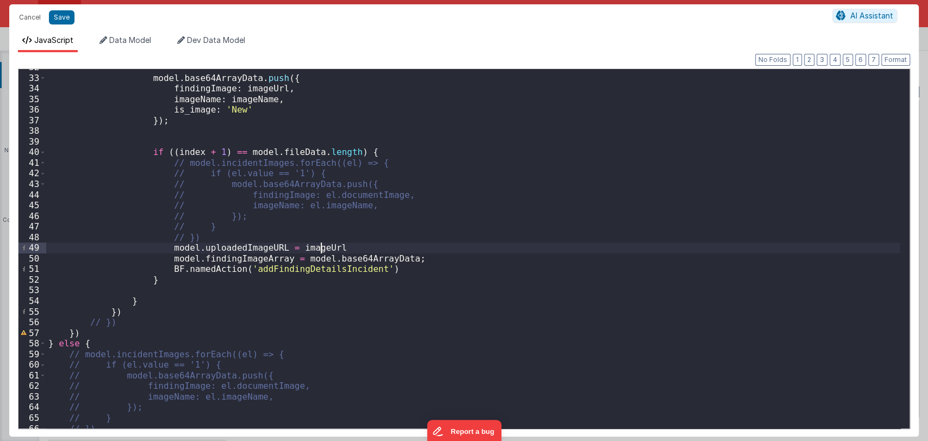
scroll to position [337, 0]
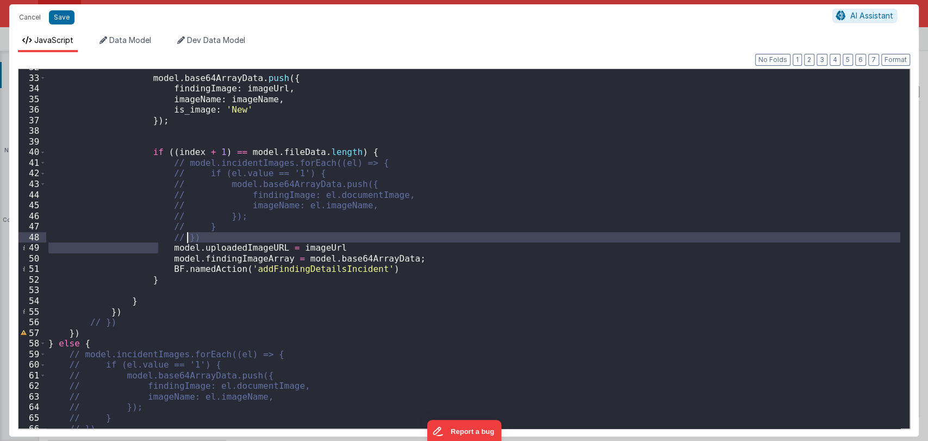
drag, startPoint x: 160, startPoint y: 246, endPoint x: 320, endPoint y: 243, distance: 159.3
click at [320, 243] on div "model . base64ArrayData . push ({ findingImage : imageUrl , imageName : imageNa…" at bounding box center [473, 252] width 854 height 381
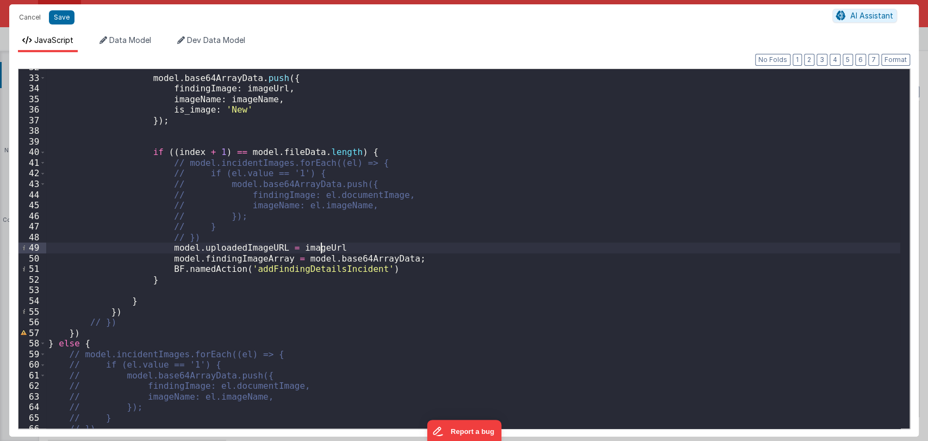
click at [328, 247] on div "model . base64ArrayData . push ({ findingImage : imageUrl , imageName : imageNa…" at bounding box center [473, 252] width 854 height 381
click at [901, 55] on button "Format" at bounding box center [895, 60] width 29 height 12
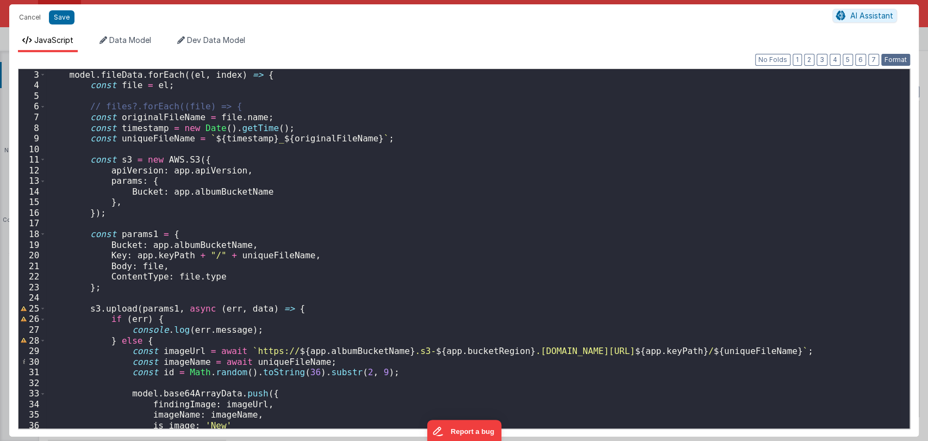
scroll to position [0, 0]
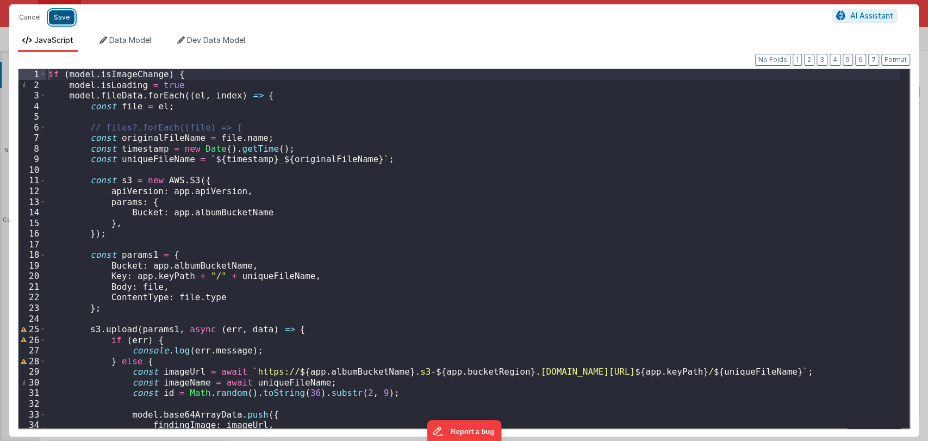
click at [57, 15] on button "Save" at bounding box center [62, 17] width 26 height 14
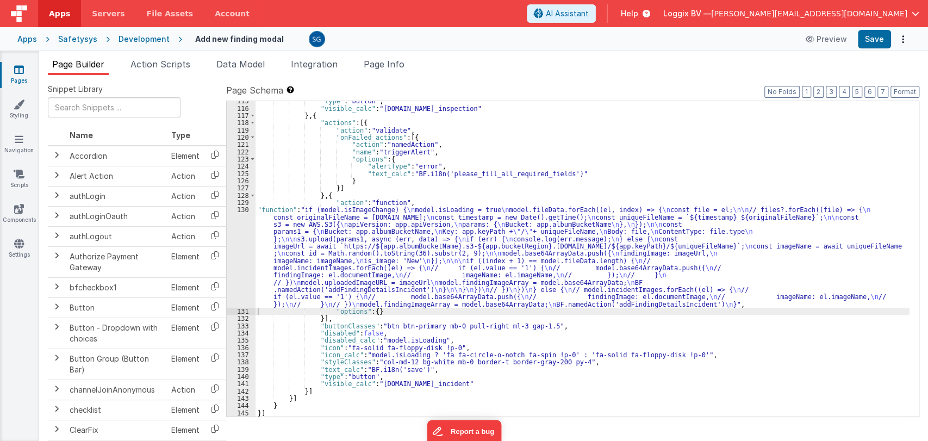
scroll to position [1286, 0]
click at [904, 93] on button "Format" at bounding box center [905, 92] width 29 height 12
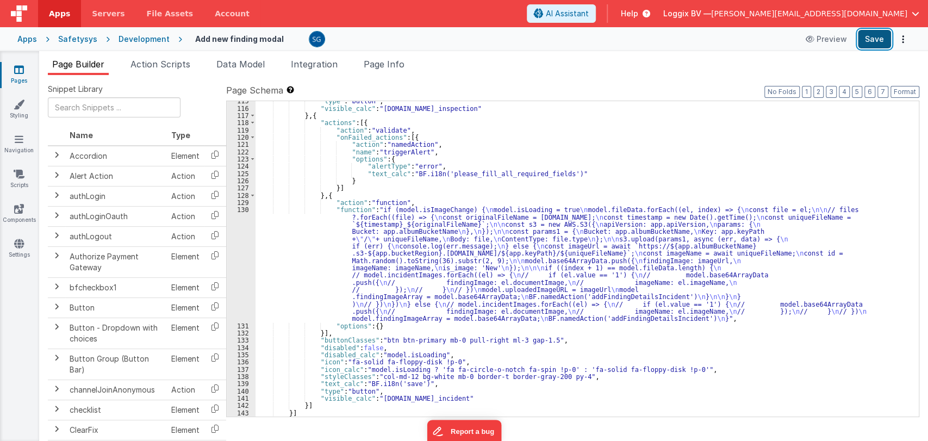
click at [877, 41] on button "Save" at bounding box center [874, 39] width 33 height 18
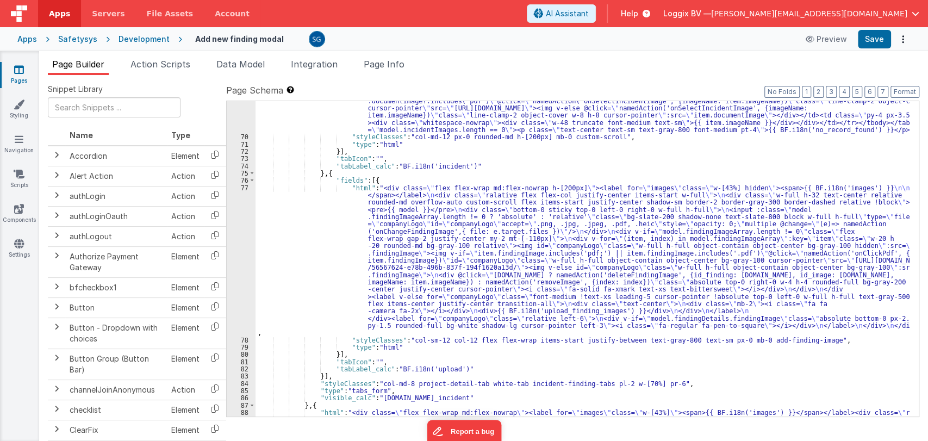
scroll to position [555, 0]
click at [389, 252] on div ""html" : "<div class= \" overflow-x-auto px-0 pb-4 custom-scroll h-[200px] w-fu…" at bounding box center [583, 310] width 654 height 526
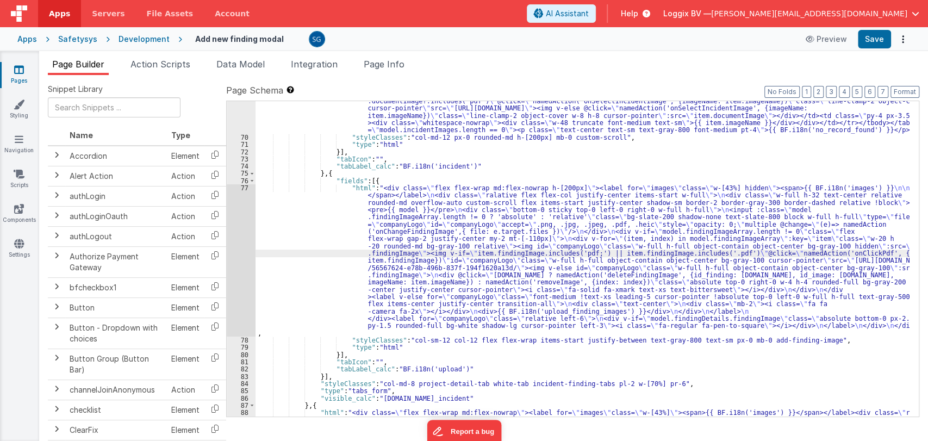
click at [243, 186] on div "77" at bounding box center [241, 260] width 29 height 152
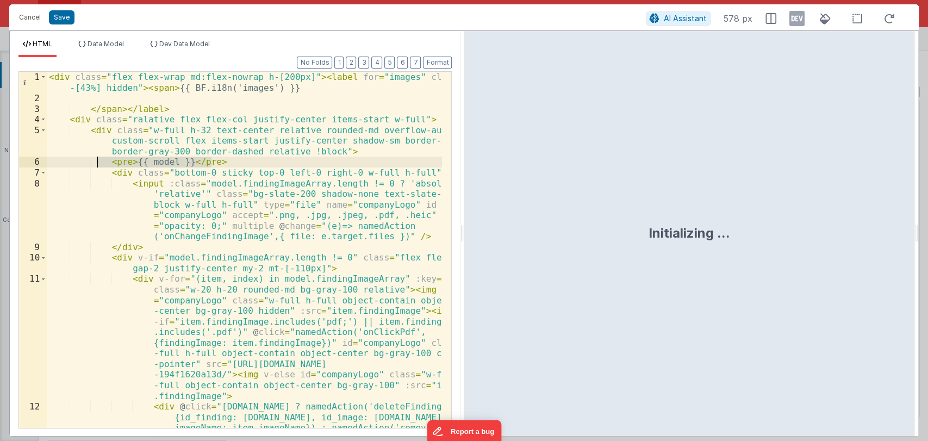
drag, startPoint x: 214, startPoint y: 161, endPoint x: 97, endPoint y: 160, distance: 116.4
click at [97, 160] on div "< div class = "flex flex-wrap md:flex-nowrap h-[200px]" > < label for = "images…" at bounding box center [245, 298] width 396 height 452
click at [61, 16] on button "Save" at bounding box center [62, 17] width 26 height 14
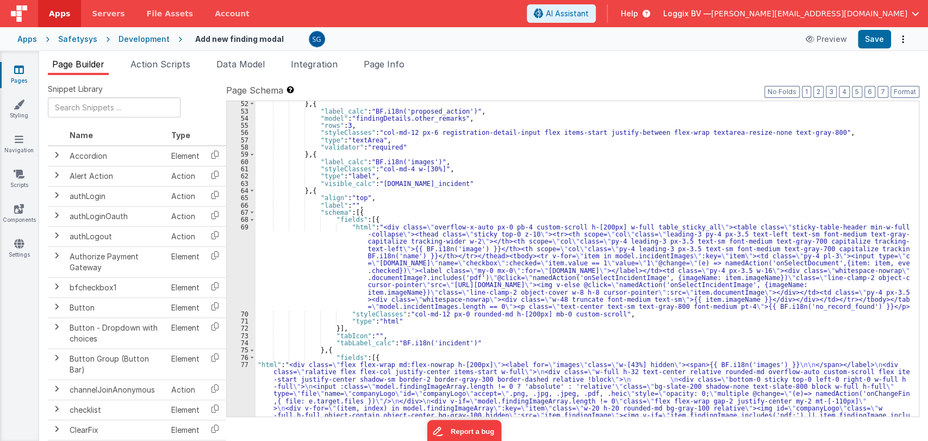
scroll to position [377, 0]
click at [430, 161] on div "} , { "label_calc" : "BF.i18n('proposed_action')" , "model" : "findingDetails.o…" at bounding box center [583, 324] width 654 height 446
click at [246, 161] on div "60" at bounding box center [241, 161] width 29 height 7
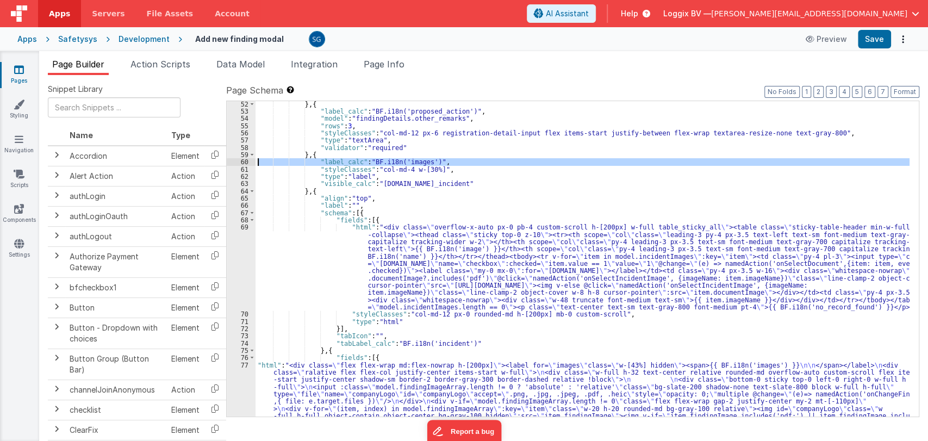
click at [246, 161] on div "60" at bounding box center [241, 161] width 29 height 7
click at [429, 162] on div "} , { "label_calc" : "BF.i18n('proposed_action')" , "model" : "findingDetails.o…" at bounding box center [583, 258] width 654 height 315
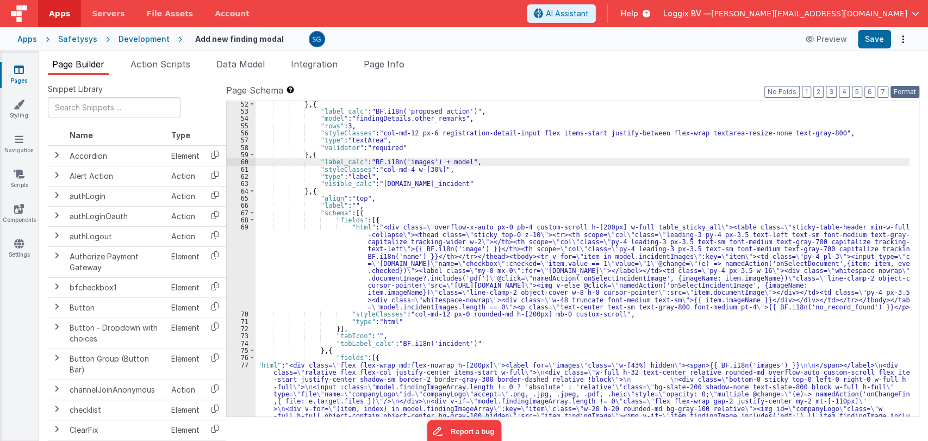
click at [909, 89] on button "Format" at bounding box center [905, 92] width 29 height 12
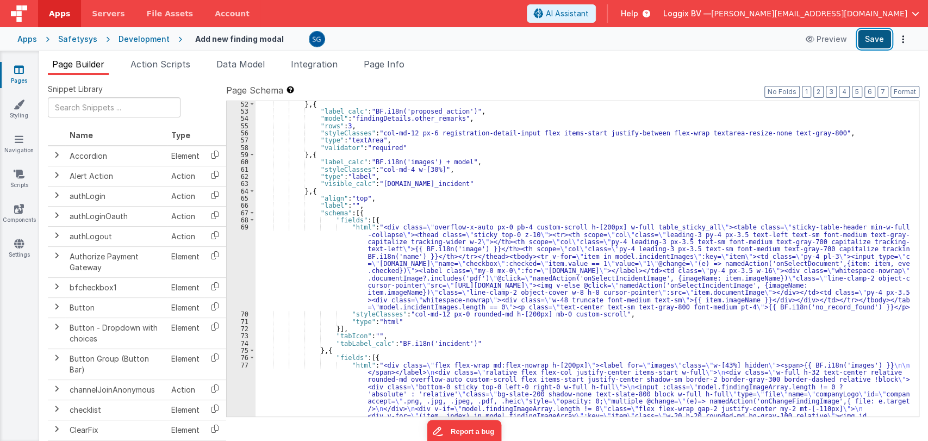
click at [879, 37] on button "Save" at bounding box center [874, 39] width 33 height 18
click at [451, 164] on div "} , { "label_calc" : "BF.i18n('proposed_action')" , "model" : "findingDetails.o…" at bounding box center [583, 335] width 654 height 468
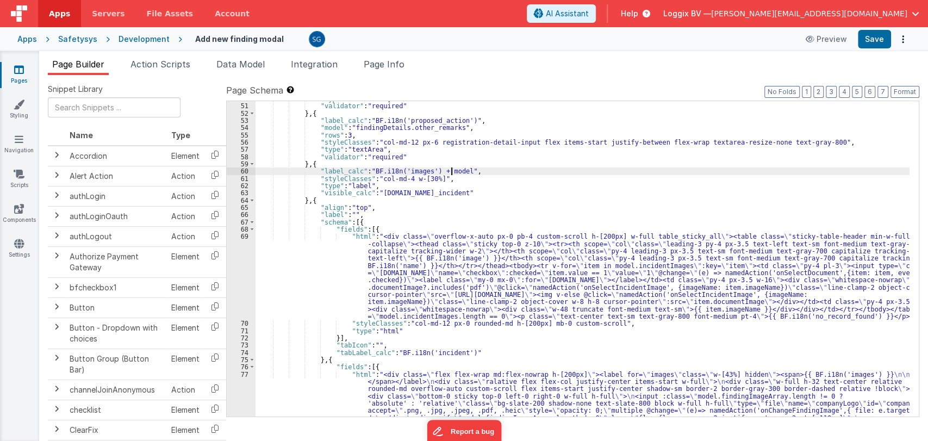
scroll to position [369, 0]
click at [452, 171] on div ""type" : "textArea" , "validator" : "required" } , { "label_calc" : "BF.i18n('p…" at bounding box center [583, 329] width 654 height 468
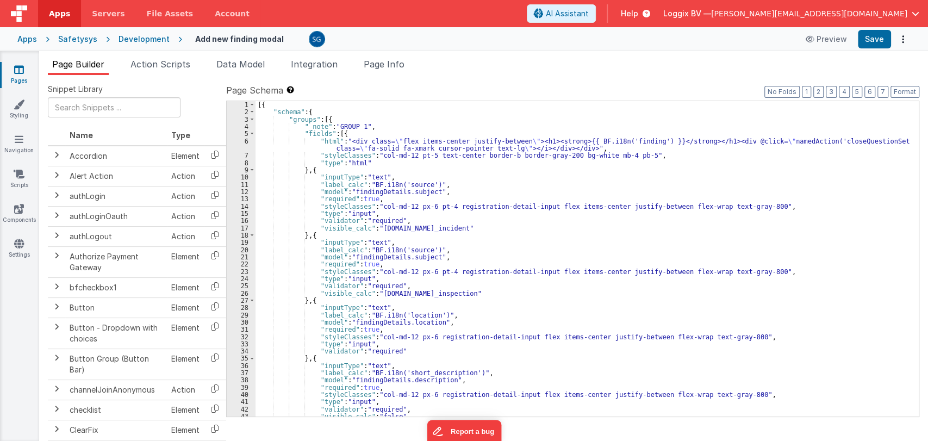
scroll to position [0, 0]
click at [247, 141] on div "6" at bounding box center [241, 145] width 29 height 15
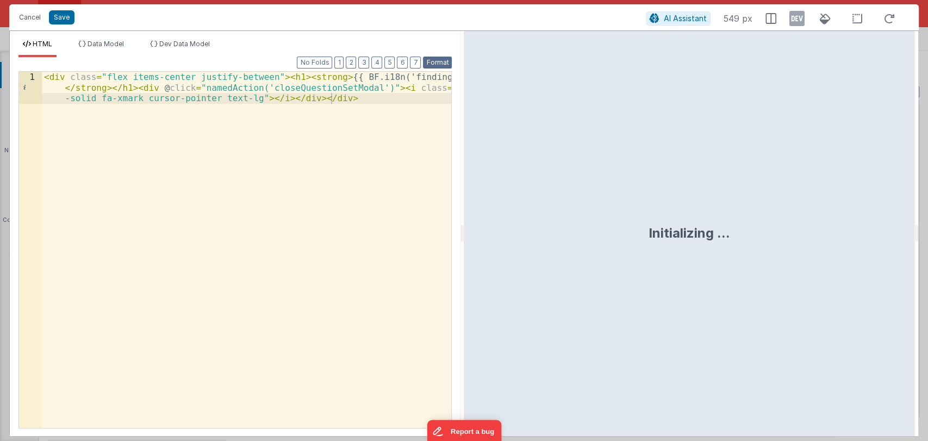
click at [441, 59] on button "Format" at bounding box center [437, 63] width 29 height 12
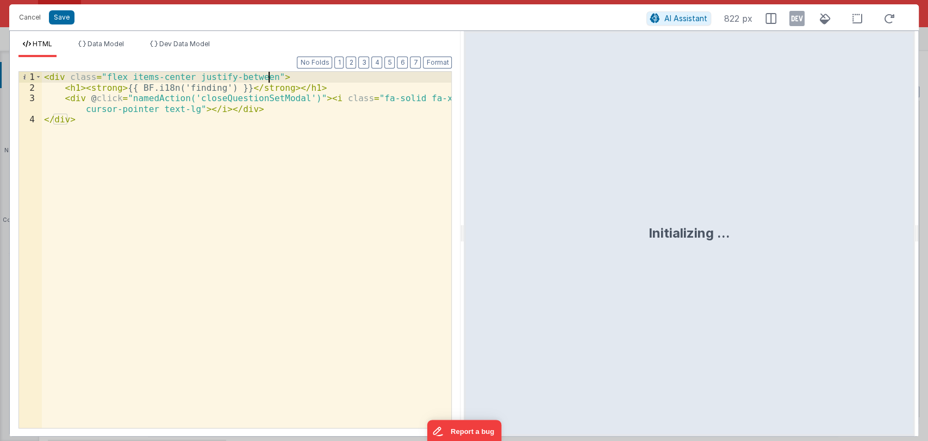
click at [283, 73] on div "< div class = "flex items-center justify-between" > < h1 > < strong > {{ BF.i18…" at bounding box center [247, 260] width 410 height 377
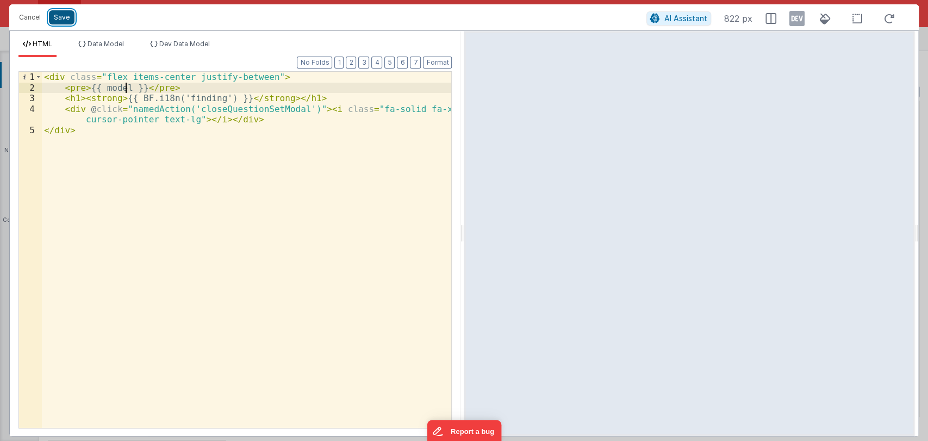
click at [62, 14] on button "Save" at bounding box center [62, 17] width 26 height 14
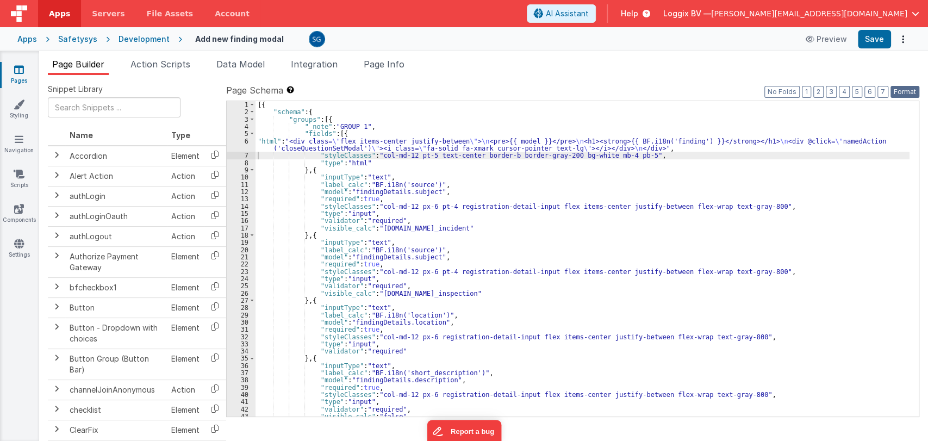
click at [900, 92] on button "Format" at bounding box center [905, 92] width 29 height 12
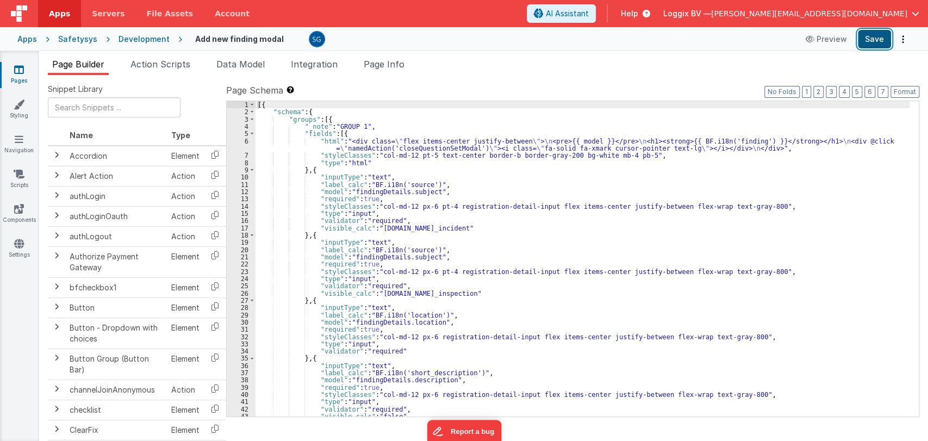
click at [875, 42] on button "Save" at bounding box center [874, 39] width 33 height 18
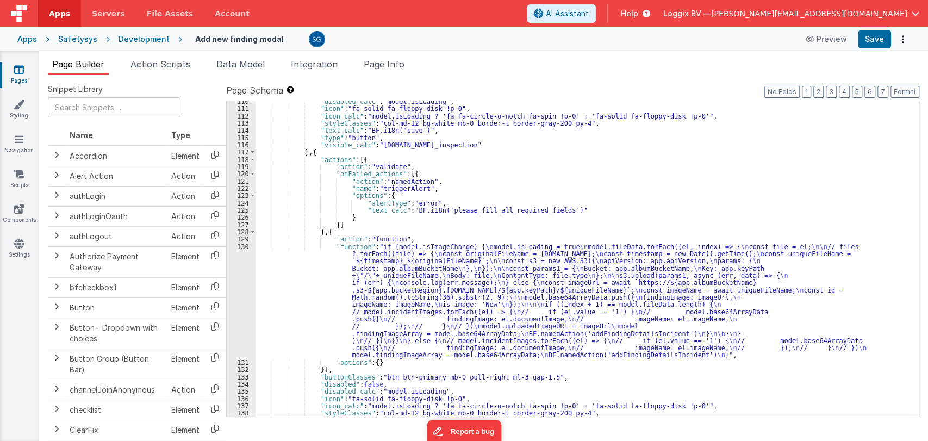
scroll to position [1294, 0]
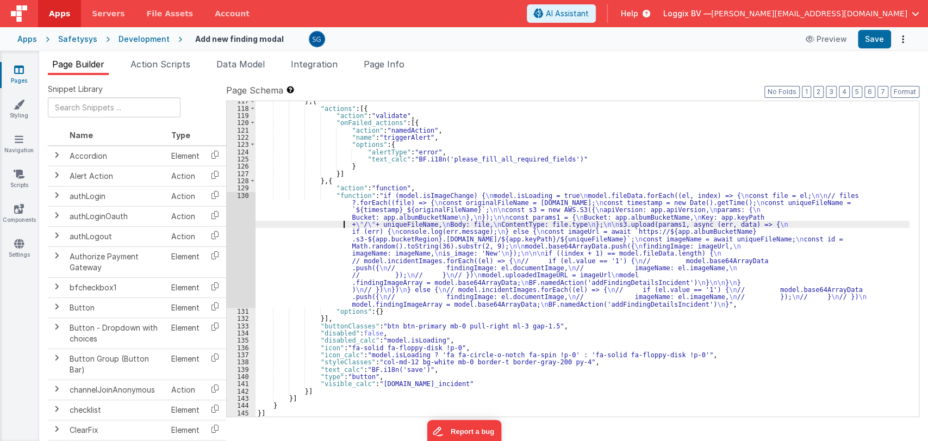
click at [340, 221] on div "} , { "actions" : [{ "action" : "validate" , "onFailed_actions" : [{ "action" :…" at bounding box center [583, 262] width 654 height 330
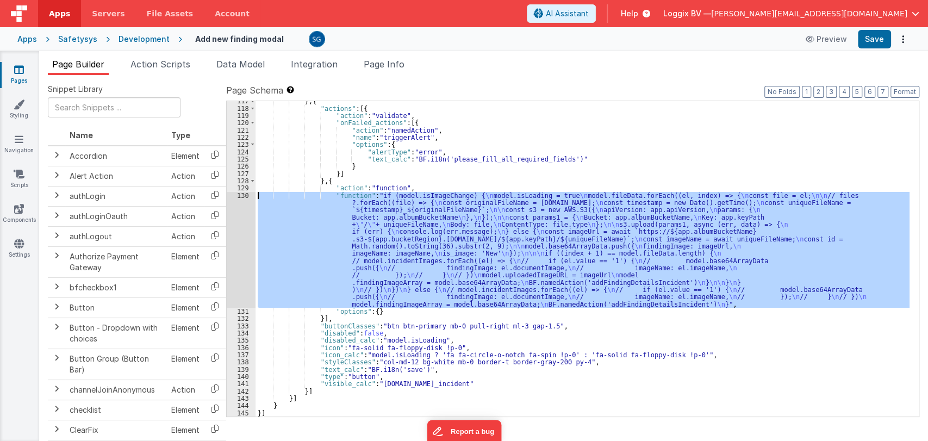
click at [240, 198] on div "130" at bounding box center [241, 250] width 29 height 116
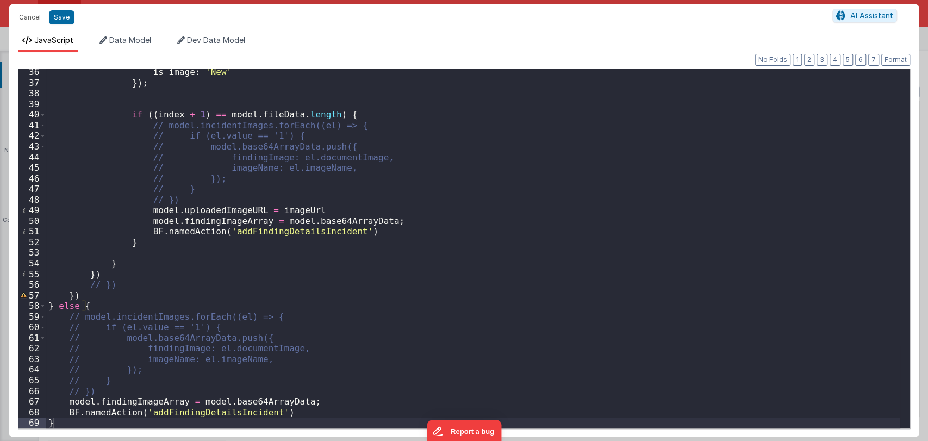
scroll to position [374, 0]
click at [265, 232] on div "is_image : 'New' }) ; if (( index + 1 ) == model . fileData . length ) { // mod…" at bounding box center [473, 257] width 854 height 381
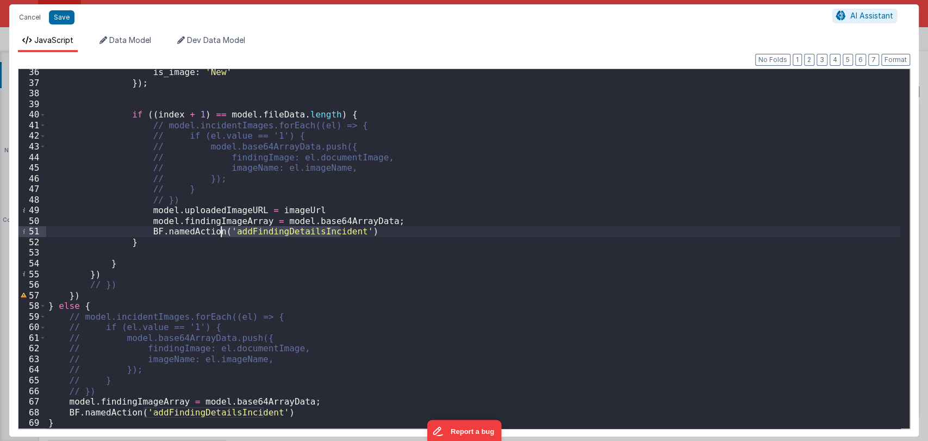
click at [265, 232] on div "is_image : 'New' }) ; if (( index + 1 ) == model . fileData . length ) { // mod…" at bounding box center [473, 257] width 854 height 381
click at [260, 232] on div "is_image : 'New' }) ; if (( index + 1 ) == model . fileData . length ) { // mod…" at bounding box center [473, 248] width 854 height 359
click at [260, 232] on div "is_image : 'New' }) ; if (( index + 1 ) == model . fileData . length ) { // mod…" at bounding box center [473, 257] width 854 height 381
click at [28, 15] on button "Cancel" at bounding box center [30, 17] width 33 height 15
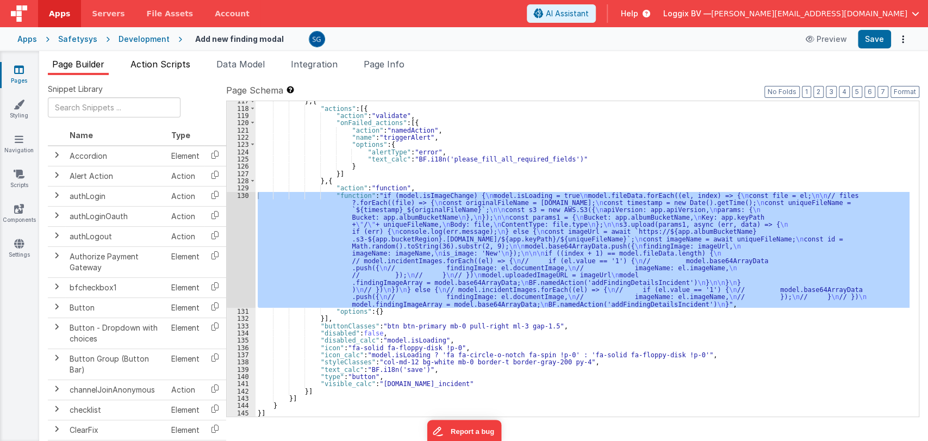
click at [169, 64] on span "Action Scripts" at bounding box center [160, 64] width 60 height 11
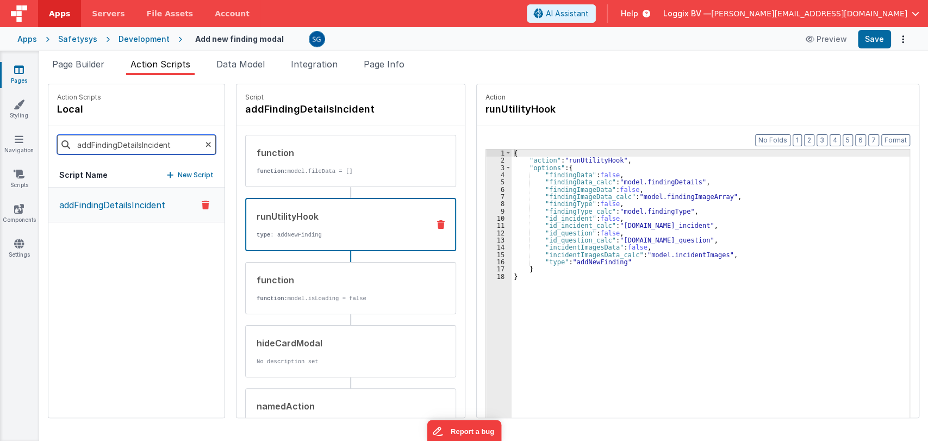
click at [134, 144] on input "addFindingDetailsIncident" at bounding box center [136, 145] width 159 height 20
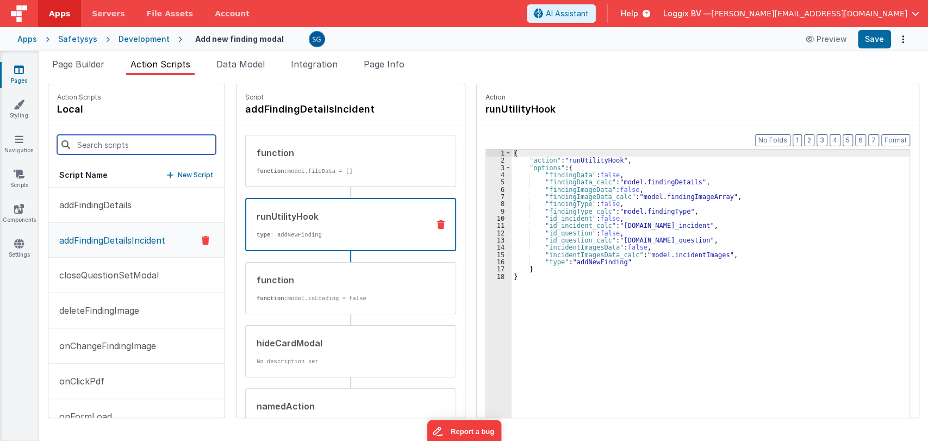
paste input "addFindingDetailsIncident"
type input "addFindingDetailsIncident"
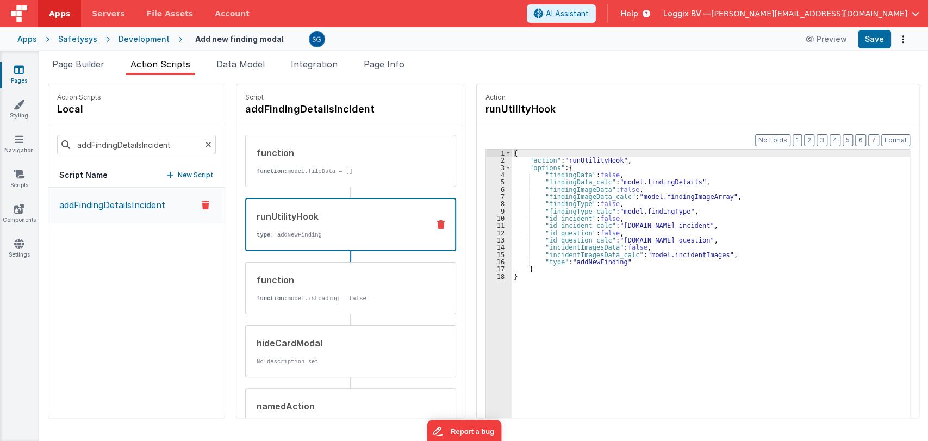
click at [129, 200] on p "addFindingDetailsIncident" at bounding box center [109, 204] width 113 height 13
click at [296, 174] on p "function: model.fileData = []" at bounding box center [339, 171] width 164 height 9
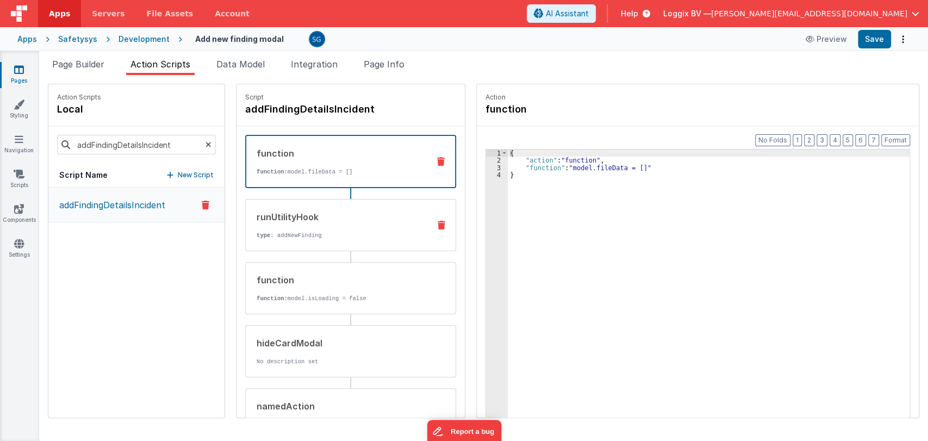
click at [321, 213] on div "runUtilityHook" at bounding box center [339, 216] width 164 height 13
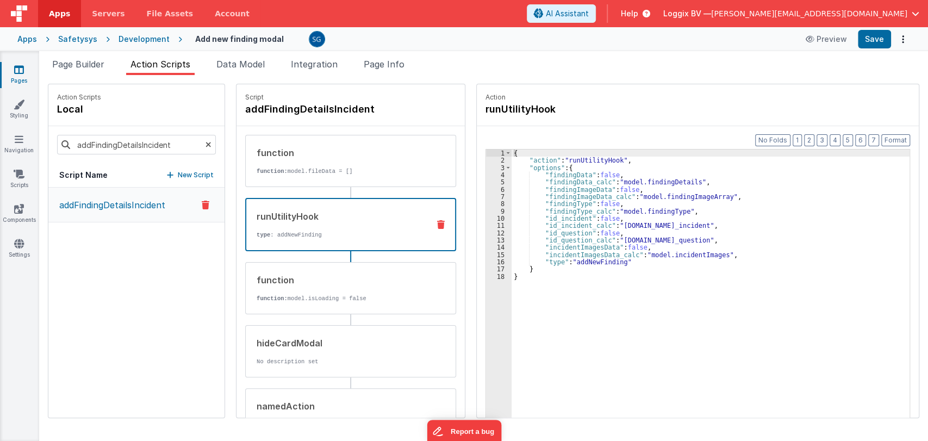
click at [624, 160] on div "{ "action" : "runUtilityHook" , "options" : { "findingData" : false , "findingD…" at bounding box center [716, 308] width 409 height 316
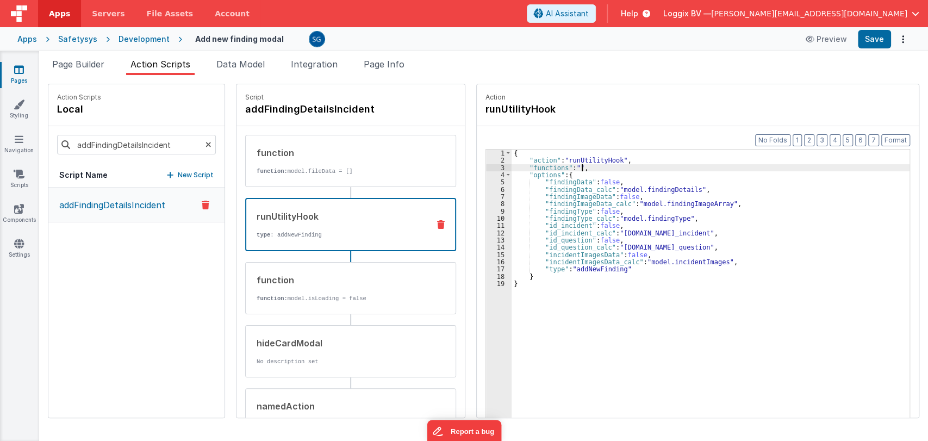
click at [492, 166] on div "3" at bounding box center [499, 167] width 26 height 7
click at [492, 167] on div "3" at bounding box center [499, 167] width 26 height 7
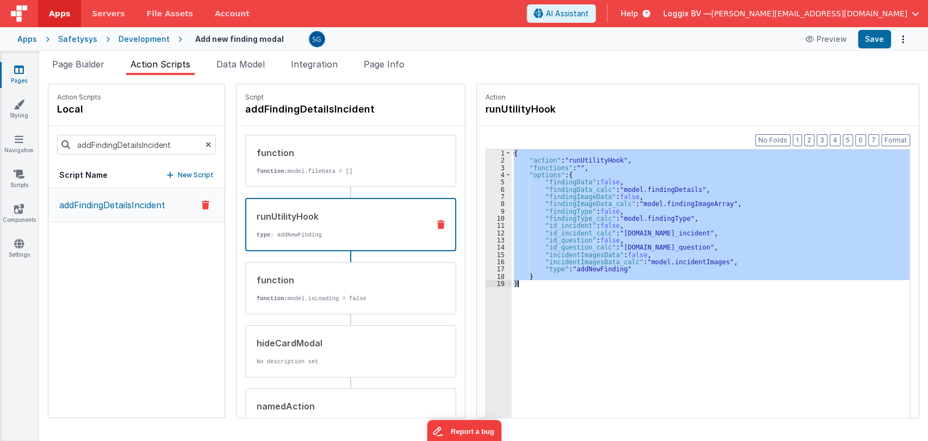
click at [637, 216] on div "{ "action" : "runUtilityHook" , "functions" : "" , "options" : { "findingData" …" at bounding box center [711, 301] width 398 height 302
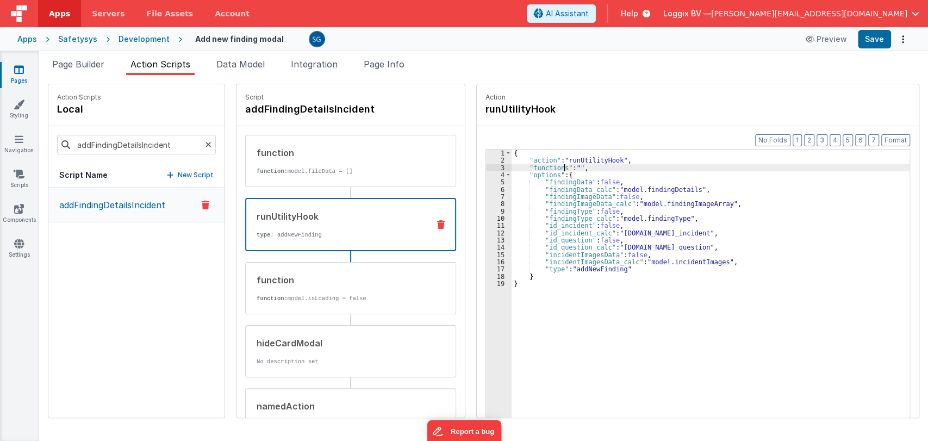
click at [551, 166] on div "{ "action" : "runUtilityHook" , "functions" : "" , "options" : { "findingData" …" at bounding box center [716, 308] width 409 height 316
click at [489, 166] on div "3" at bounding box center [499, 167] width 26 height 7
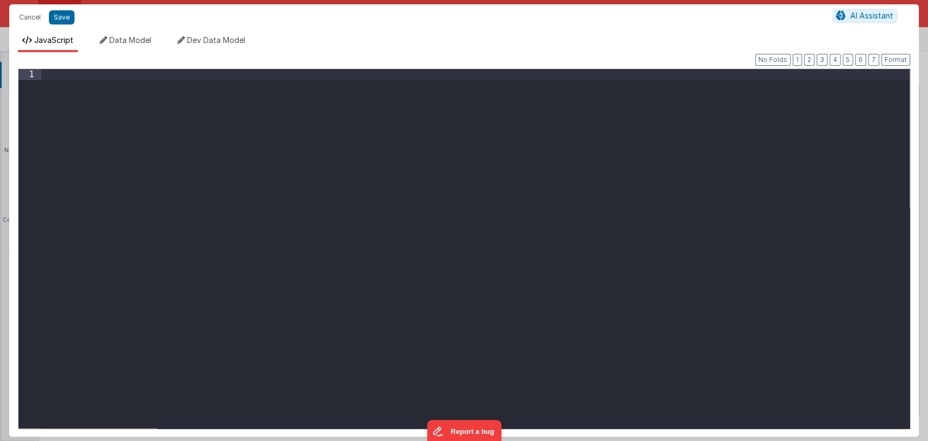
click at [163, 76] on div at bounding box center [475, 259] width 868 height 381
click at [43, 97] on div "setTimeOut = ( ) => { }" at bounding box center [475, 259] width 868 height 381
click at [61, 97] on div "setTimeOut = ( ) => { }" at bounding box center [475, 259] width 868 height 381
click at [55, 93] on div "setTimeOut = ( ) => { }" at bounding box center [475, 259] width 868 height 381
click at [115, 72] on div "setTimeout ( = ( ) )" at bounding box center [475, 259] width 868 height 381
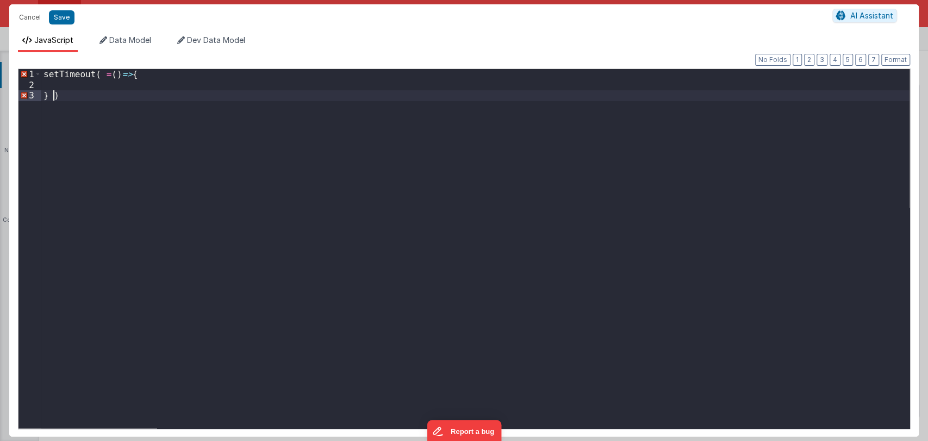
click at [53, 98] on div "setTimeout ( = ( ) => { } )" at bounding box center [475, 259] width 868 height 381
click at [105, 72] on div "setTimeout ( = ( ) => { } , 1000 )" at bounding box center [475, 259] width 868 height 381
click at [100, 83] on div "setTimeout ( ( ) => { } , 1000 )" at bounding box center [475, 259] width 868 height 381
click at [887, 56] on button "Format" at bounding box center [895, 60] width 29 height 12
click at [61, 17] on button "Save" at bounding box center [62, 17] width 26 height 14
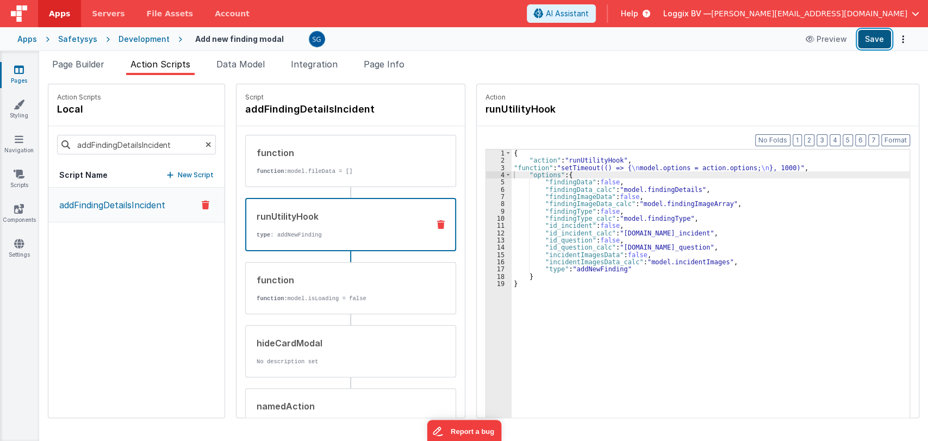
click at [876, 33] on button "Save" at bounding box center [874, 39] width 33 height 18
click at [679, 167] on div "{ "action" : "runUtilityHook" , "function" : "setTimeout(() => { \n model.optio…" at bounding box center [716, 308] width 409 height 316
click at [491, 167] on div "3" at bounding box center [499, 167] width 26 height 7
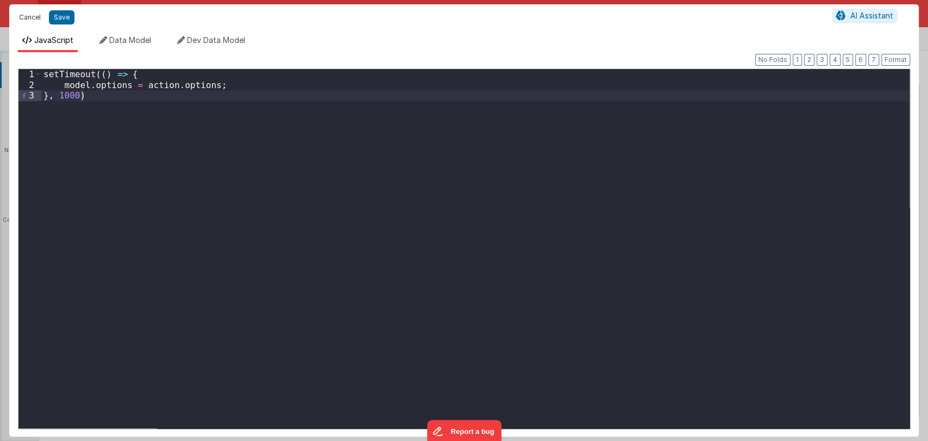
click at [37, 19] on button "Cancel" at bounding box center [30, 17] width 33 height 15
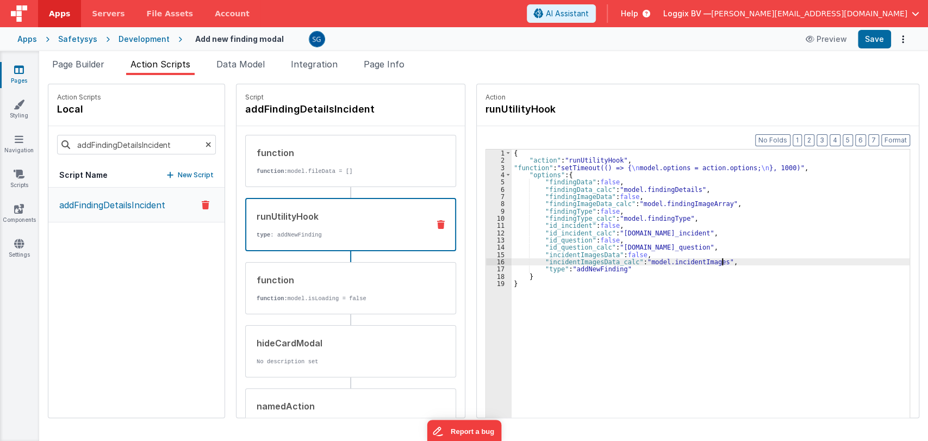
click at [721, 259] on div "{ "action" : "runUtilityHook" , "function" : "setTimeout(() => { \n model.optio…" at bounding box center [716, 308] width 409 height 316
click at [619, 270] on div "{ "action" : "runUtilityHook" , "function" : "setTimeout(() => { \n model.optio…" at bounding box center [716, 308] width 409 height 316
click at [74, 59] on span "Page Builder" at bounding box center [78, 64] width 52 height 11
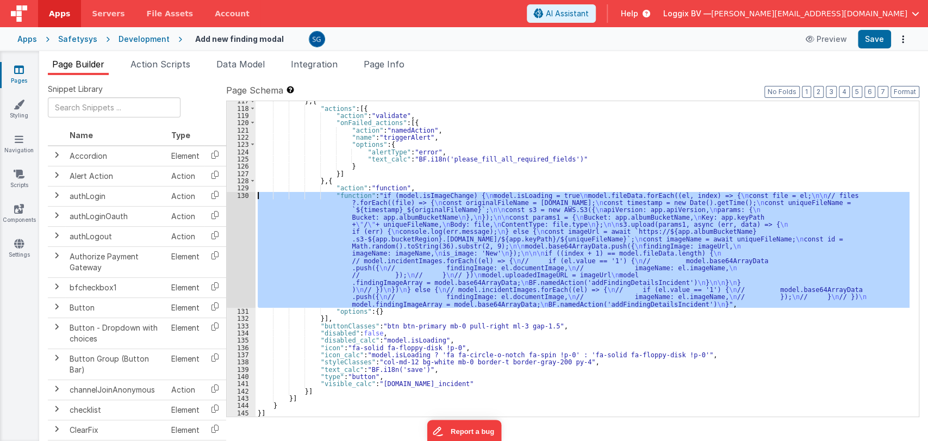
click at [735, 306] on div "} , { "actions" : [{ "action" : "validate" , "onFailed_actions" : [{ "action" :…" at bounding box center [583, 258] width 654 height 315
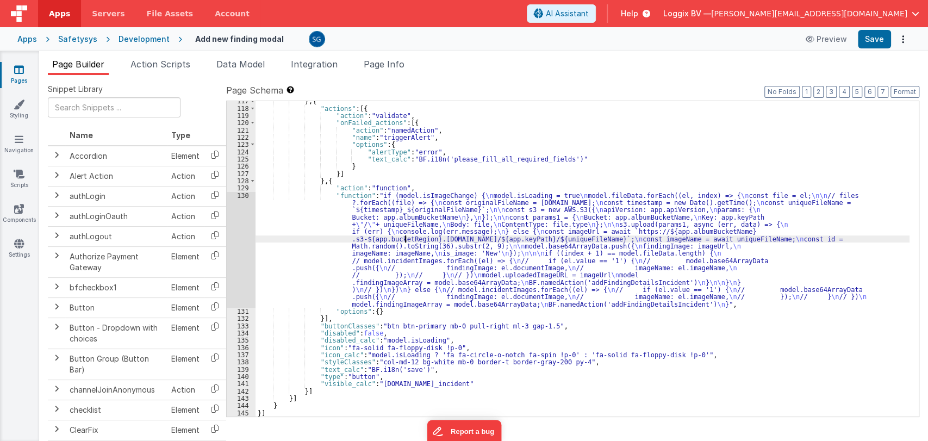
click at [406, 240] on div "} , { "actions" : [{ "action" : "validate" , "onFailed_actions" : [{ "action" :…" at bounding box center [583, 262] width 654 height 330
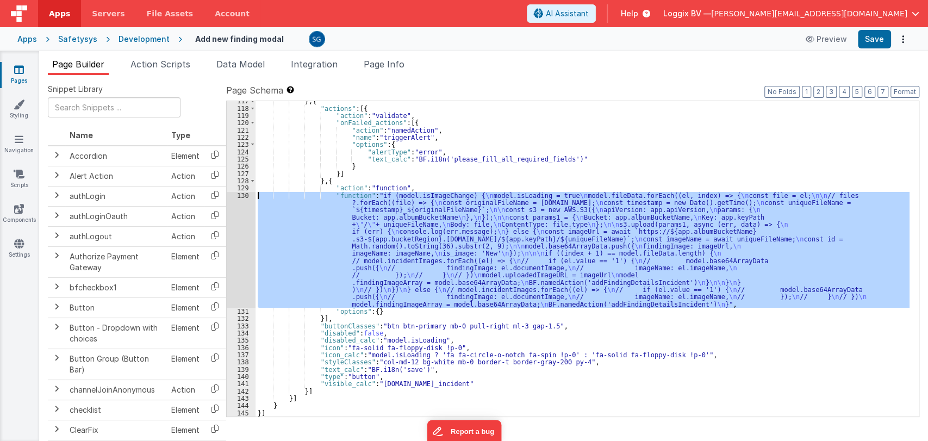
click at [243, 198] on div "130" at bounding box center [241, 250] width 29 height 116
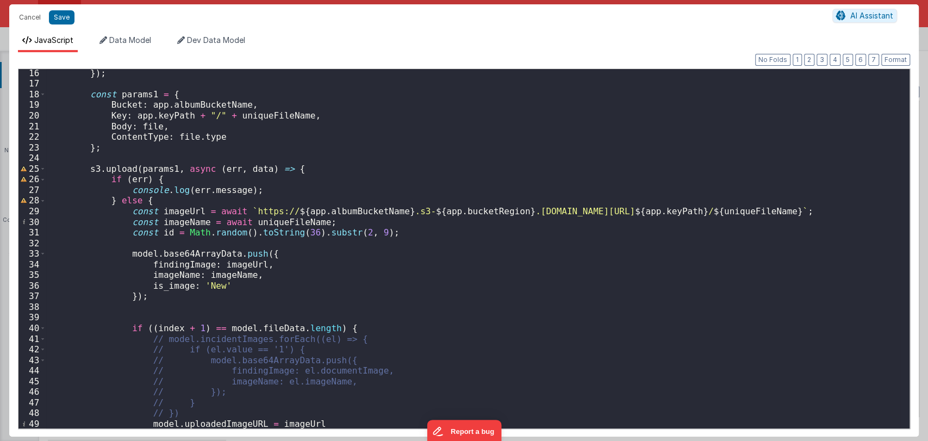
scroll to position [161, 0]
click at [204, 251] on div "}) ; const params1 = { Bucket : app . albumBucketName , Key : app . keyPath + "…" at bounding box center [473, 256] width 854 height 381
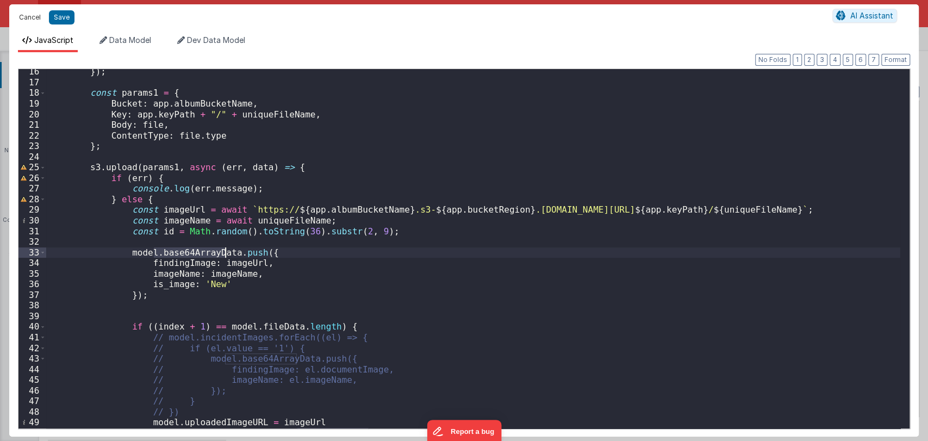
click at [38, 17] on button "Cancel" at bounding box center [30, 17] width 33 height 15
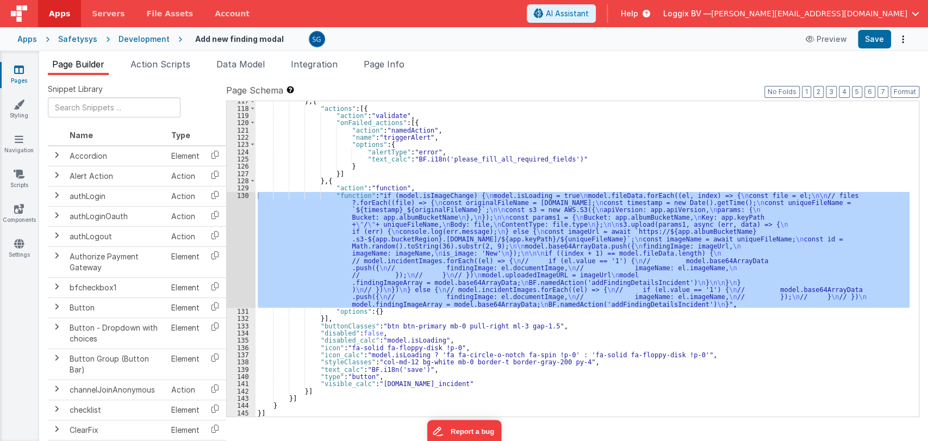
click at [17, 72] on icon at bounding box center [19, 69] width 10 height 11
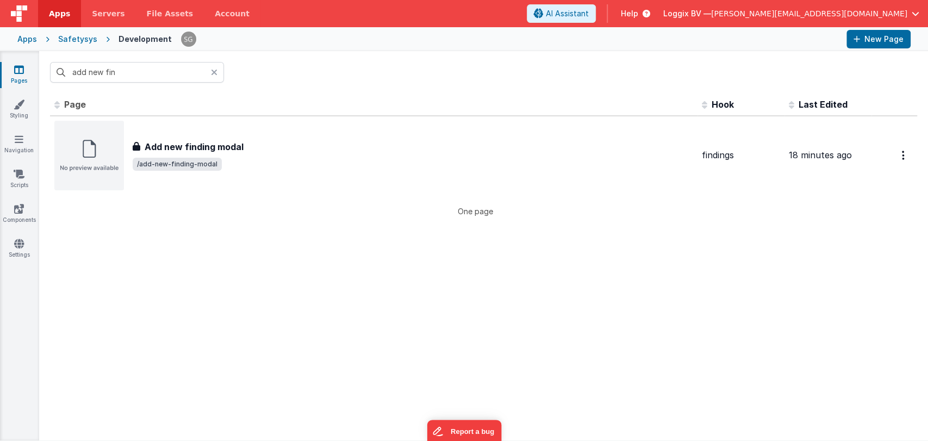
click at [214, 72] on icon at bounding box center [214, 72] width 7 height 9
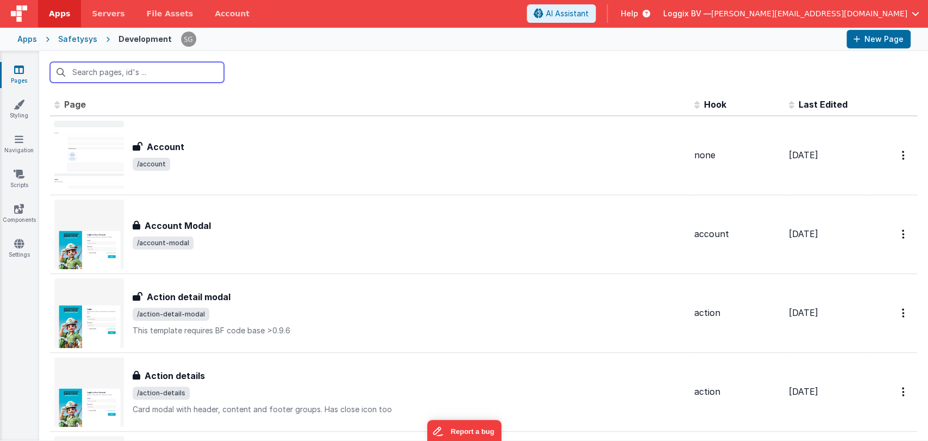
click at [122, 70] on input "text" at bounding box center [137, 72] width 174 height 21
type input "login"
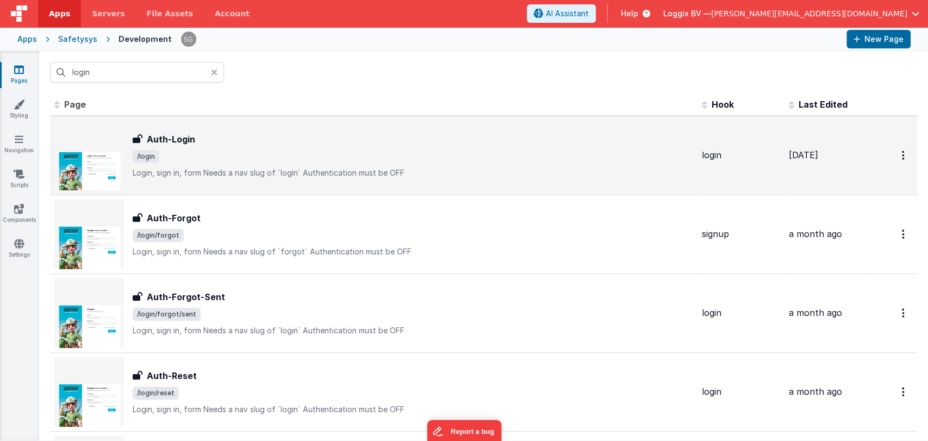
click at [200, 154] on span "/login" at bounding box center [413, 156] width 561 height 13
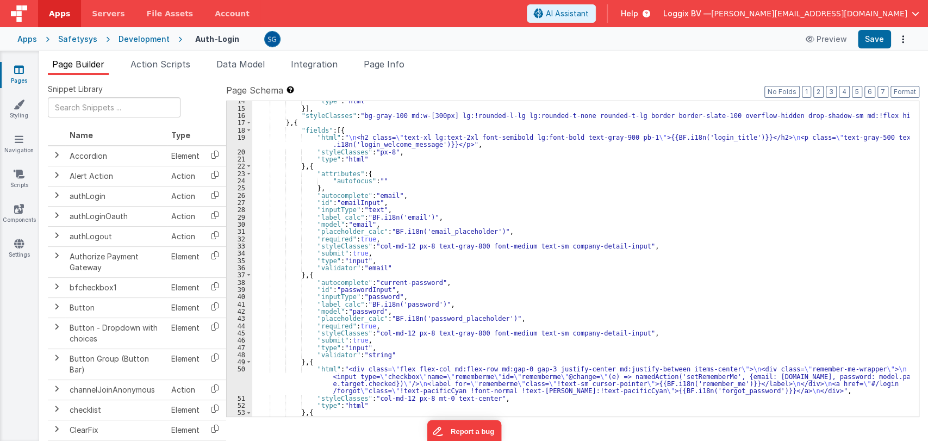
scroll to position [88, 0]
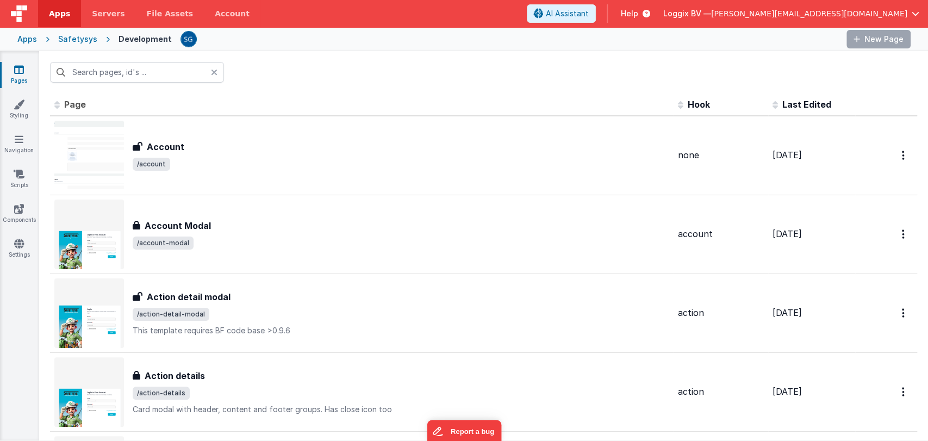
type input "login"
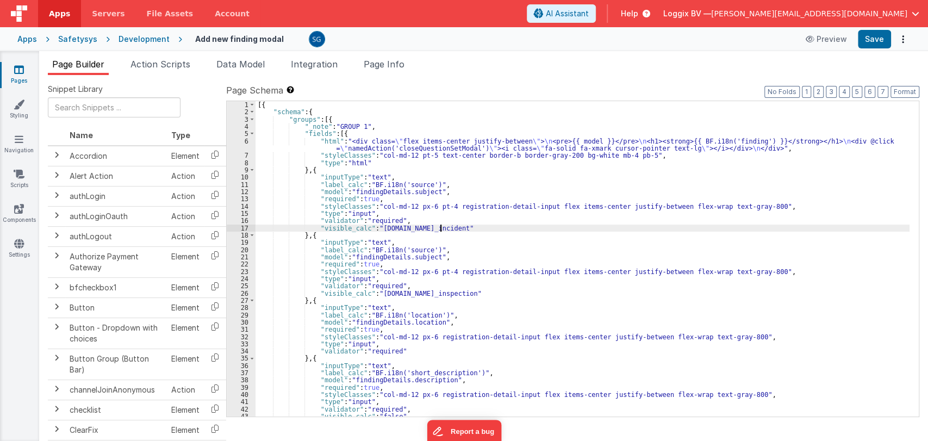
click at [462, 227] on div "[{ "schema" : { "groups" : [{ "_note" : "GROUP 1" , "fields" : [{ "html" : "<di…" at bounding box center [583, 266] width 654 height 330
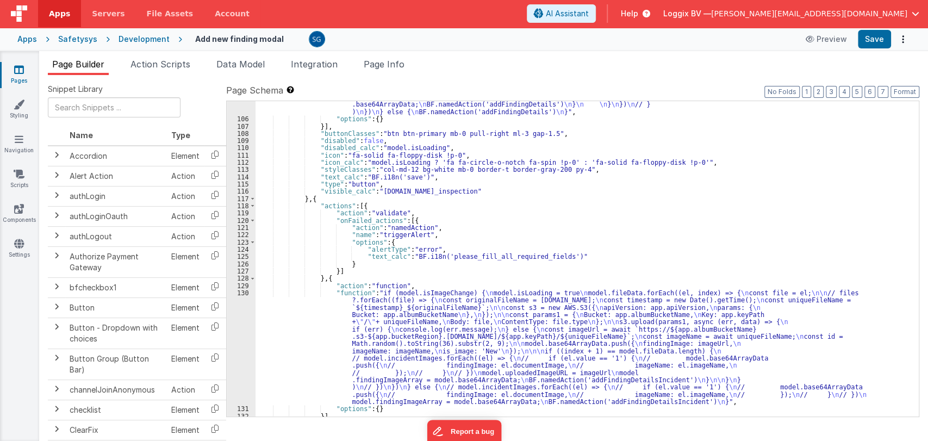
scroll to position [1294, 0]
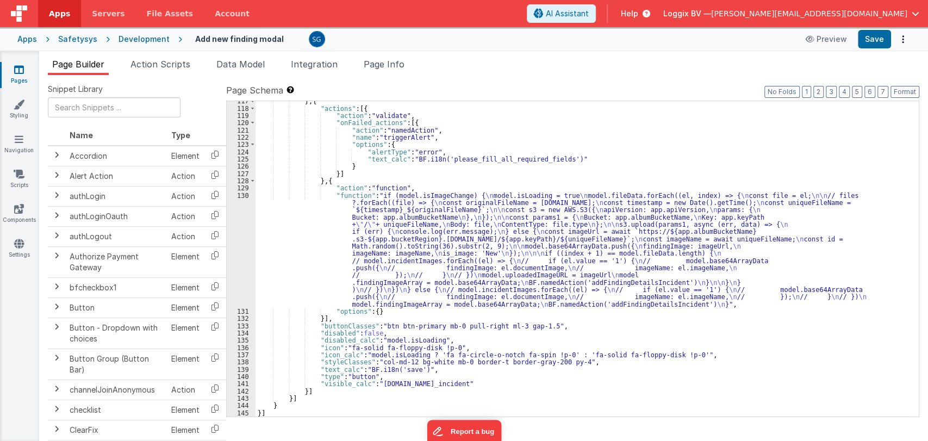
click at [20, 69] on icon at bounding box center [19, 69] width 10 height 11
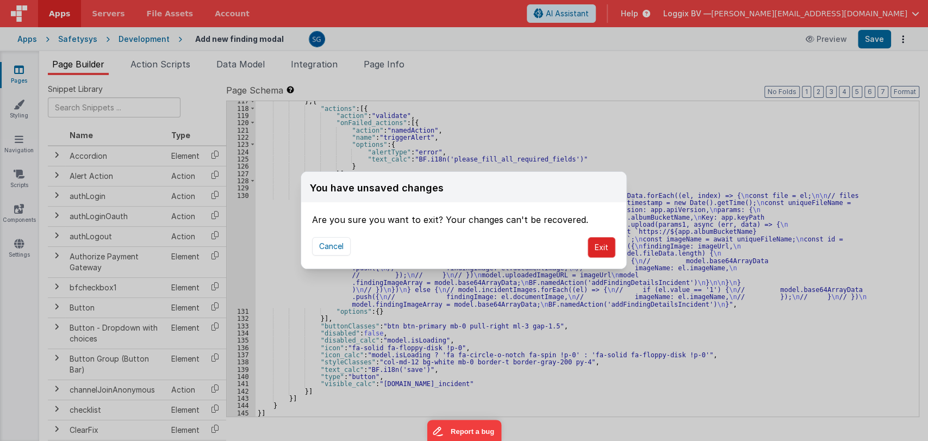
click at [606, 246] on button "Exit" at bounding box center [602, 247] width 28 height 21
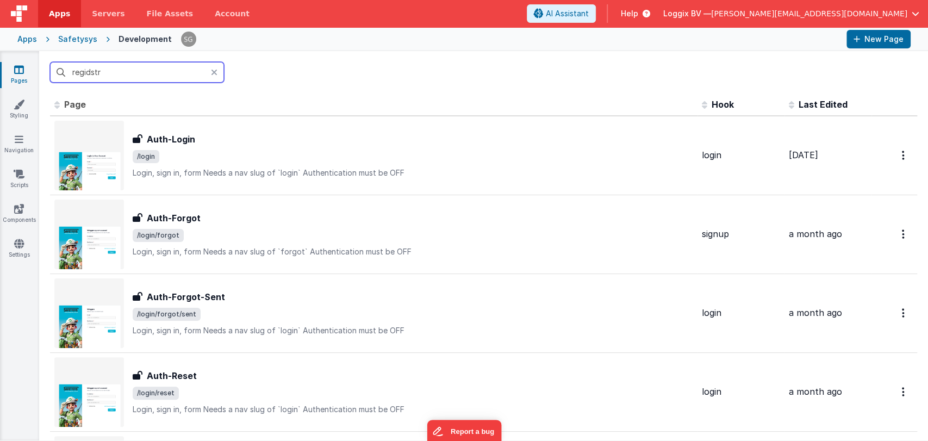
click at [109, 77] on input "regidstr" at bounding box center [137, 72] width 174 height 21
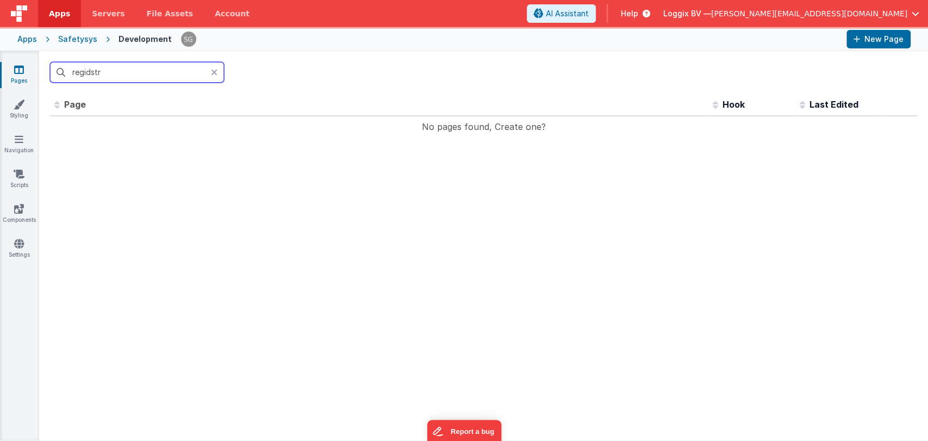
click at [149, 65] on input "regidstr" at bounding box center [137, 72] width 174 height 21
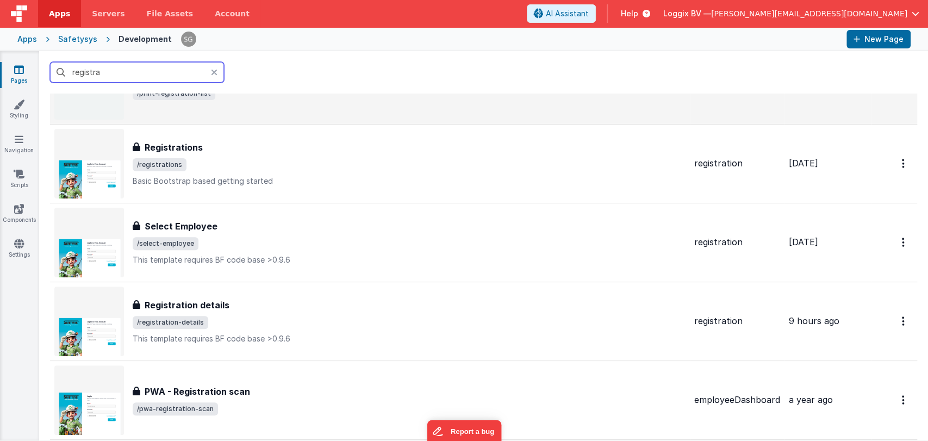
scroll to position [229, 0]
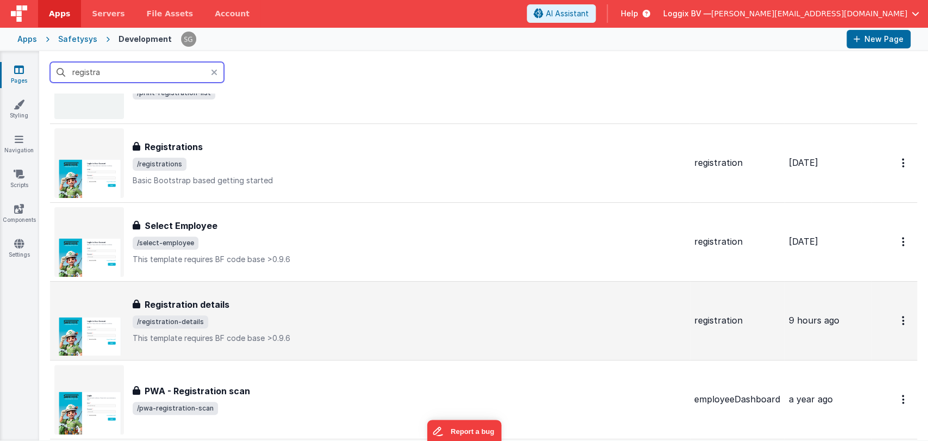
type input "registra"
click at [272, 302] on div "Registration details" at bounding box center [409, 304] width 553 height 13
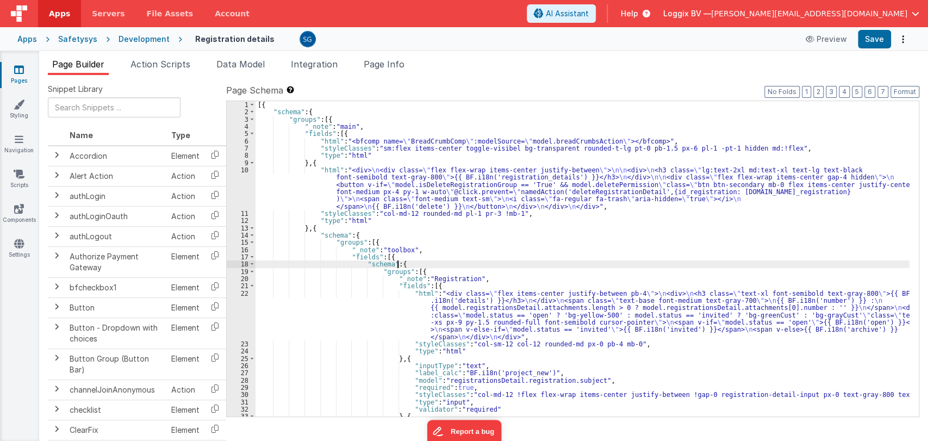
click at [558, 263] on div "[{ "schema" : { "groups" : [{ "_note" : "main" , "fields" : [{ "html" : "<bfcom…" at bounding box center [583, 266] width 654 height 330
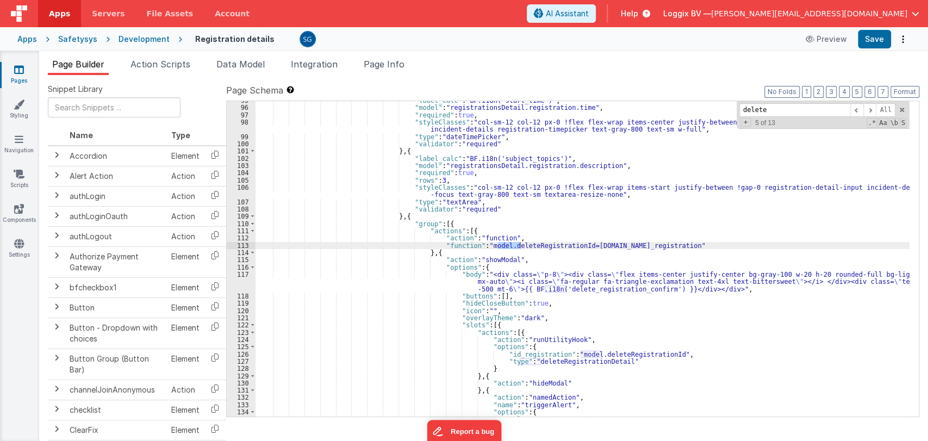
scroll to position [794, 0]
type input "delete"
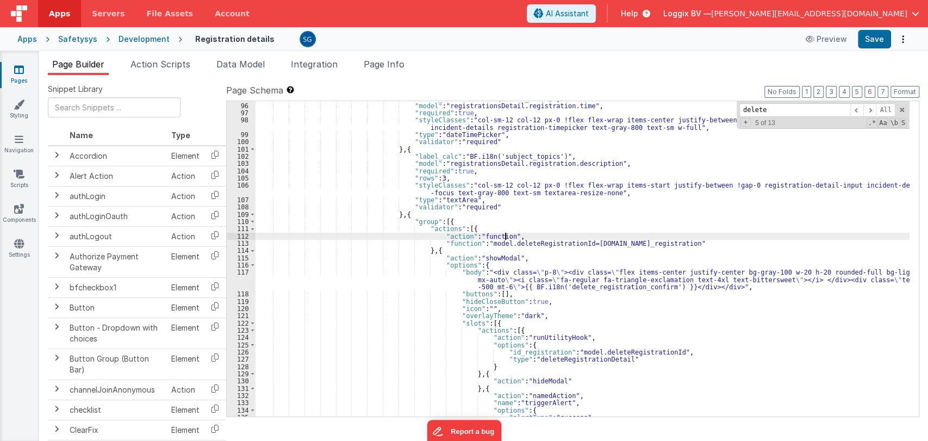
scroll to position [796, 0]
click at [506, 239] on div ""label_calc" : "BF.i18n('start_time')" , "model" : "registrationsDetail.registr…" at bounding box center [583, 260] width 654 height 330
click at [511, 240] on div ""label_calc" : "BF.i18n('start_time')" , "model" : "registrationsDetail.registr…" at bounding box center [583, 260] width 654 height 330
click at [659, 244] on div ""label_calc" : "BF.i18n('start_time')" , "model" : "registrationsDetail.registr…" at bounding box center [583, 260] width 654 height 330
click at [446, 244] on div ""label_calc" : "BF.i18n('start_time')" , "model" : "registrationsDetail.registr…" at bounding box center [583, 260] width 654 height 330
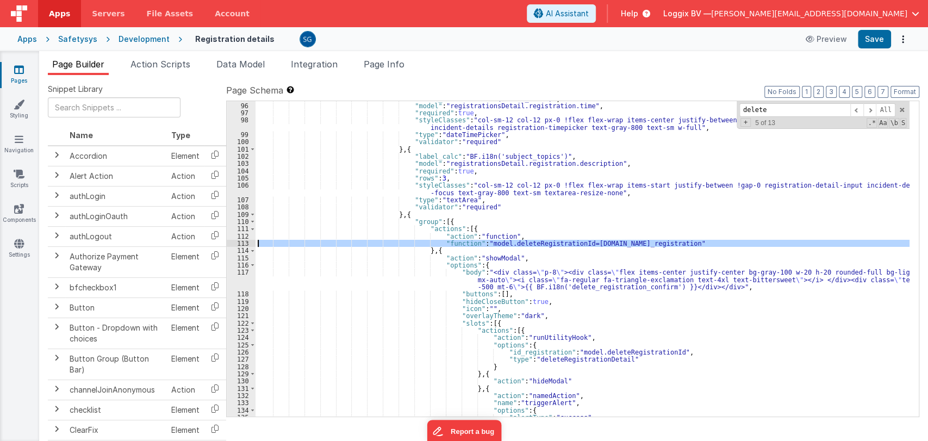
click at [242, 243] on div "113" at bounding box center [241, 243] width 29 height 7
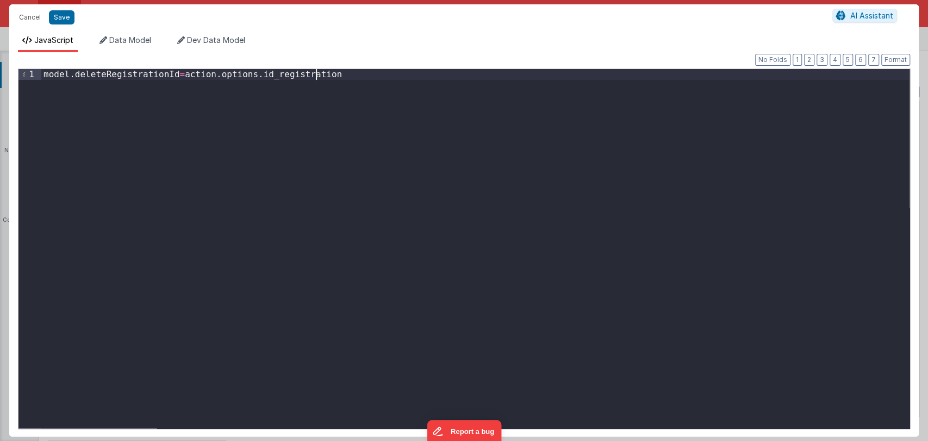
click at [349, 77] on div "model . deleteRegistrationId = action . options . id_registration" at bounding box center [475, 259] width 868 height 381
click at [26, 16] on button "Cancel" at bounding box center [30, 17] width 33 height 15
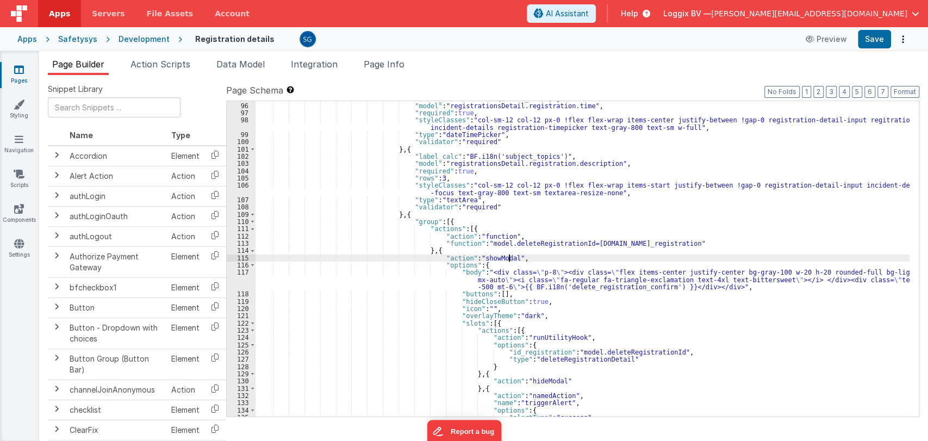
click at [517, 256] on div ""label_calc" : "BF.i18n('start_time')" , "model" : "registrationsDetail.registr…" at bounding box center [583, 260] width 654 height 330
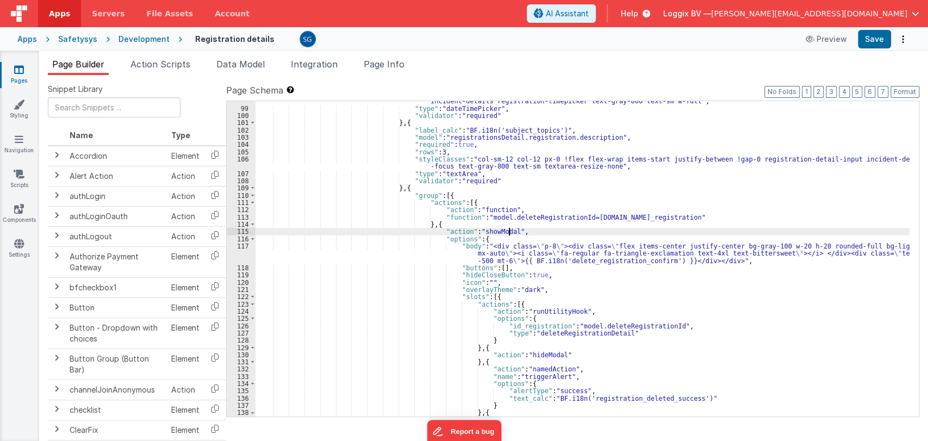
scroll to position [826, 0]
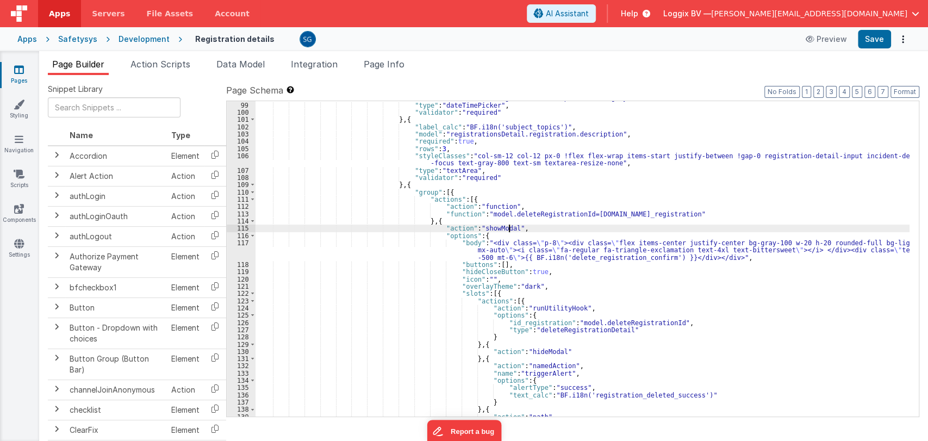
click at [640, 245] on div ""styleClasses" : "col-sm-12 col-12 px-0 !flex flex-wrap items-center justify-be…" at bounding box center [583, 255] width 654 height 337
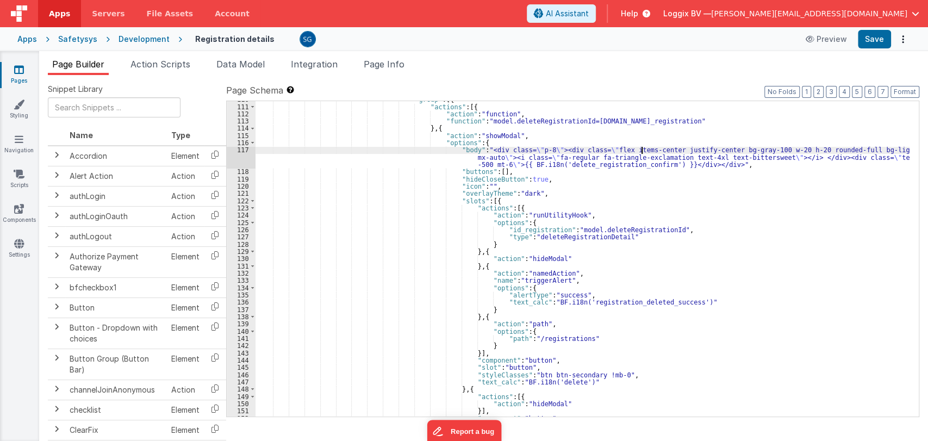
scroll to position [918, 0]
click at [542, 237] on div ""group" : [{ "actions" : [{ "action" : "function" , "function" : "model.deleteR…" at bounding box center [583, 261] width 654 height 330
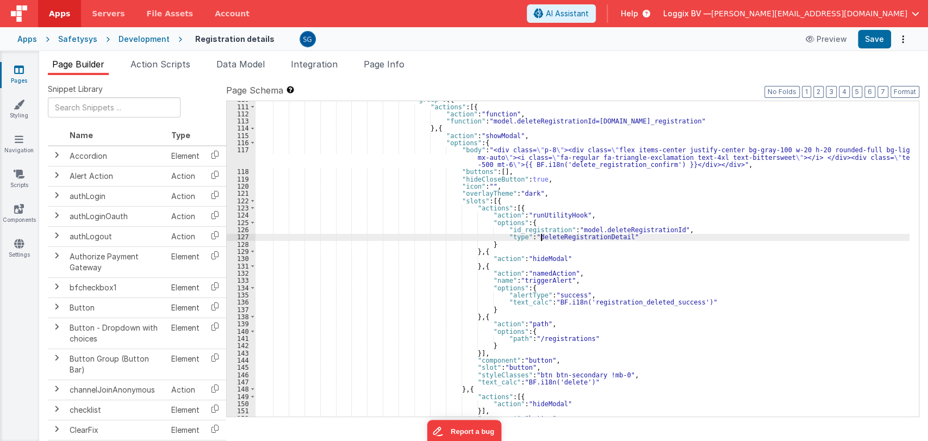
click at [542, 237] on div ""group" : [{ "actions" : [{ "action" : "function" , "function" : "model.deleteR…" at bounding box center [583, 261] width 654 height 330
click at [635, 238] on div ""group" : [{ "actions" : [{ "action" : "function" , "function" : "model.deleteR…" at bounding box center [583, 261] width 654 height 330
click at [520, 228] on div ""group" : [{ "actions" : [{ "action" : "function" , "function" : "model.deleteR…" at bounding box center [583, 261] width 654 height 330
click at [519, 228] on div ""group" : [{ "actions" : [{ "action" : "function" , "function" : "model.deleteR…" at bounding box center [583, 261] width 654 height 330
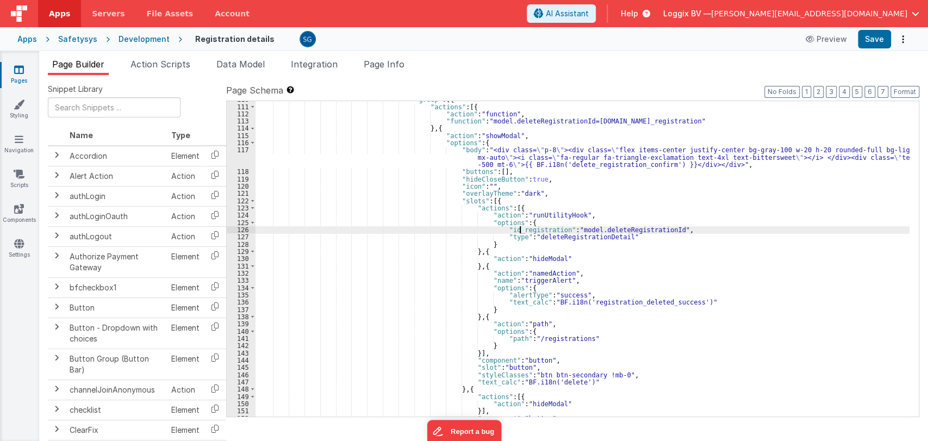
click at [519, 228] on div ""group" : [{ "actions" : [{ "action" : "function" , "function" : "model.deleteR…" at bounding box center [583, 261] width 654 height 330
click at [525, 228] on div ""group" : [{ "actions" : [{ "action" : "function" , "function" : "model.deleteR…" at bounding box center [583, 258] width 654 height 315
click at [525, 228] on div ""group" : [{ "actions" : [{ "action" : "function" , "function" : "model.deleteR…" at bounding box center [583, 261] width 654 height 330
click at [529, 228] on div ""group" : [{ "actions" : [{ "action" : "function" , "function" : "model.deleteR…" at bounding box center [583, 258] width 654 height 315
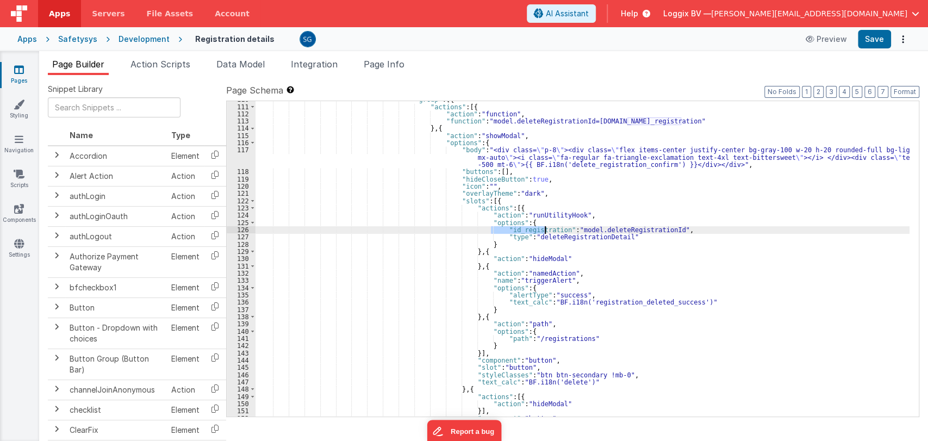
click at [529, 228] on div ""group" : [{ "actions" : [{ "action" : "function" , "function" : "model.deleteR…" at bounding box center [583, 261] width 654 height 330
drag, startPoint x: 558, startPoint y: 229, endPoint x: 654, endPoint y: 230, distance: 95.7
click at [654, 230] on div ""group" : [{ "actions" : [{ "action" : "function" , "function" : "model.deleteR…" at bounding box center [583, 261] width 654 height 330
click at [664, 229] on div ""group" : [{ "actions" : [{ "action" : "function" , "function" : "model.deleteR…" at bounding box center [583, 261] width 654 height 330
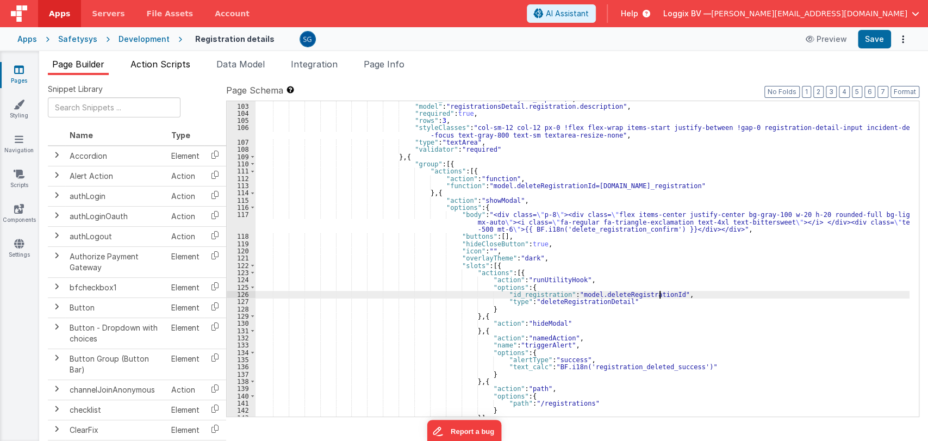
scroll to position [854, 0]
click at [242, 63] on span "Data Model" at bounding box center [240, 64] width 48 height 11
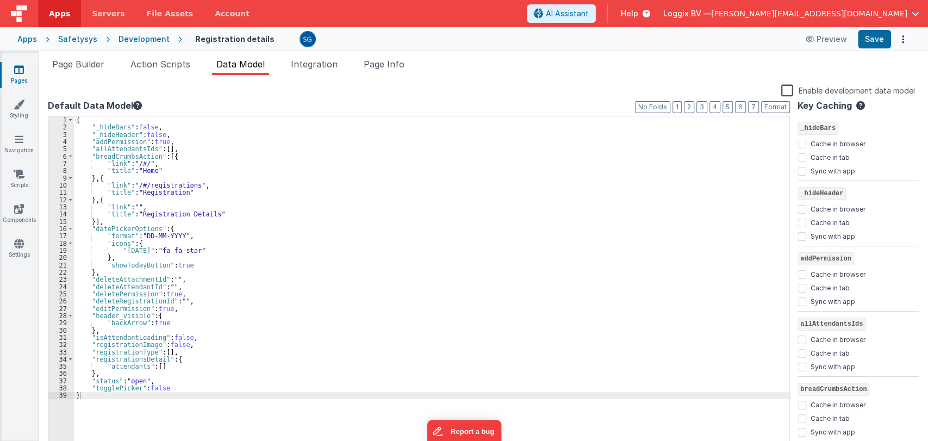
click at [130, 300] on div "{ "_hideBars" : false , "_hideHeader" : false , "addPermission" : true , "allAt…" at bounding box center [432, 290] width 716 height 348
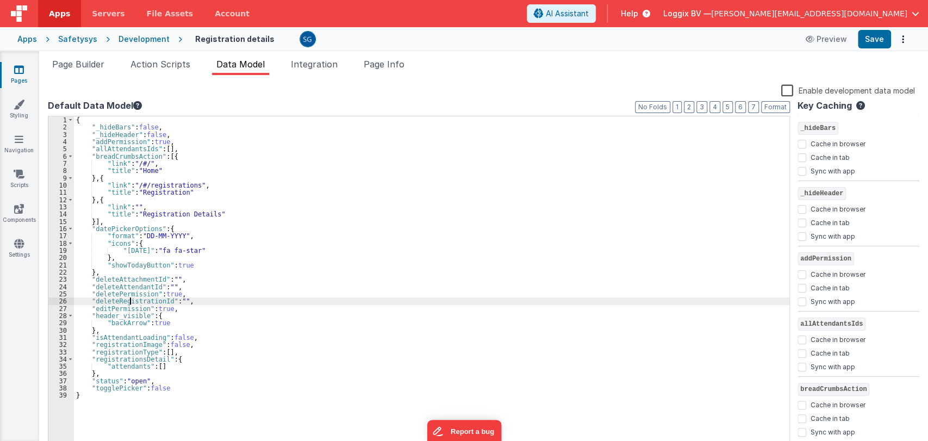
click at [130, 300] on div "{ "_hideBars" : false , "_hideHeader" : false , "addPermission" : true , "allAt…" at bounding box center [432, 290] width 716 height 348
click at [150, 61] on span "Action Scripts" at bounding box center [160, 64] width 60 height 11
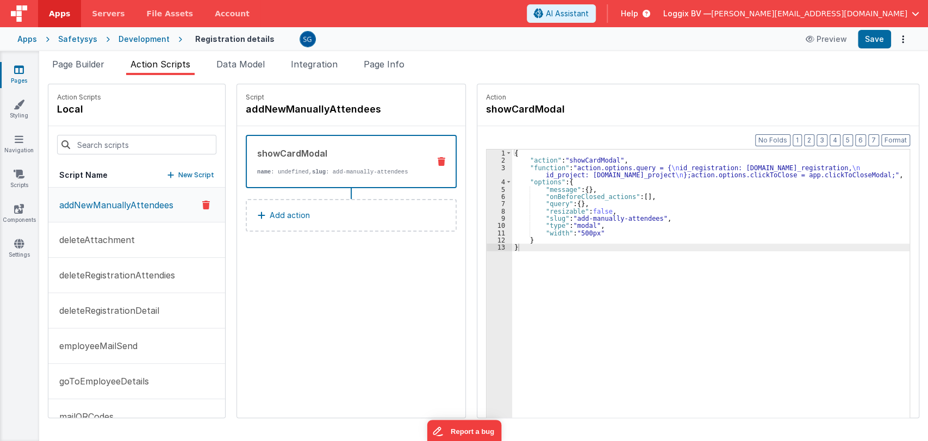
click at [150, 65] on span "Action Scripts" at bounding box center [160, 64] width 60 height 11
click at [257, 66] on span "Data Model" at bounding box center [240, 64] width 48 height 11
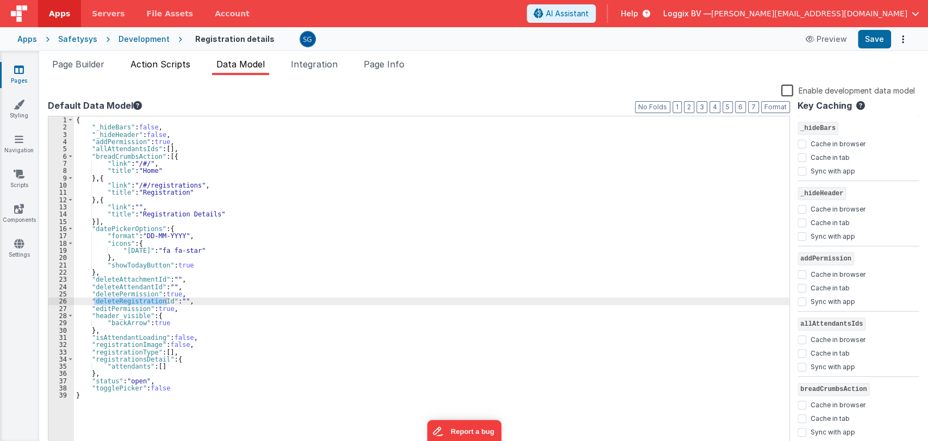
click at [172, 59] on span "Action Scripts" at bounding box center [160, 64] width 60 height 11
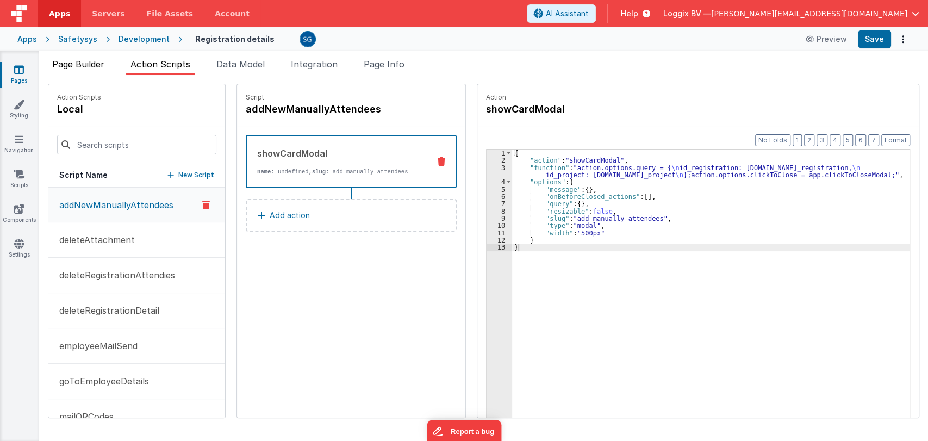
click at [77, 70] on li "Page Builder" at bounding box center [78, 66] width 61 height 17
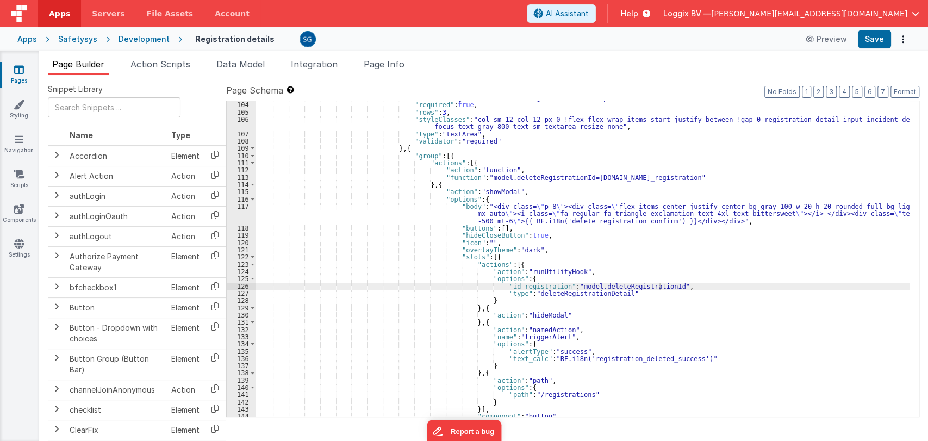
scroll to position [862, 0]
click at [636, 284] on div ""required" : true , "rows" : 3 , "styleClasses" : "col-sm-12 col-12 px-0 !flex …" at bounding box center [583, 266] width 654 height 330
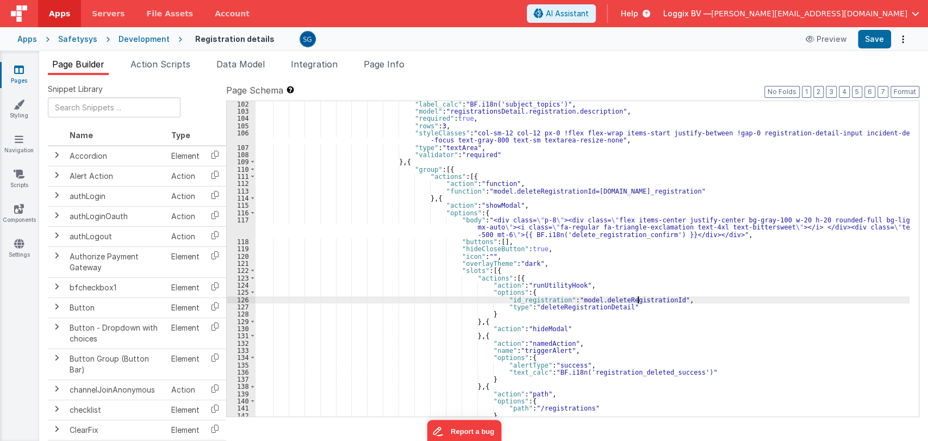
scroll to position [848, 0]
click at [617, 300] on div ""label_calc" : "BF.i18n('subject_topics')" , "model" : "registrationsDetail.reg…" at bounding box center [583, 266] width 654 height 330
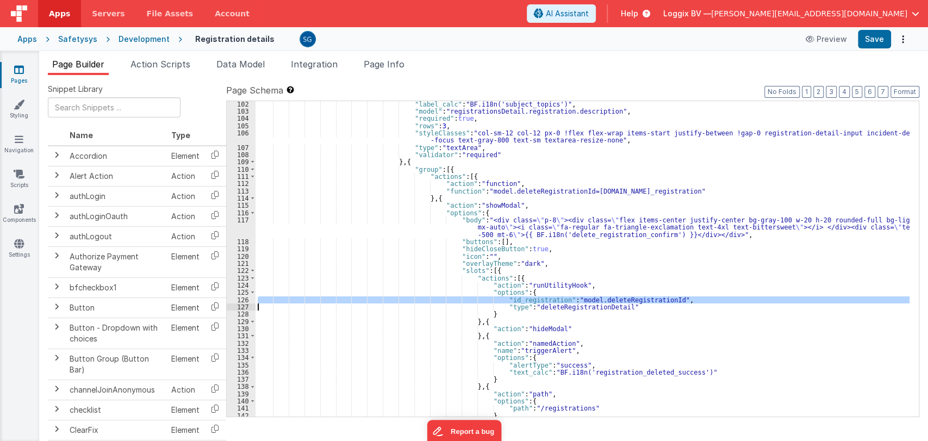
click at [617, 300] on div ""label_calc" : "BF.i18n('subject_topics')" , "model" : "registrationsDetail.reg…" at bounding box center [583, 266] width 654 height 330
click at [617, 300] on div ""label_calc" : "BF.i18n('subject_topics')" , "model" : "registrationsDetail.reg…" at bounding box center [583, 258] width 654 height 315
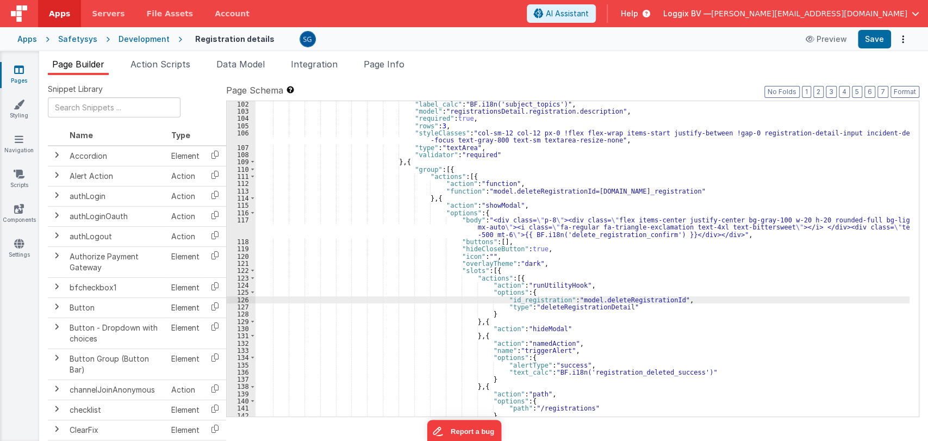
click at [652, 297] on div ""label_calc" : "BF.i18n('subject_topics')" , "model" : "registrationsDetail.reg…" at bounding box center [583, 266] width 654 height 330
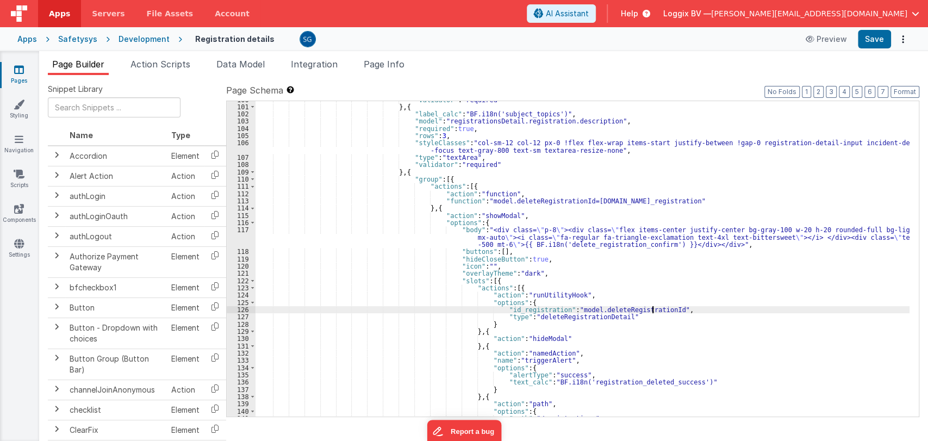
scroll to position [838, 0]
click at [604, 198] on div ""validator" : "required" } , { "label_calc" : "BF.i18n('subject_topics')" , "mo…" at bounding box center [583, 261] width 654 height 330
click at [486, 198] on div ""validator" : "required" } , { "label_calc" : "BF.i18n('subject_topics')" , "mo…" at bounding box center [583, 261] width 654 height 330
click at [492, 199] on div ""validator" : "required" } , { "label_calc" : "BF.i18n('subject_topics')" , "mo…" at bounding box center [583, 261] width 654 height 330
click at [652, 311] on div ""validator" : "required" } , { "label_calc" : "BF.i18n('subject_topics')" , "mo…" at bounding box center [583, 261] width 654 height 330
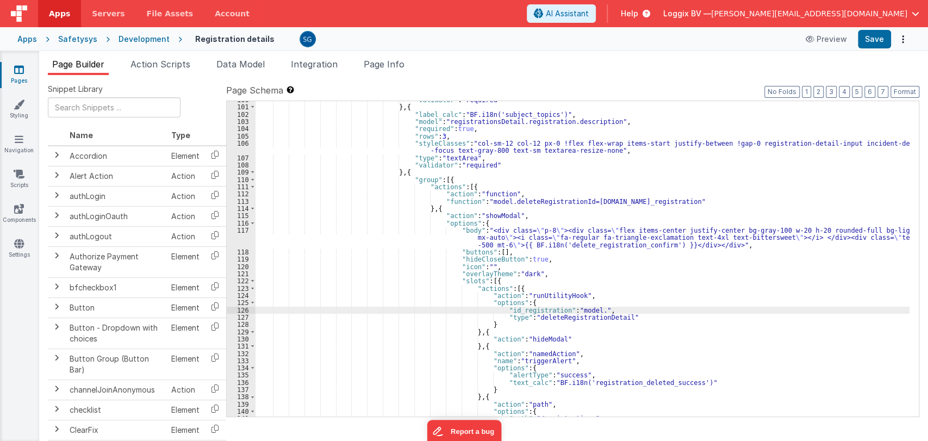
paste textarea
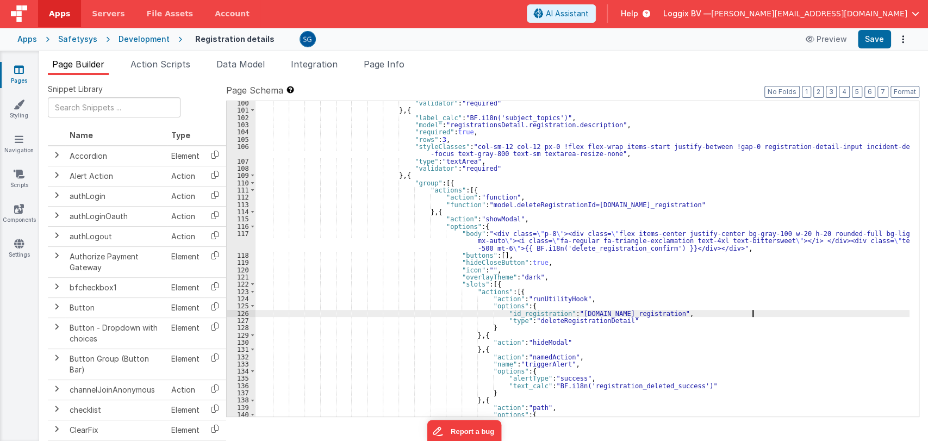
scroll to position [835, 0]
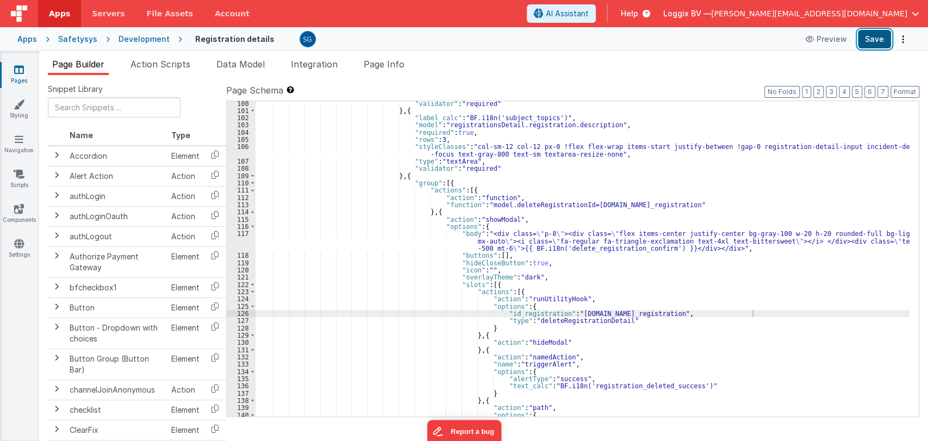
click at [877, 40] on button "Save" at bounding box center [874, 39] width 33 height 18
click at [763, 313] on div ""validator" : "required" } , { "label_calc" : "BF.i18n('subject_topics')" , "mo…" at bounding box center [583, 265] width 654 height 330
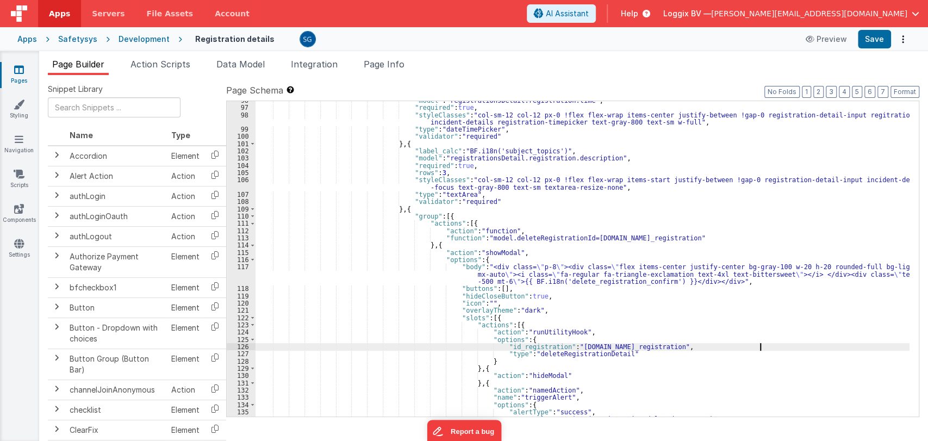
scroll to position [801, 0]
click at [648, 342] on div ""model" : "registrationsDetail.registration.time" , "required" : true , "styleC…" at bounding box center [583, 262] width 654 height 330
click at [648, 347] on div ""model" : "registrationsDetail.registration.time" , "required" : true , "styleC…" at bounding box center [583, 262] width 654 height 330
click at [753, 345] on div ""model" : "registrationsDetail.registration.time" , "required" : true , "styleC…" at bounding box center [583, 262] width 654 height 330
click at [480, 240] on div ""model" : "registrationsDetail.registration.time" , "required" : true , "styleC…" at bounding box center [583, 262] width 654 height 330
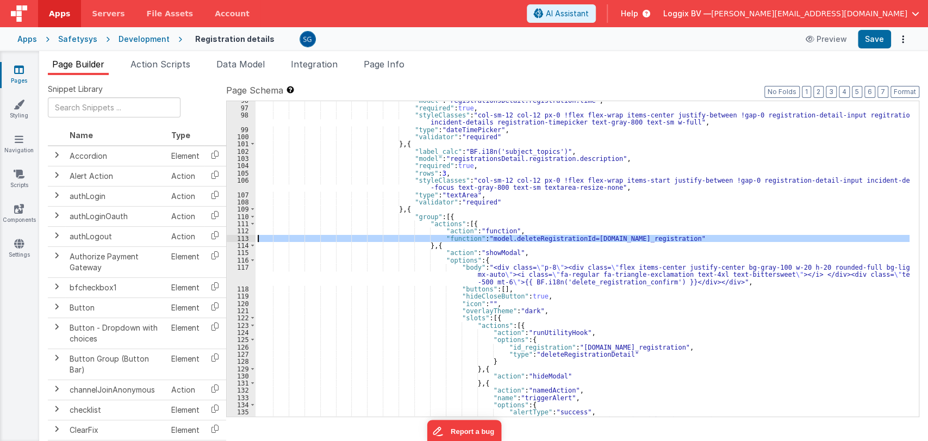
click at [243, 238] on div "113" at bounding box center [241, 238] width 29 height 7
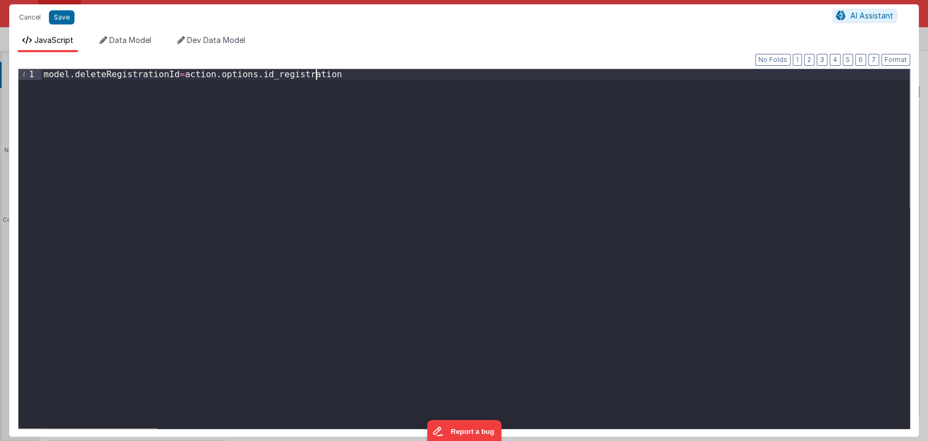
click at [324, 71] on div "model . deleteRegistrationId = action . options . id_registration" at bounding box center [475, 259] width 868 height 381
click at [28, 14] on button "Cancel" at bounding box center [30, 17] width 33 height 15
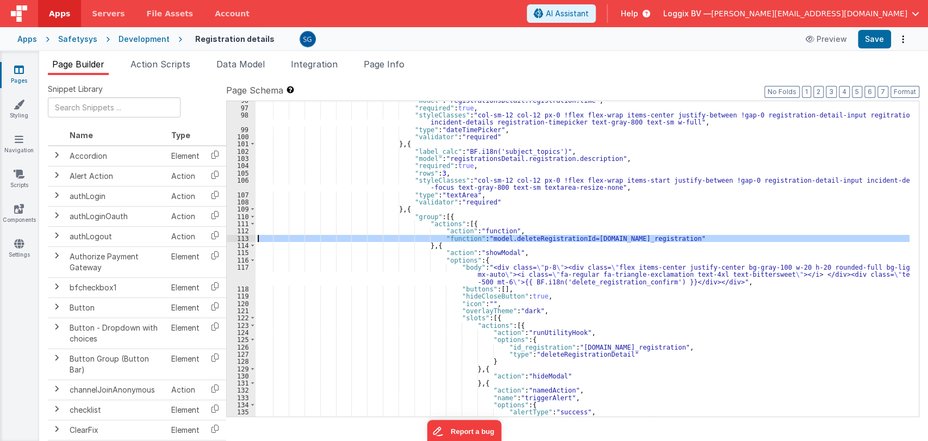
click at [699, 235] on div ""model" : "registrationsDetail.registration.time" , "required" : true , "styleC…" at bounding box center [583, 258] width 654 height 315
